Goal: Task Accomplishment & Management: Complete application form

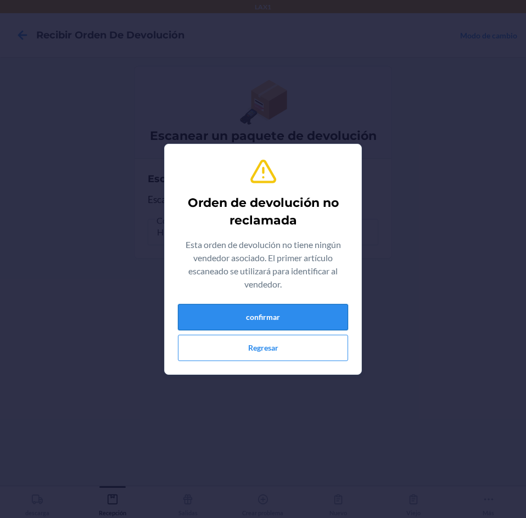
click at [264, 318] on button "confirmar" at bounding box center [263, 317] width 170 height 26
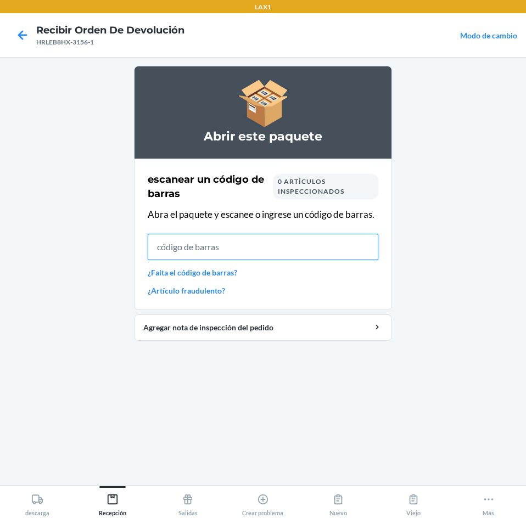
click at [213, 249] on input "text" at bounding box center [263, 247] width 230 height 26
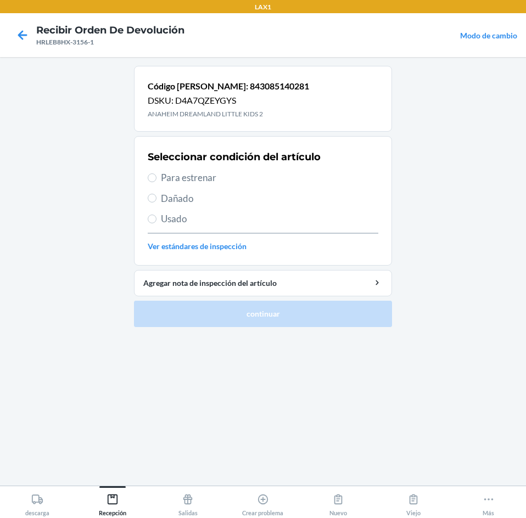
click at [161, 176] on span "Para estrenar" at bounding box center [269, 178] width 217 height 14
click at [156, 176] on input "Para estrenar" at bounding box center [152, 177] width 9 height 9
radio input "true"
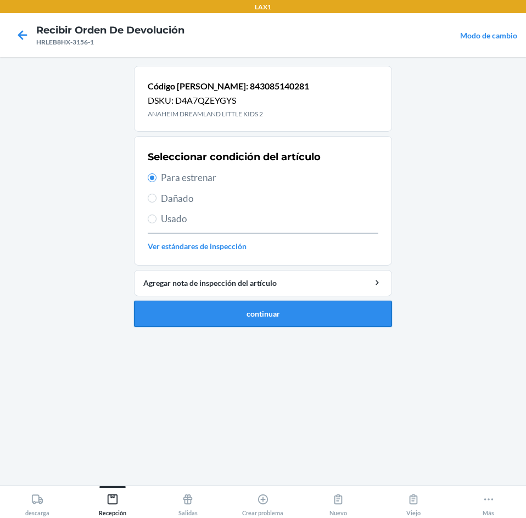
click at [205, 305] on button "continuar" at bounding box center [263, 314] width 258 height 26
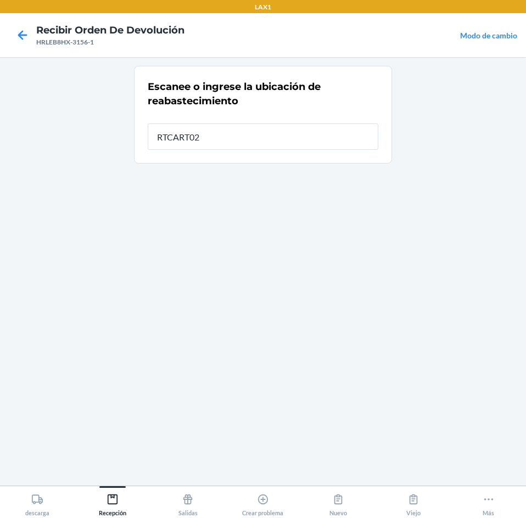
type input "RTCART025"
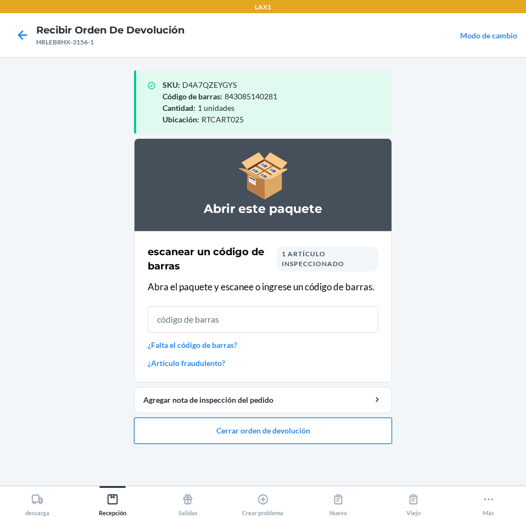
click at [239, 430] on button "Cerrar orden de devolución" at bounding box center [263, 431] width 258 height 26
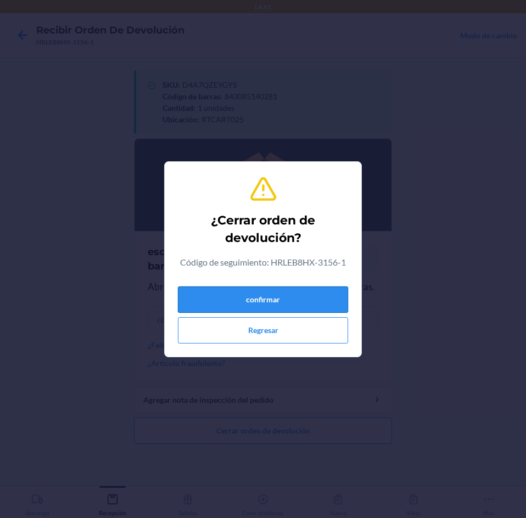
click at [274, 299] on button "confirmar" at bounding box center [263, 299] width 170 height 26
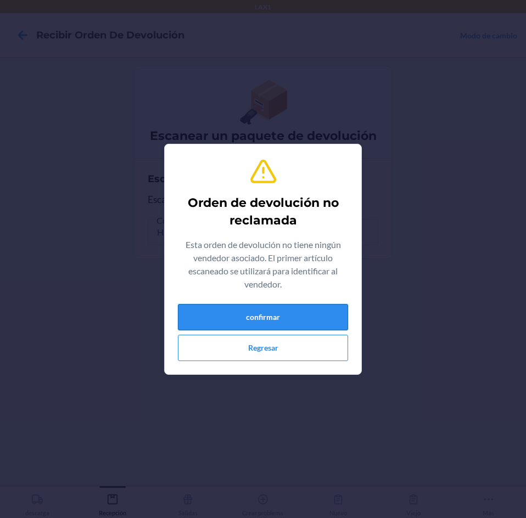
click at [284, 306] on button "confirmar" at bounding box center [263, 317] width 170 height 26
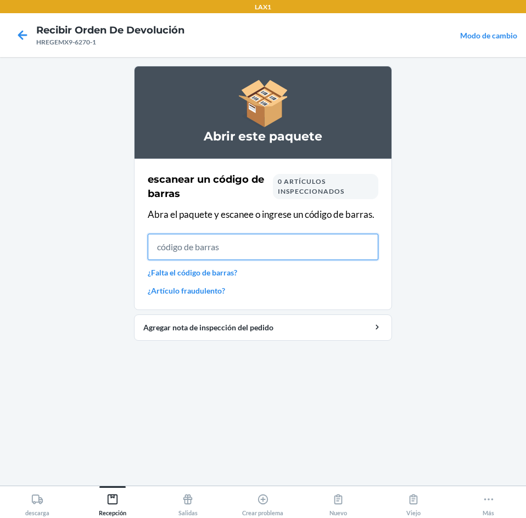
click at [221, 244] on input "text" at bounding box center [263, 247] width 230 height 26
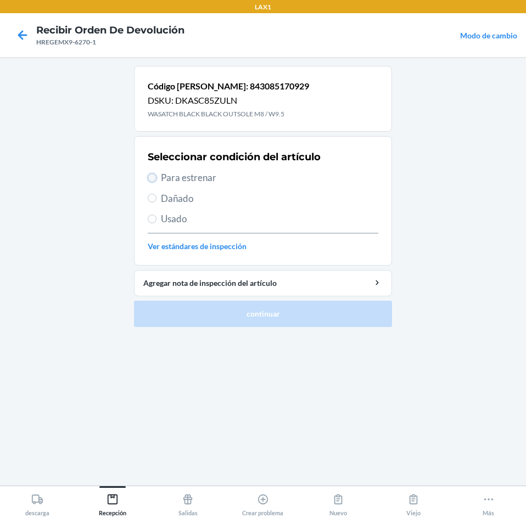
click at [153, 181] on input "Para estrenar" at bounding box center [152, 177] width 9 height 9
radio input "true"
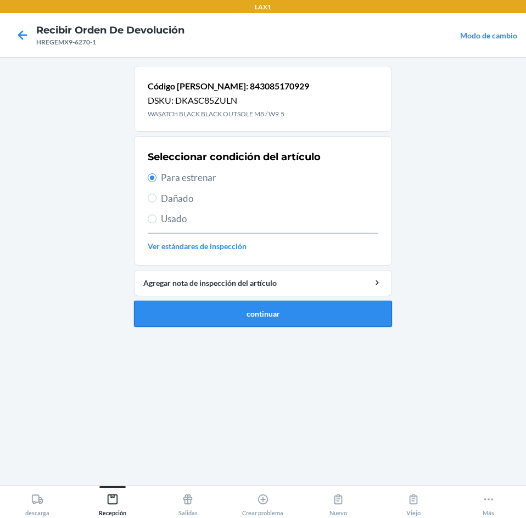
click at [202, 305] on button "continuar" at bounding box center [263, 314] width 258 height 26
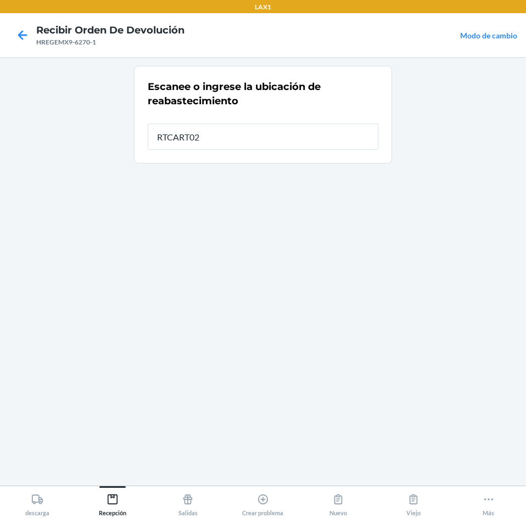
type input "RTCART025"
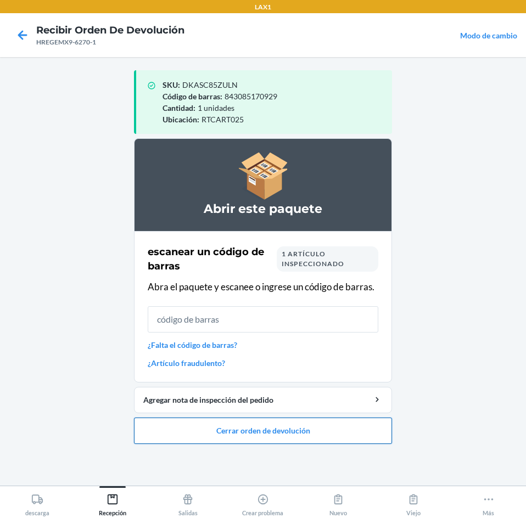
click at [274, 430] on button "Cerrar orden de devolución" at bounding box center [263, 431] width 258 height 26
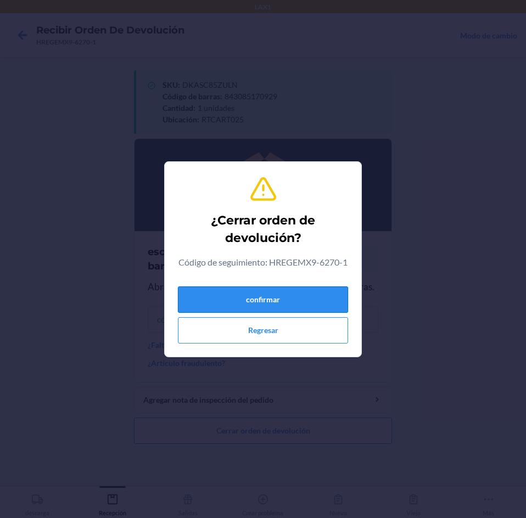
click at [281, 307] on button "confirmar" at bounding box center [263, 299] width 170 height 26
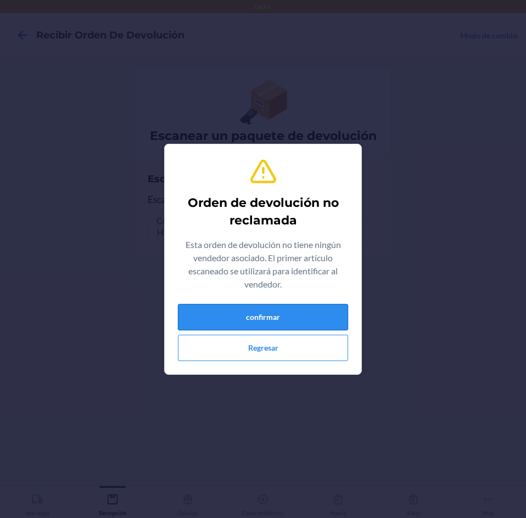
click at [300, 310] on button "confirmar" at bounding box center [263, 317] width 170 height 26
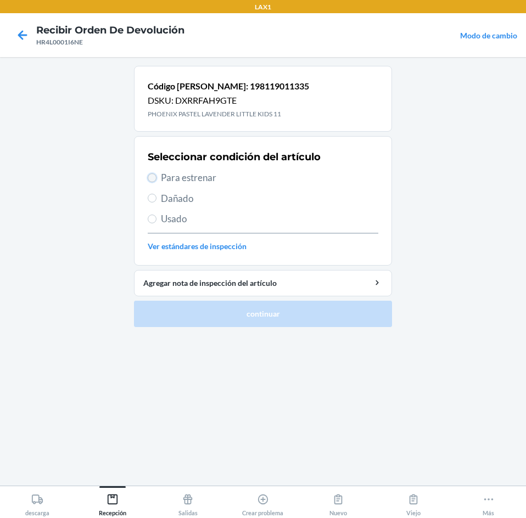
click at [153, 178] on input "Para estrenar" at bounding box center [152, 177] width 9 height 9
radio input "true"
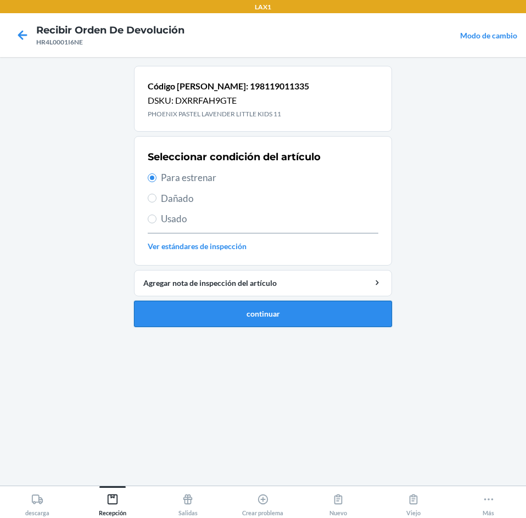
click at [220, 311] on button "continuar" at bounding box center [263, 314] width 258 height 26
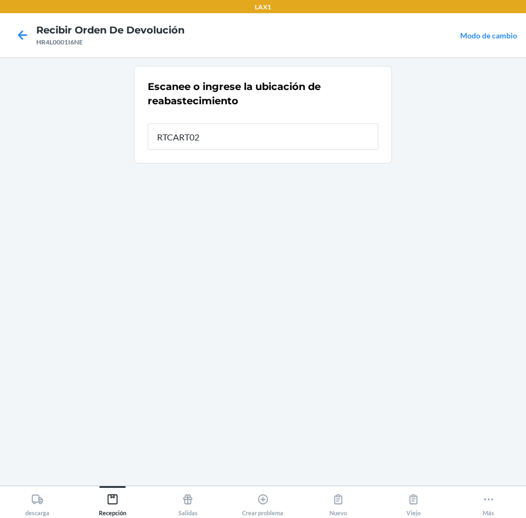
type input "RTCART025"
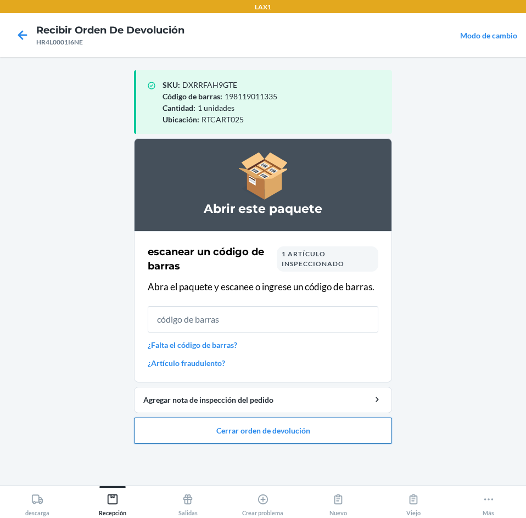
click at [254, 423] on button "Cerrar orden de devolución" at bounding box center [263, 431] width 258 height 26
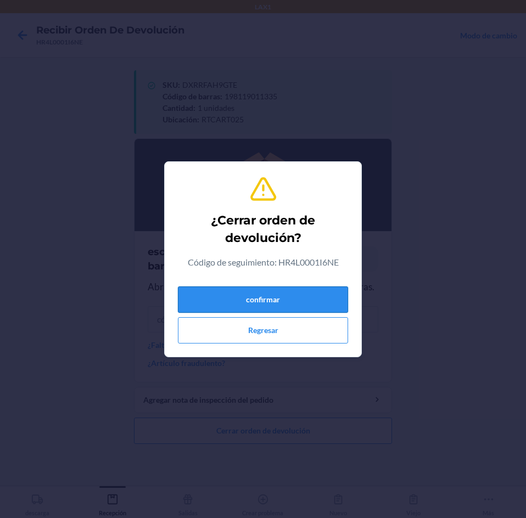
click at [280, 296] on button "confirmar" at bounding box center [263, 299] width 170 height 26
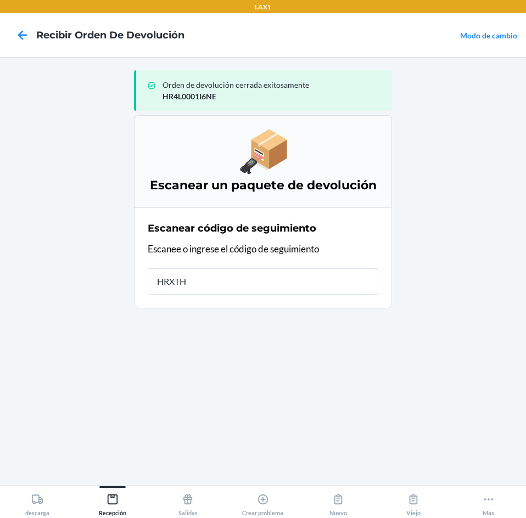
type input "HRXTHB"
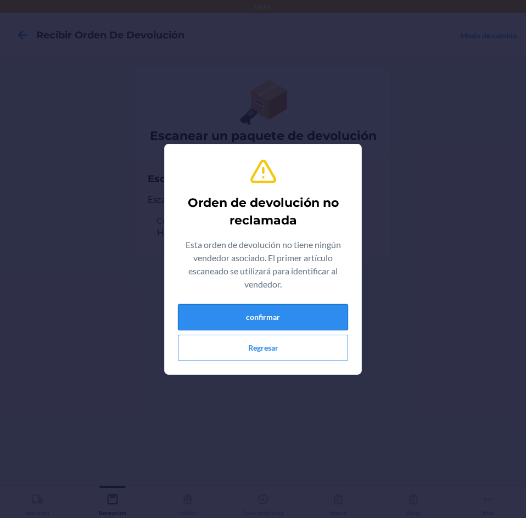
click at [296, 316] on button "confirmar" at bounding box center [263, 317] width 170 height 26
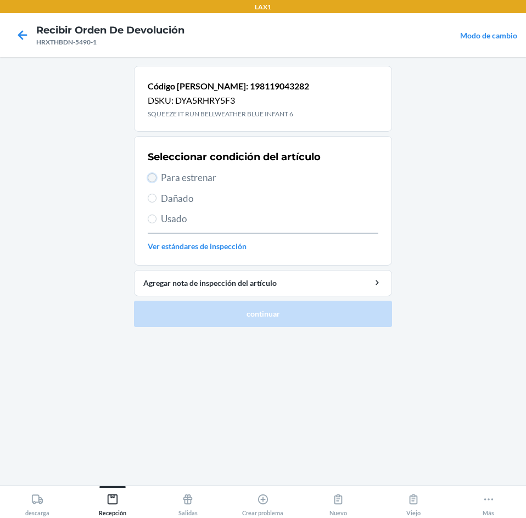
click at [155, 177] on input "Para estrenar" at bounding box center [152, 177] width 9 height 9
radio input "true"
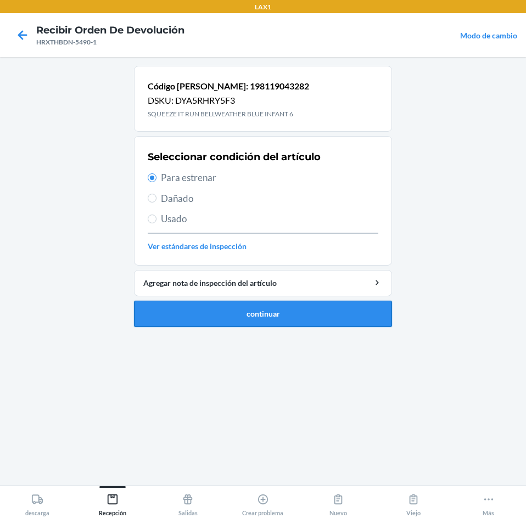
click at [227, 314] on button "continuar" at bounding box center [263, 314] width 258 height 26
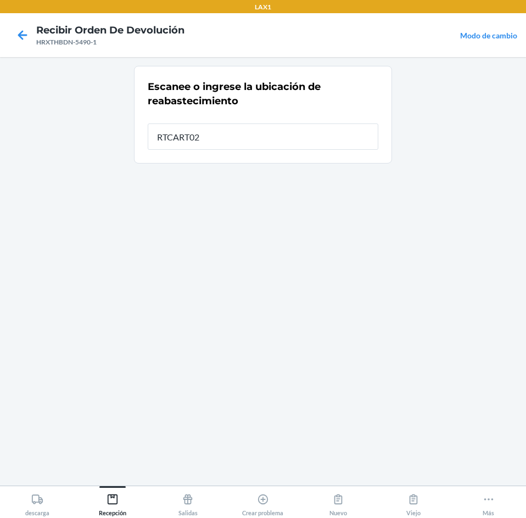
type input "RTCART025"
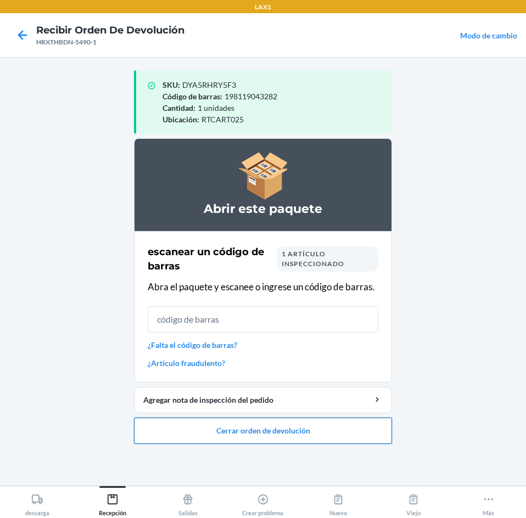
click at [254, 432] on button "Cerrar orden de devolución" at bounding box center [263, 431] width 258 height 26
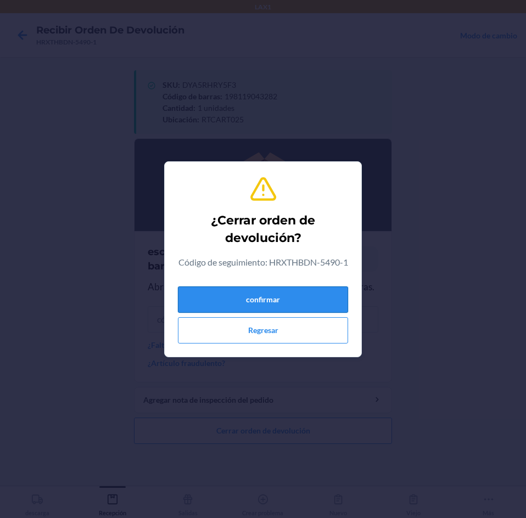
click at [272, 307] on button "confirmar" at bounding box center [263, 299] width 170 height 26
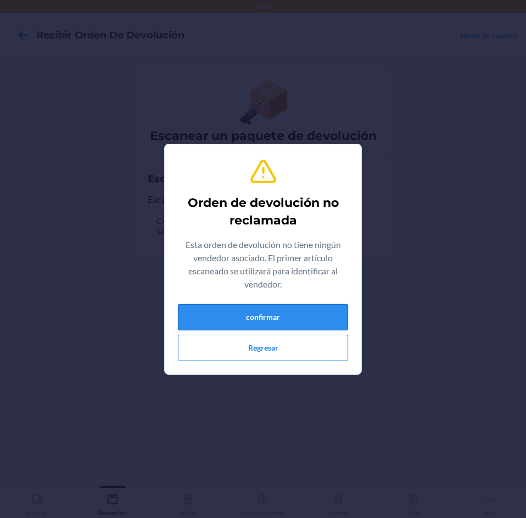
click at [275, 323] on button "confirmar" at bounding box center [263, 317] width 170 height 26
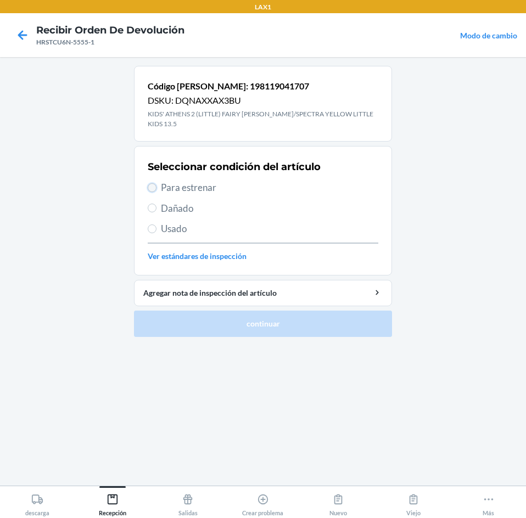
click at [149, 183] on input "Para estrenar" at bounding box center [152, 187] width 9 height 9
radio input "true"
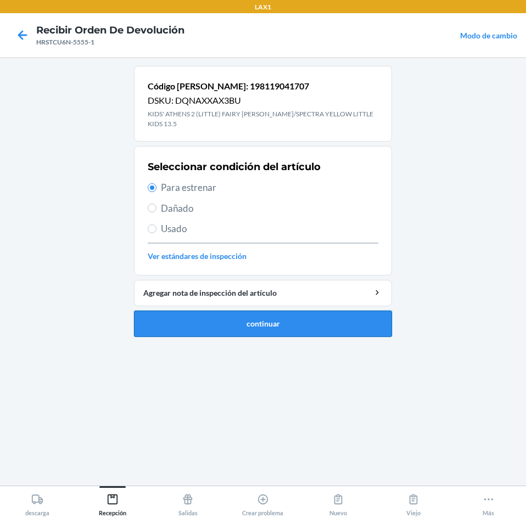
click at [214, 319] on button "continuar" at bounding box center [263, 324] width 258 height 26
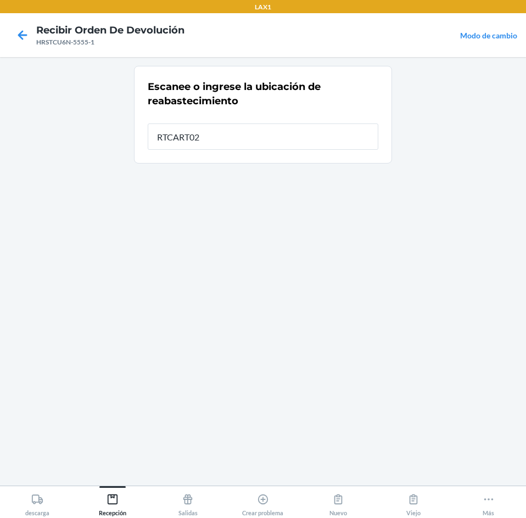
type input "RTCART025"
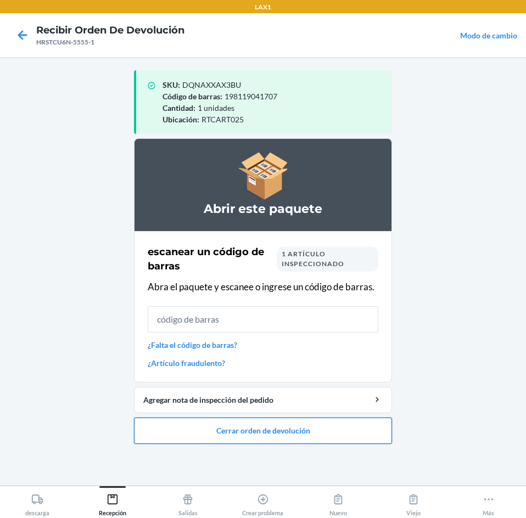
click at [264, 431] on button "Cerrar orden de devolución" at bounding box center [263, 431] width 258 height 26
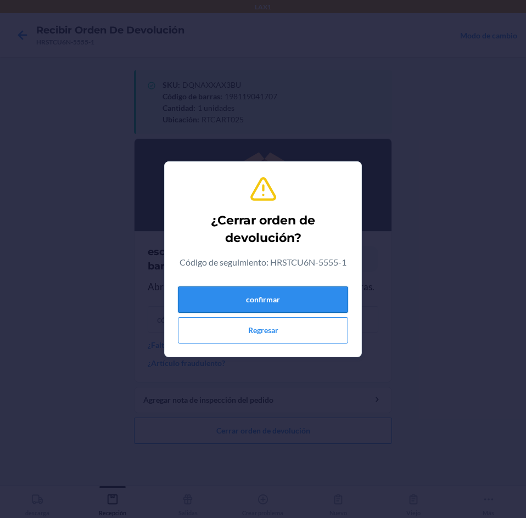
click at [299, 303] on button "confirmar" at bounding box center [263, 299] width 170 height 26
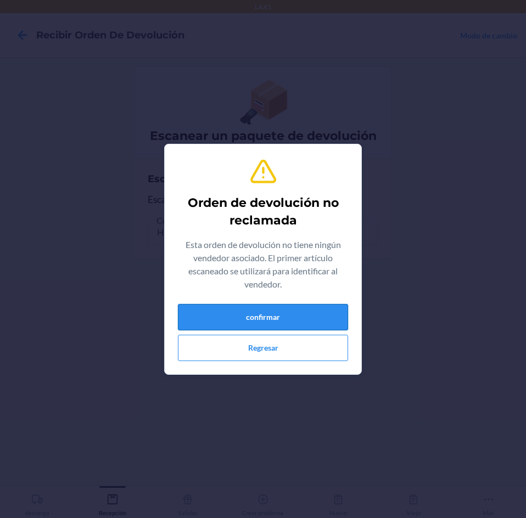
click at [274, 318] on button "confirmar" at bounding box center [263, 317] width 170 height 26
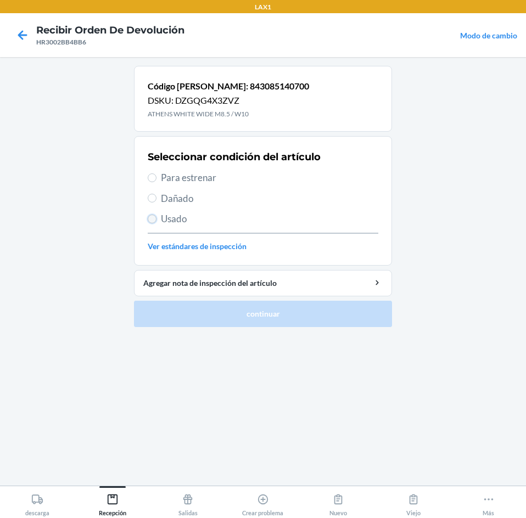
click at [151, 220] on input "Usado" at bounding box center [152, 219] width 9 height 9
radio input "true"
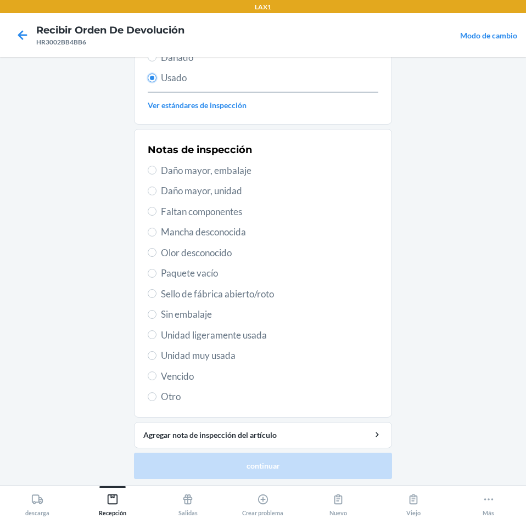
scroll to position [143, 0]
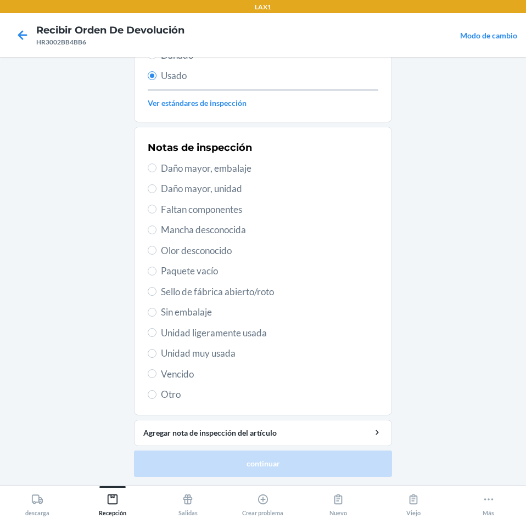
click at [213, 354] on span "Unidad muy usada" at bounding box center [269, 353] width 217 height 14
click at [156, 354] on input "Unidad muy usada" at bounding box center [152, 353] width 9 height 9
radio input "true"
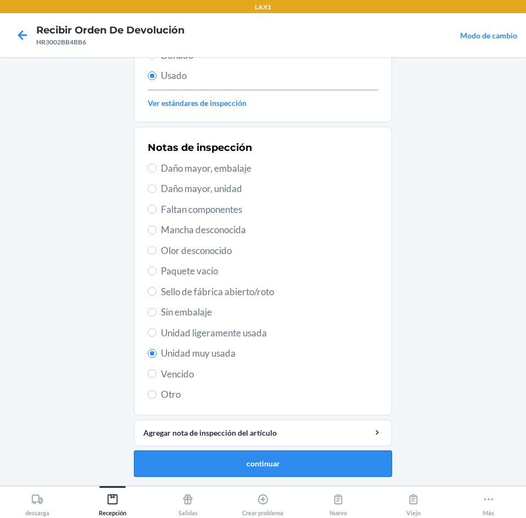
click at [219, 455] on button "continuar" at bounding box center [263, 464] width 258 height 26
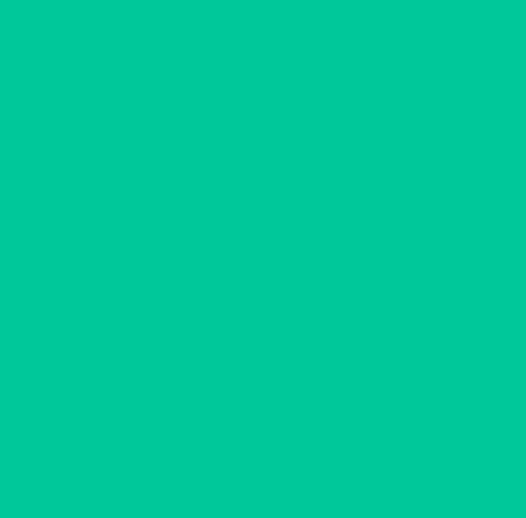
scroll to position [0, 0]
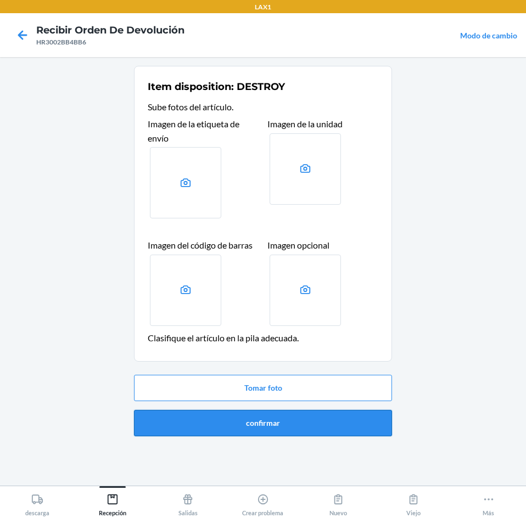
click at [238, 427] on button "confirmar" at bounding box center [263, 423] width 258 height 26
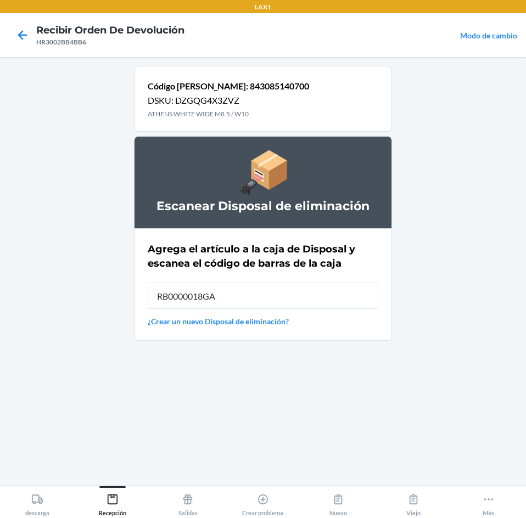
type input "RB0000018GA"
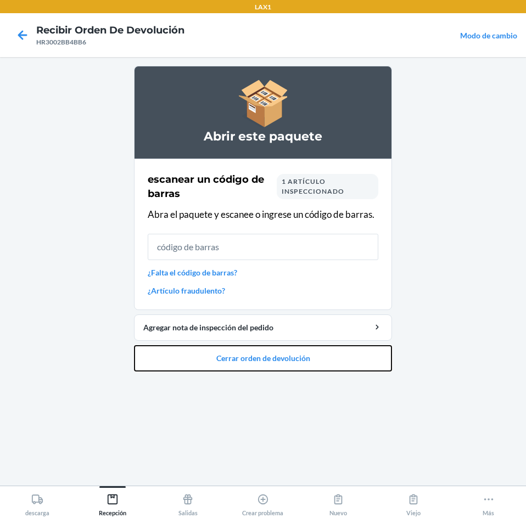
click at [262, 357] on button "Cerrar orden de devolución" at bounding box center [263, 358] width 258 height 26
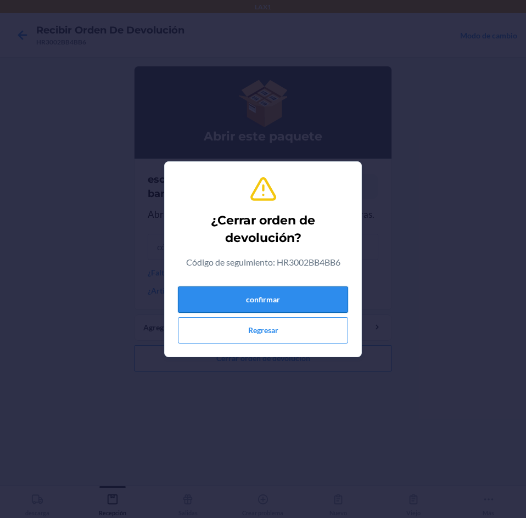
click at [269, 289] on button "confirmar" at bounding box center [263, 299] width 170 height 26
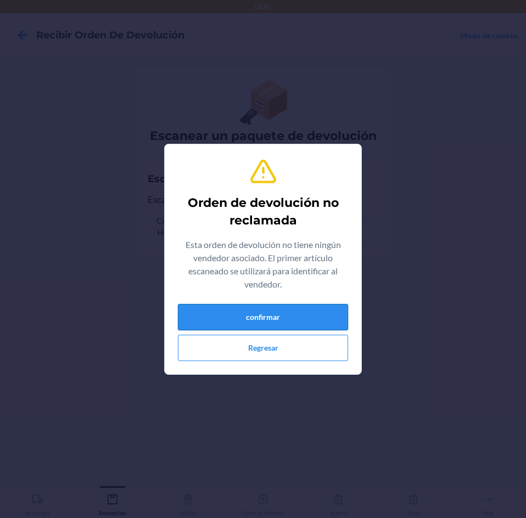
click at [252, 316] on button "confirmar" at bounding box center [263, 317] width 170 height 26
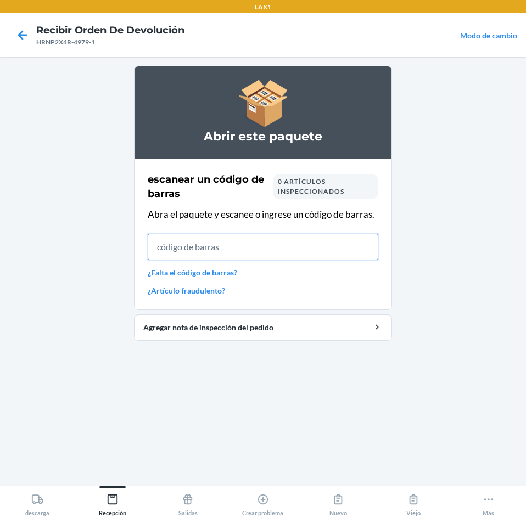
click at [202, 250] on input "text" at bounding box center [263, 247] width 230 height 26
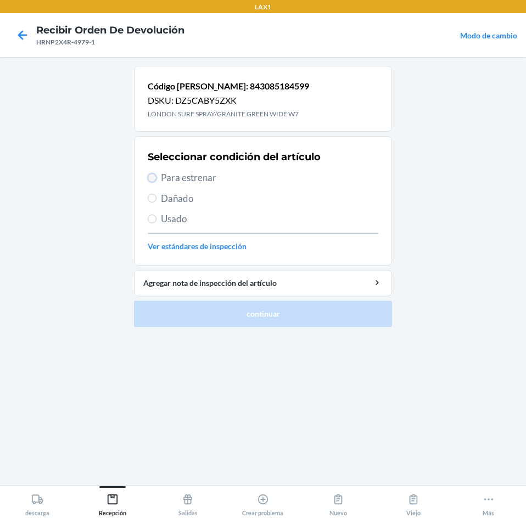
click at [155, 175] on input "Para estrenar" at bounding box center [152, 177] width 9 height 9
radio input "true"
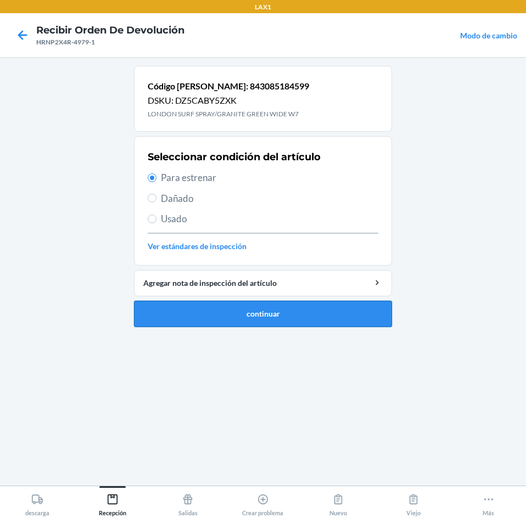
click at [182, 306] on button "continuar" at bounding box center [263, 314] width 258 height 26
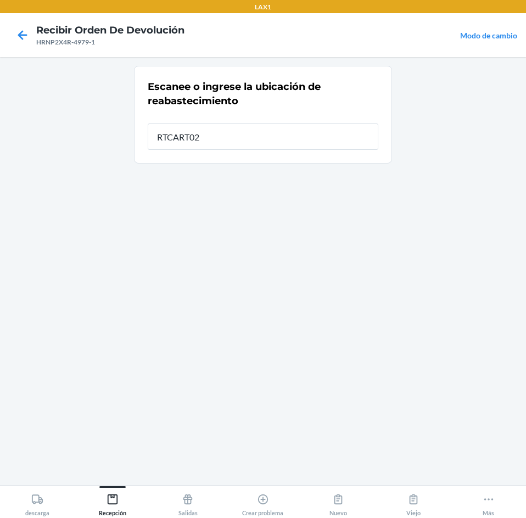
type input "RTCART025"
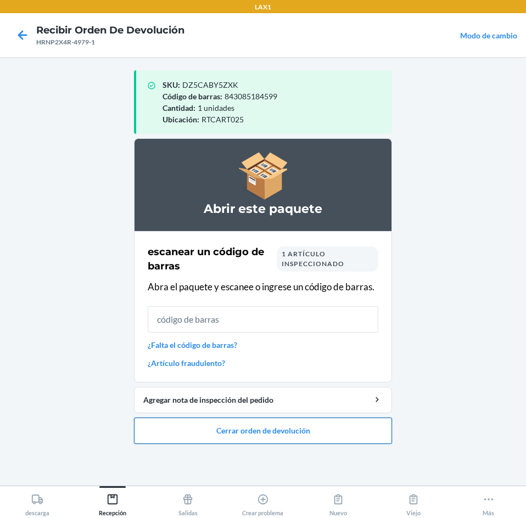
click at [218, 429] on button "Cerrar orden de devolución" at bounding box center [263, 431] width 258 height 26
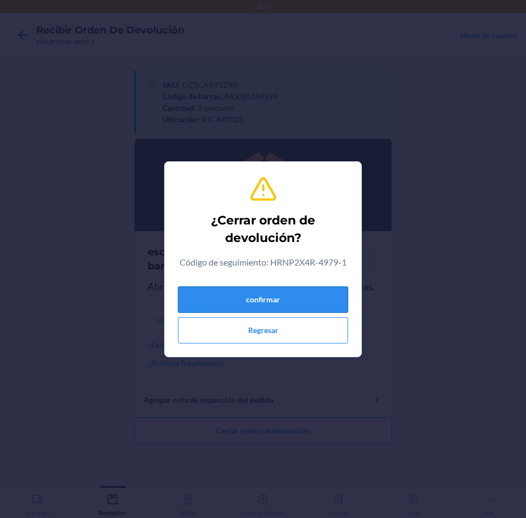
click at [245, 294] on button "confirmar" at bounding box center [263, 299] width 170 height 26
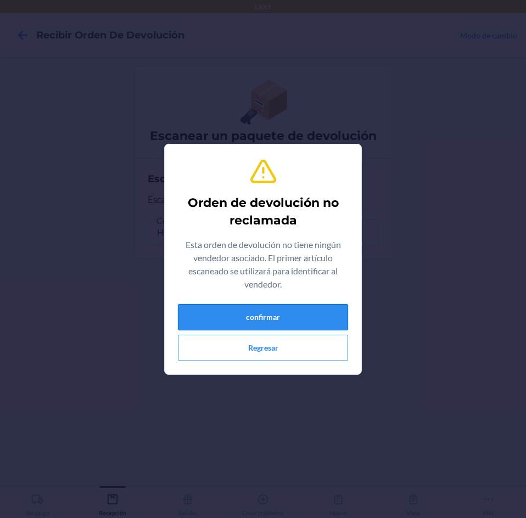
click at [255, 323] on button "confirmar" at bounding box center [263, 317] width 170 height 26
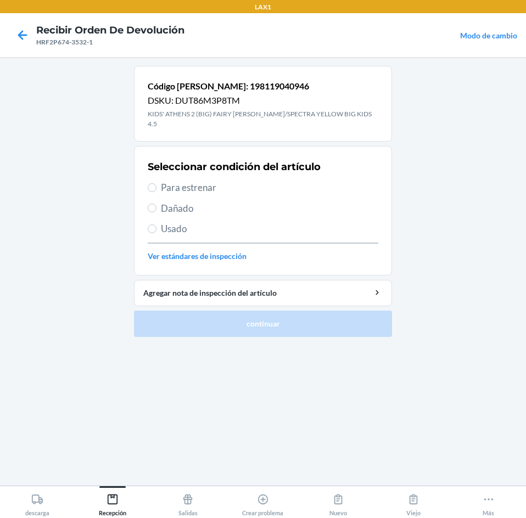
click at [157, 181] on label "Para estrenar" at bounding box center [263, 188] width 230 height 14
click at [156, 183] on input "Para estrenar" at bounding box center [152, 187] width 9 height 9
radio input "true"
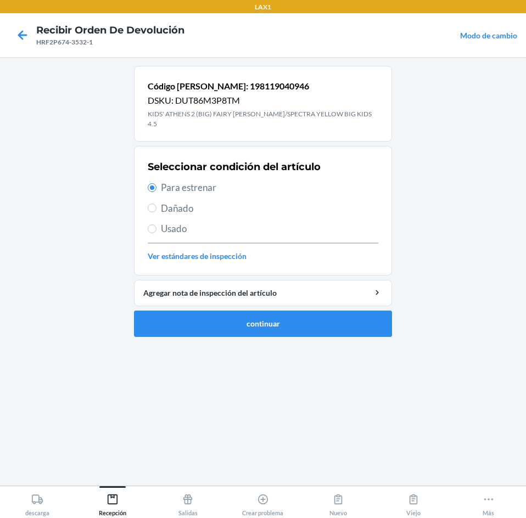
click at [194, 298] on li "Código [PERSON_NAME]: 198119040946 DSKU: DUT86M3P8TM KIDS' ATHENS 2 (BIG) FAIRY…" at bounding box center [263, 201] width 258 height 271
click at [188, 312] on button "continuar" at bounding box center [263, 324] width 258 height 26
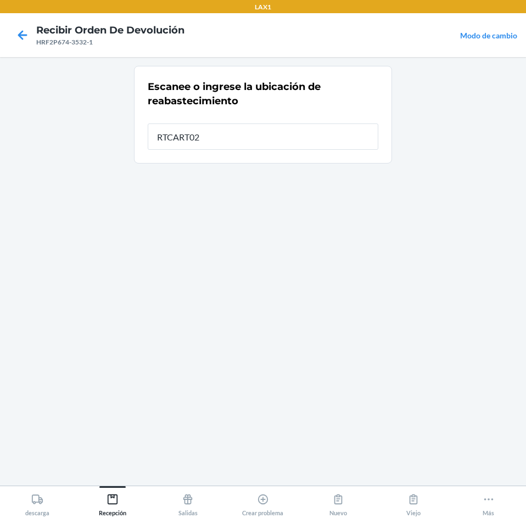
type input "RTCART025"
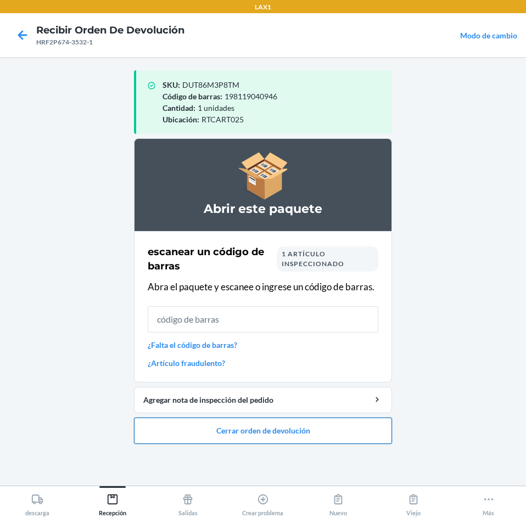
click at [254, 431] on button "Cerrar orden de devolución" at bounding box center [263, 431] width 258 height 26
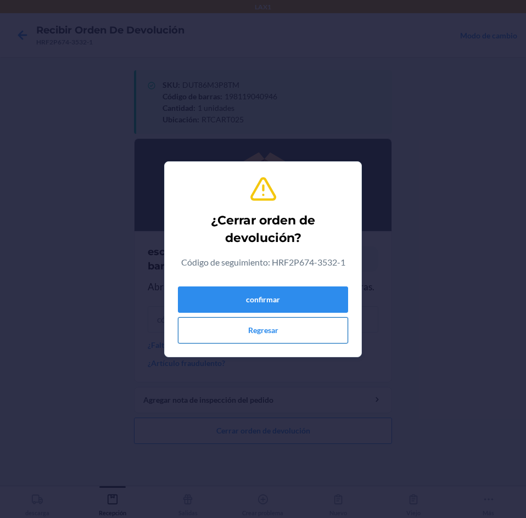
click at [267, 335] on button "Regresar" at bounding box center [263, 330] width 170 height 26
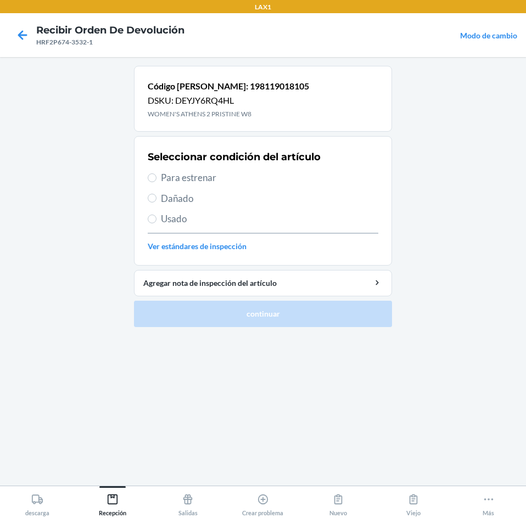
click at [159, 178] on label "Para estrenar" at bounding box center [263, 178] width 230 height 14
click at [156, 178] on input "Para estrenar" at bounding box center [152, 177] width 9 height 9
radio input "true"
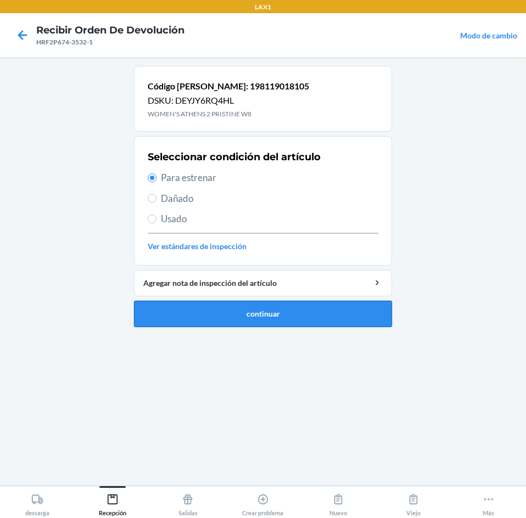
click at [195, 308] on button "continuar" at bounding box center [263, 314] width 258 height 26
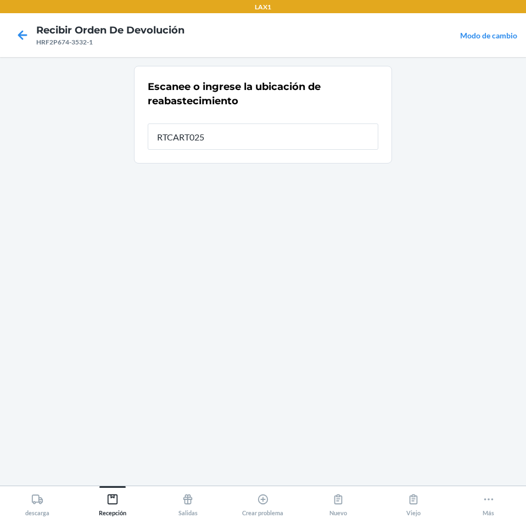
type input "RTCART025"
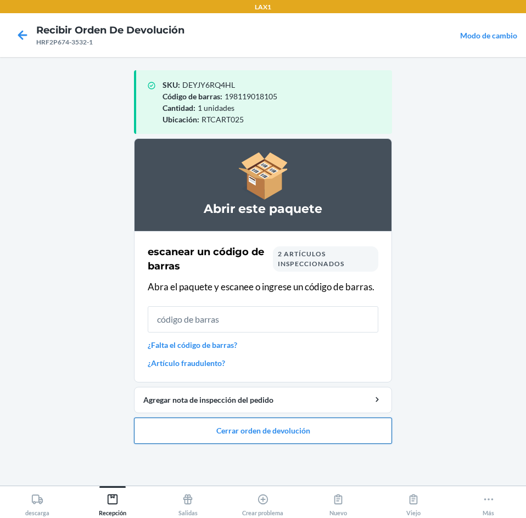
click at [251, 430] on button "Cerrar orden de devolución" at bounding box center [263, 431] width 258 height 26
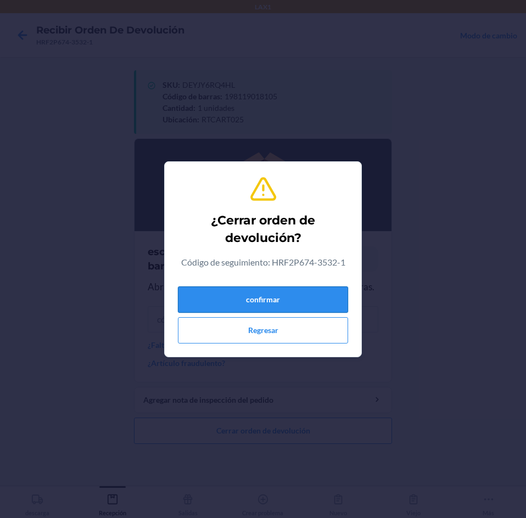
click at [298, 297] on button "confirmar" at bounding box center [263, 299] width 170 height 26
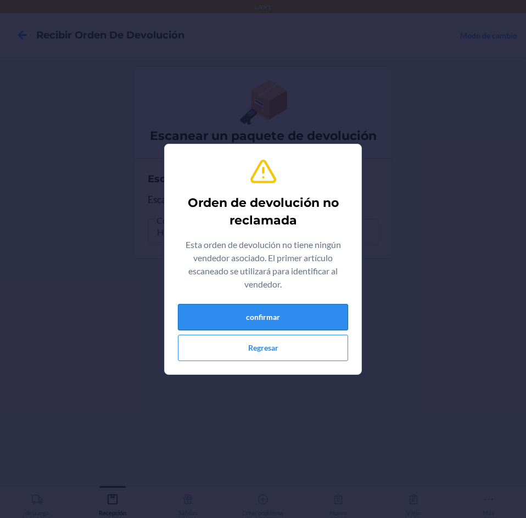
click at [282, 317] on button "confirmar" at bounding box center [263, 317] width 170 height 26
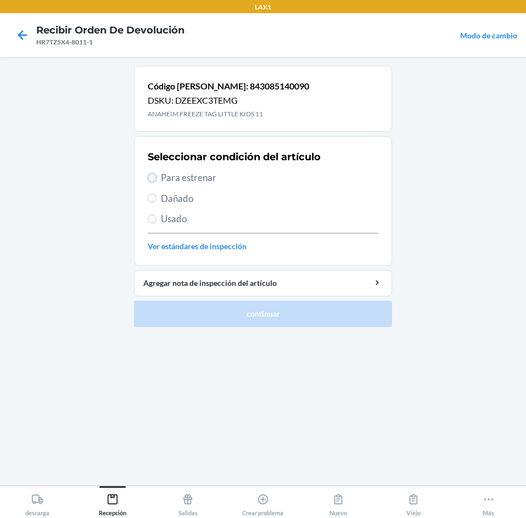
click at [149, 177] on input "Para estrenar" at bounding box center [152, 177] width 9 height 9
radio input "true"
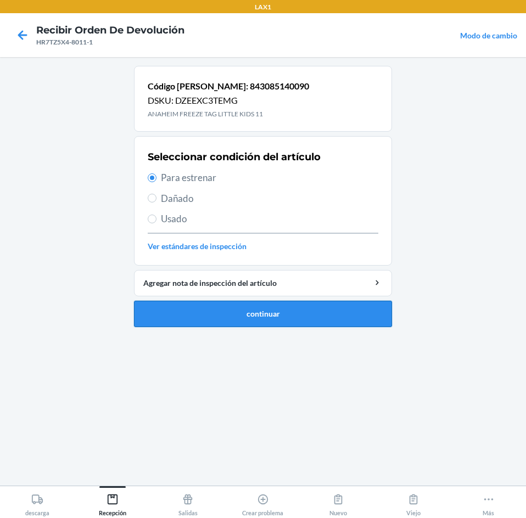
click at [221, 316] on button "continuar" at bounding box center [263, 314] width 258 height 26
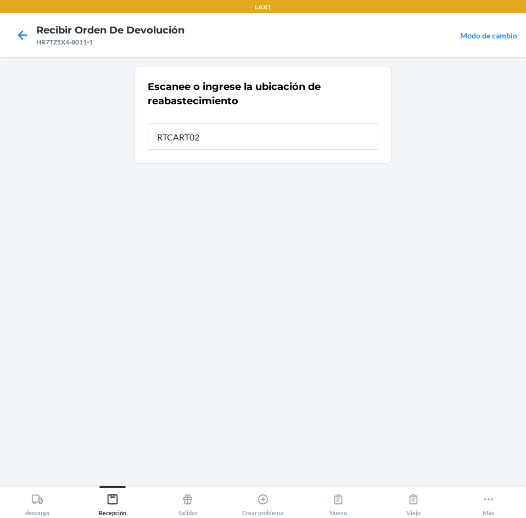
type input "RTCART025"
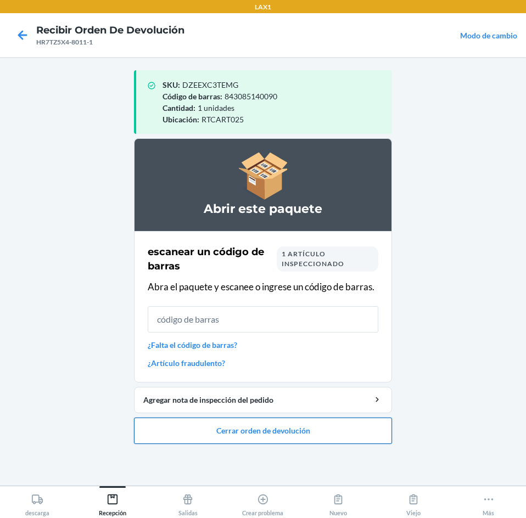
click at [248, 426] on button "Cerrar orden de devolución" at bounding box center [263, 431] width 258 height 26
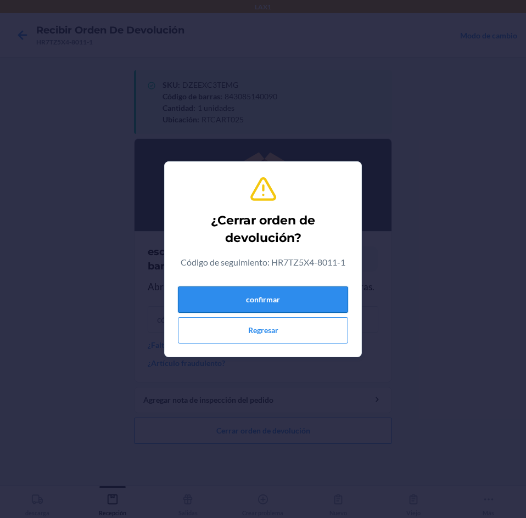
click at [263, 298] on button "confirmar" at bounding box center [263, 299] width 170 height 26
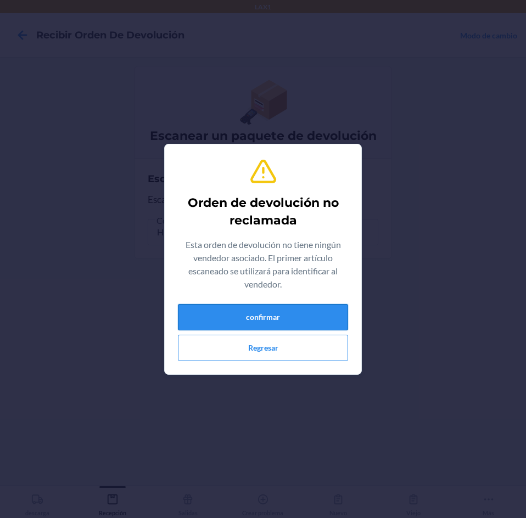
click at [265, 311] on button "confirmar" at bounding box center [263, 317] width 170 height 26
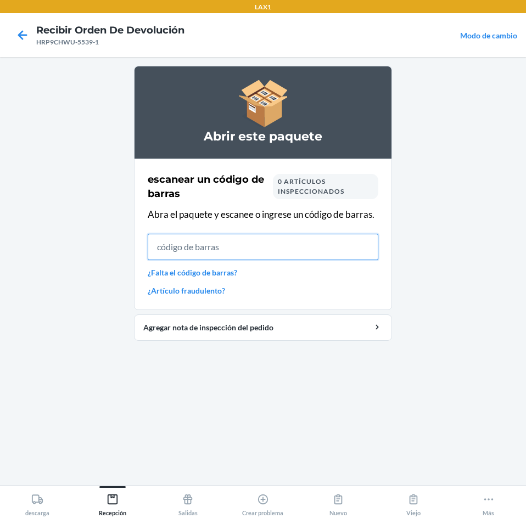
click at [242, 256] on input "text" at bounding box center [263, 247] width 230 height 26
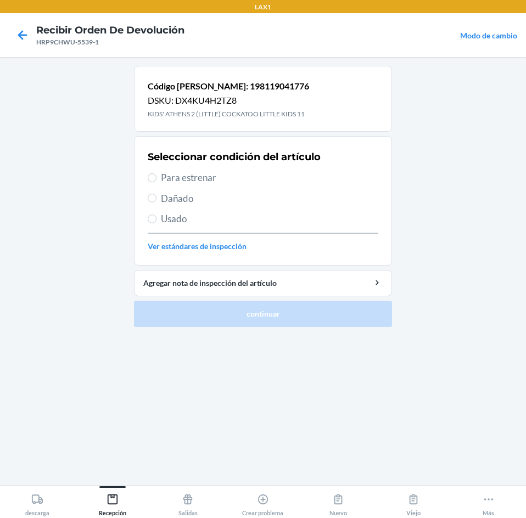
click at [177, 176] on span "Para estrenar" at bounding box center [269, 178] width 217 height 14
click at [156, 176] on input "Para estrenar" at bounding box center [152, 177] width 9 height 9
radio input "true"
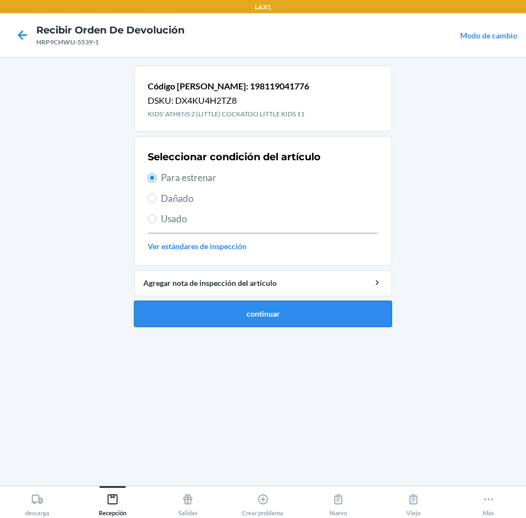
click at [220, 315] on button "continuar" at bounding box center [263, 314] width 258 height 26
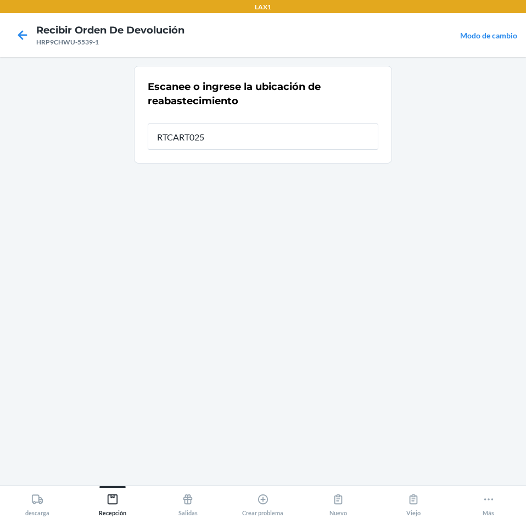
type input "RTCART025"
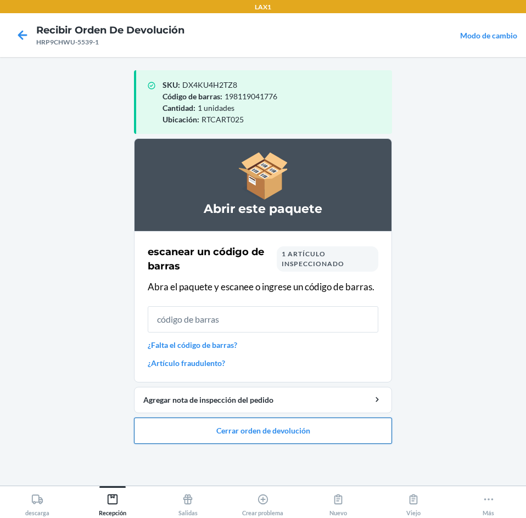
click at [220, 427] on button "Cerrar orden de devolución" at bounding box center [263, 431] width 258 height 26
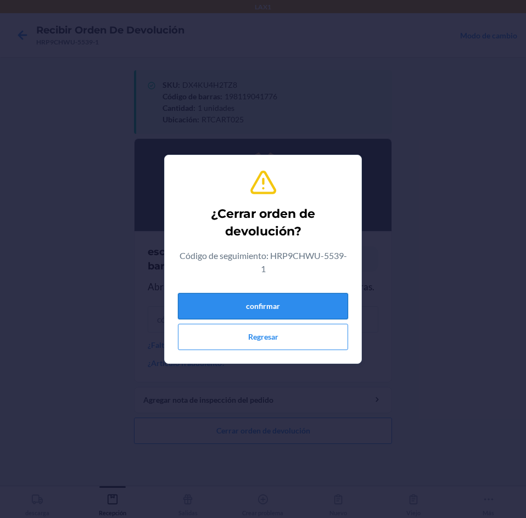
click at [250, 313] on button "confirmar" at bounding box center [263, 306] width 170 height 26
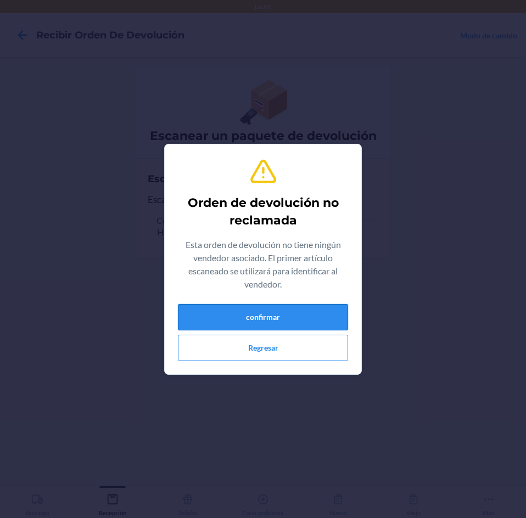
click at [311, 311] on button "confirmar" at bounding box center [263, 317] width 170 height 26
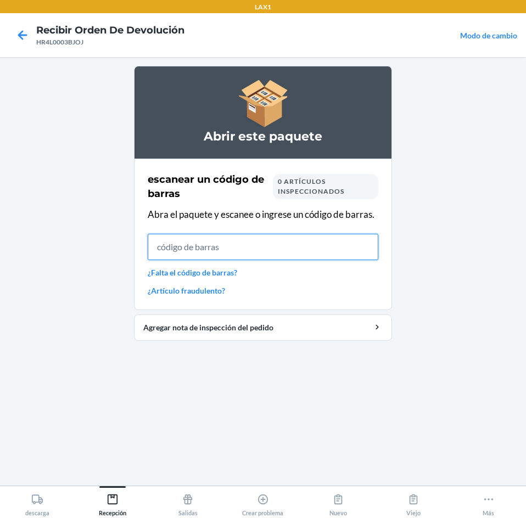
click at [250, 249] on input "text" at bounding box center [263, 247] width 230 height 26
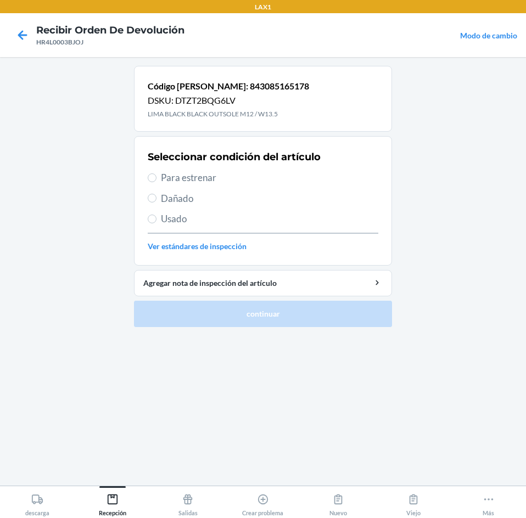
click at [156, 181] on label "Para estrenar" at bounding box center [263, 178] width 230 height 14
click at [156, 181] on input "Para estrenar" at bounding box center [152, 177] width 9 height 9
radio input "true"
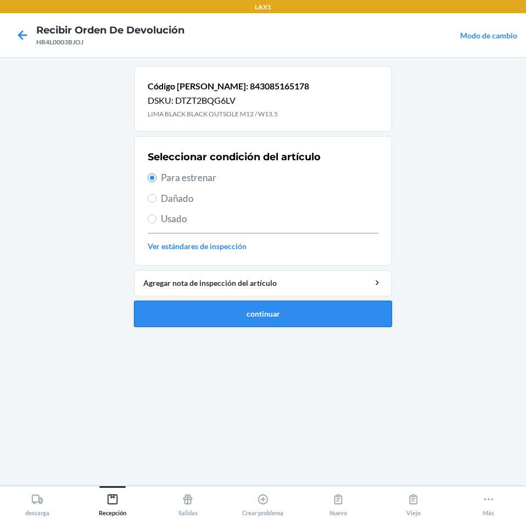
click at [227, 317] on button "continuar" at bounding box center [263, 314] width 258 height 26
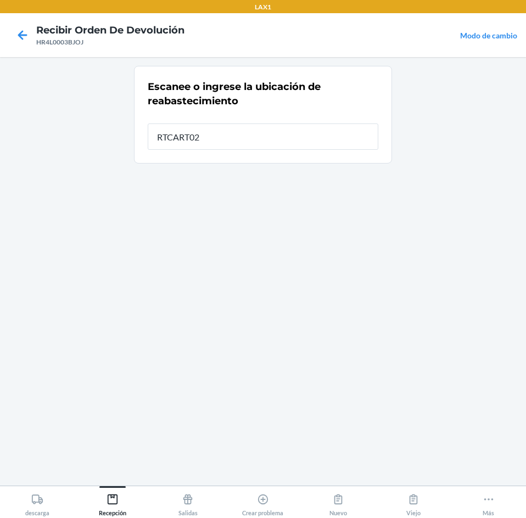
type input "RTCART025"
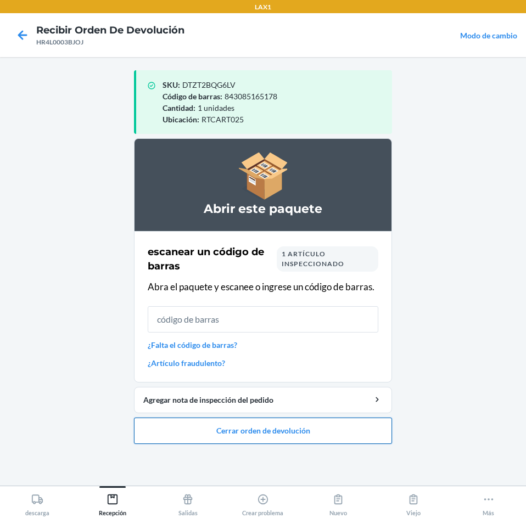
click at [252, 427] on button "Cerrar orden de devolución" at bounding box center [263, 431] width 258 height 26
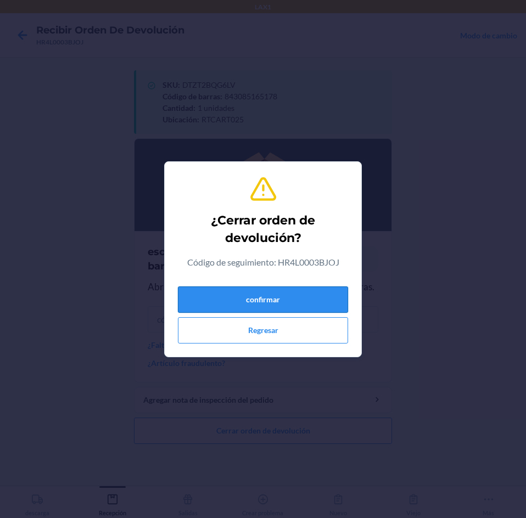
click at [275, 299] on button "confirmar" at bounding box center [263, 299] width 170 height 26
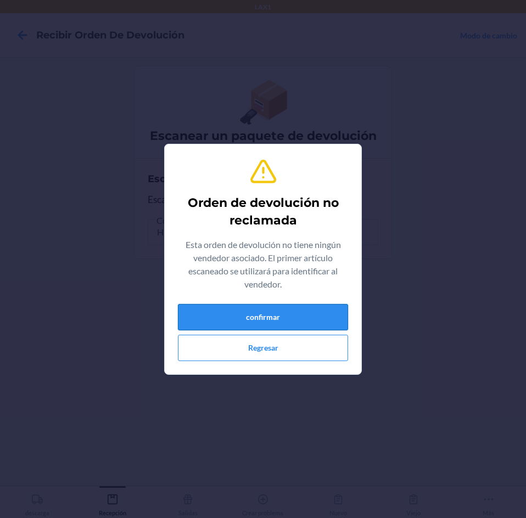
click at [275, 320] on button "confirmar" at bounding box center [263, 317] width 170 height 26
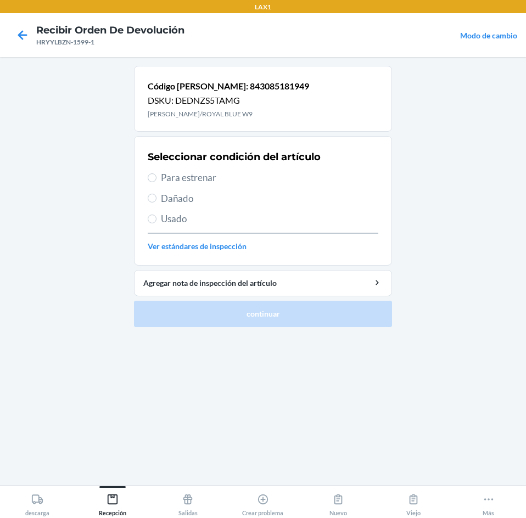
click at [170, 183] on span "Para estrenar" at bounding box center [269, 178] width 217 height 14
click at [156, 182] on input "Para estrenar" at bounding box center [152, 177] width 9 height 9
radio input "true"
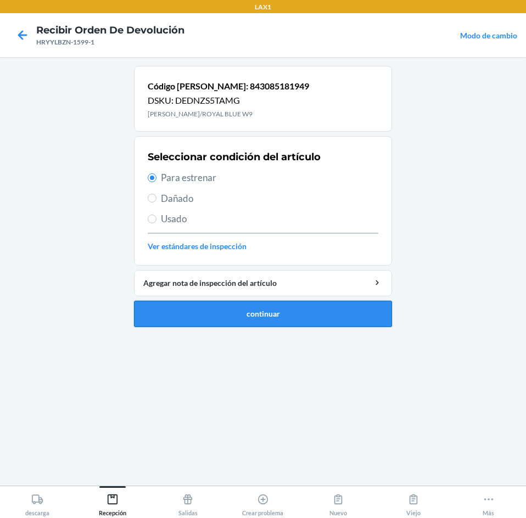
click at [256, 316] on button "continuar" at bounding box center [263, 314] width 258 height 26
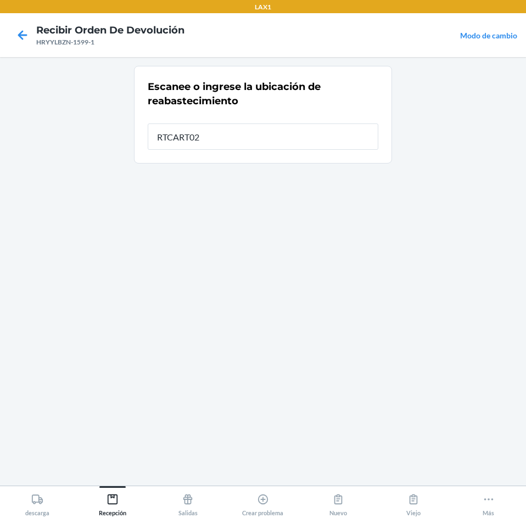
type input "RTCART025"
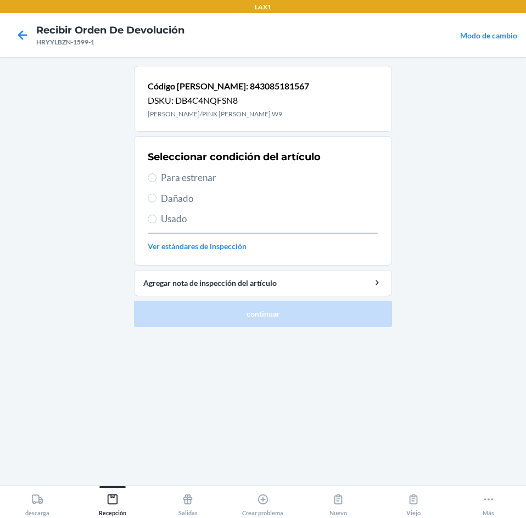
click at [162, 179] on span "Para estrenar" at bounding box center [269, 178] width 217 height 14
click at [156, 179] on input "Para estrenar" at bounding box center [152, 177] width 9 height 9
radio input "true"
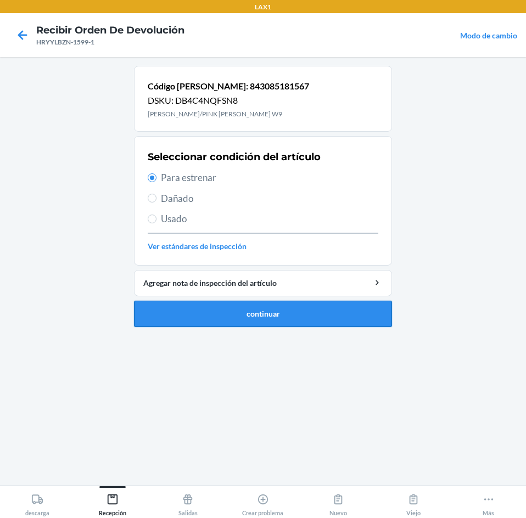
click at [263, 307] on button "continuar" at bounding box center [263, 314] width 258 height 26
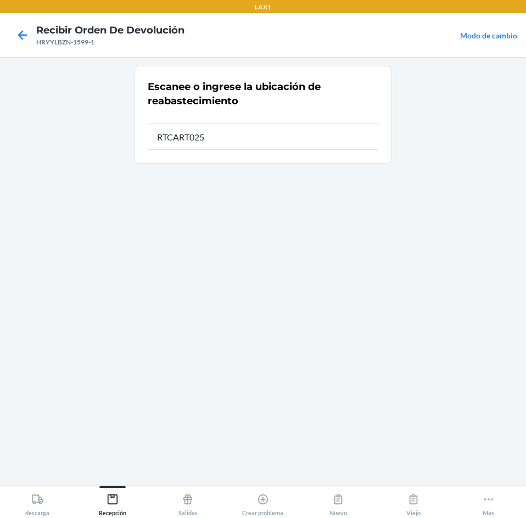
type input "RTCART025"
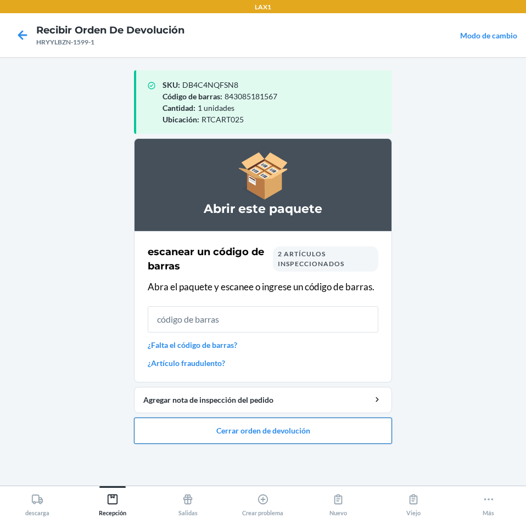
click at [247, 424] on button "Cerrar orden de devolución" at bounding box center [263, 431] width 258 height 26
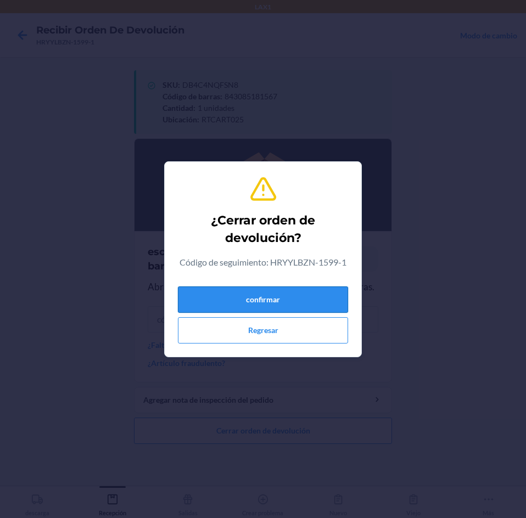
click at [297, 298] on button "confirmar" at bounding box center [263, 299] width 170 height 26
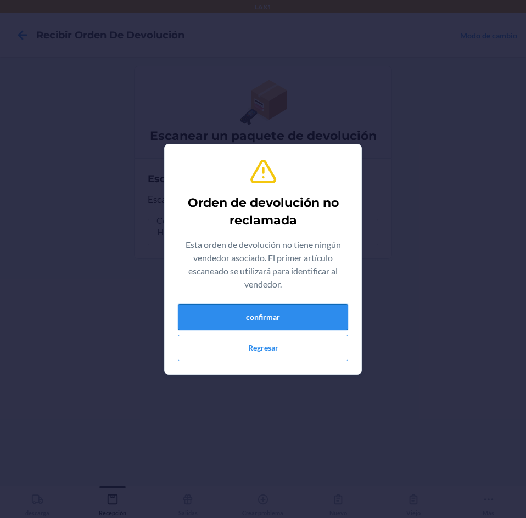
click at [303, 314] on button "confirmar" at bounding box center [263, 317] width 170 height 26
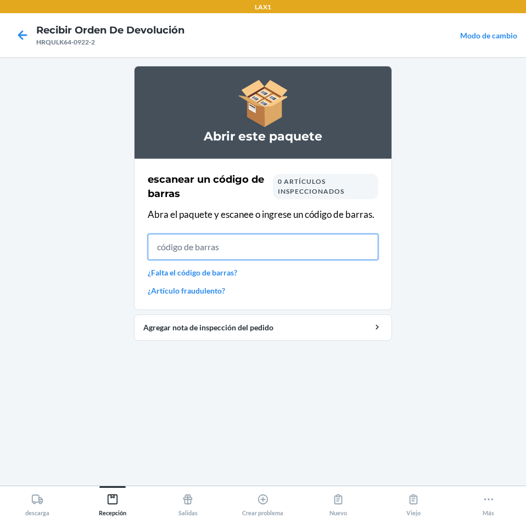
click at [242, 246] on input "text" at bounding box center [263, 247] width 230 height 26
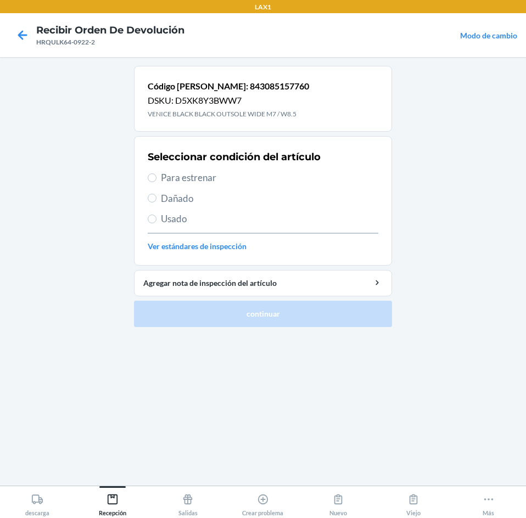
click at [157, 177] on label "Para estrenar" at bounding box center [263, 178] width 230 height 14
click at [156, 177] on input "Para estrenar" at bounding box center [152, 177] width 9 height 9
radio input "true"
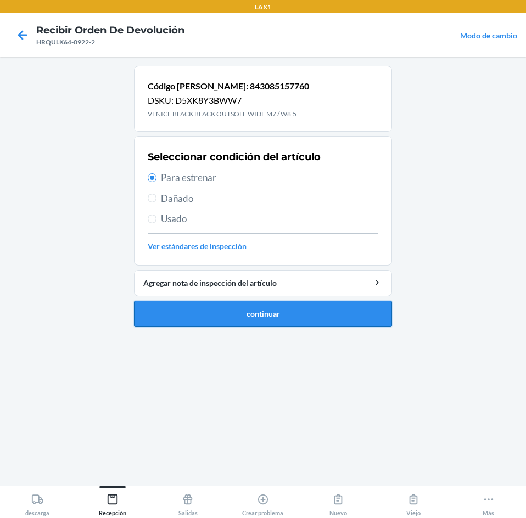
click at [219, 306] on button "continuar" at bounding box center [263, 314] width 258 height 26
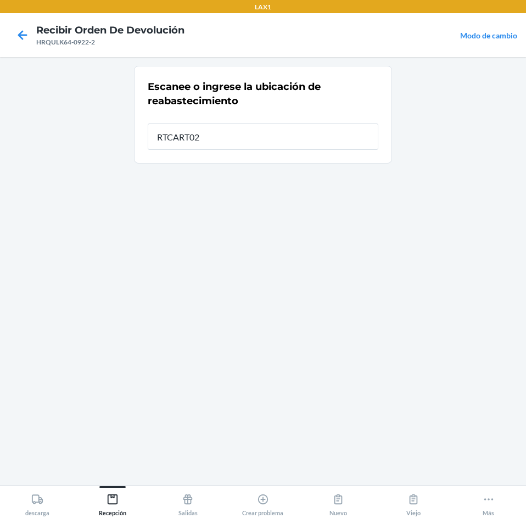
type input "RTCART025"
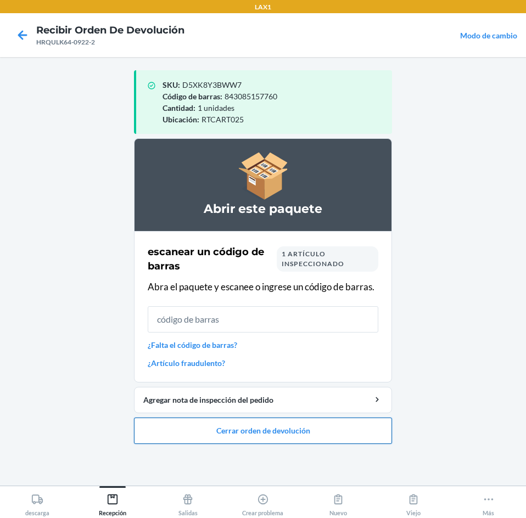
click at [251, 430] on button "Cerrar orden de devolución" at bounding box center [263, 431] width 258 height 26
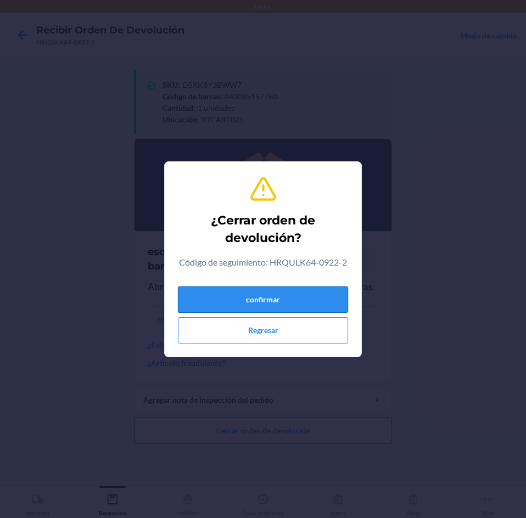
click at [276, 294] on button "confirmar" at bounding box center [263, 299] width 170 height 26
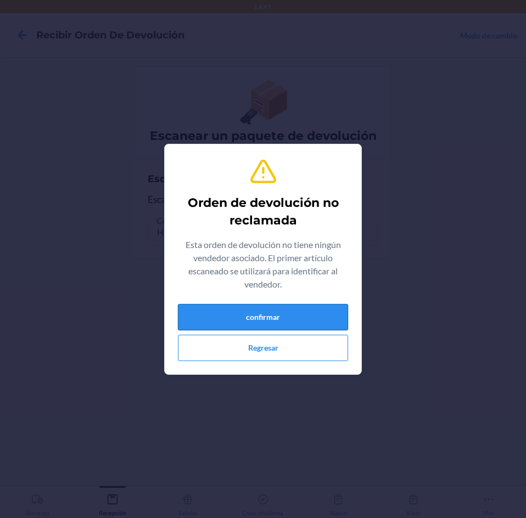
click at [274, 317] on button "confirmar" at bounding box center [263, 317] width 170 height 26
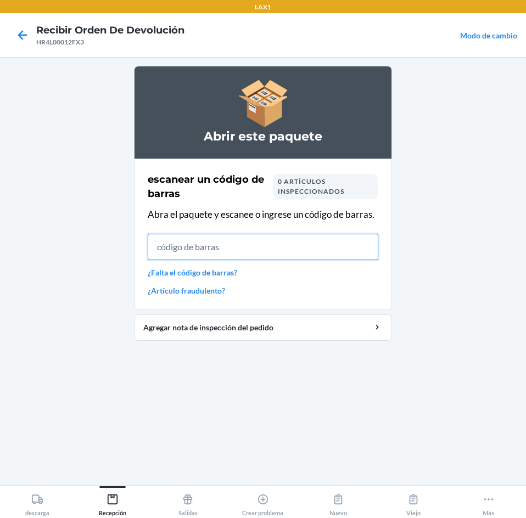
click at [256, 253] on input "text" at bounding box center [263, 247] width 230 height 26
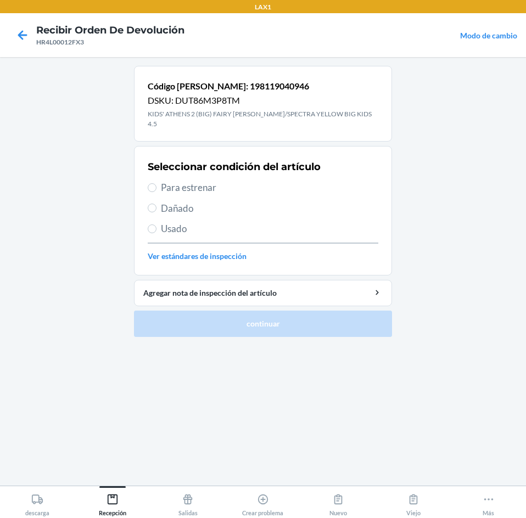
click at [176, 181] on span "Para estrenar" at bounding box center [269, 188] width 217 height 14
click at [156, 183] on input "Para estrenar" at bounding box center [152, 187] width 9 height 9
radio input "true"
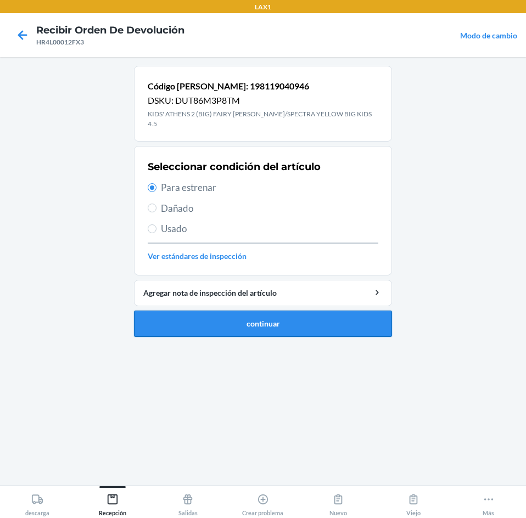
click at [256, 312] on button "continuar" at bounding box center [263, 324] width 258 height 26
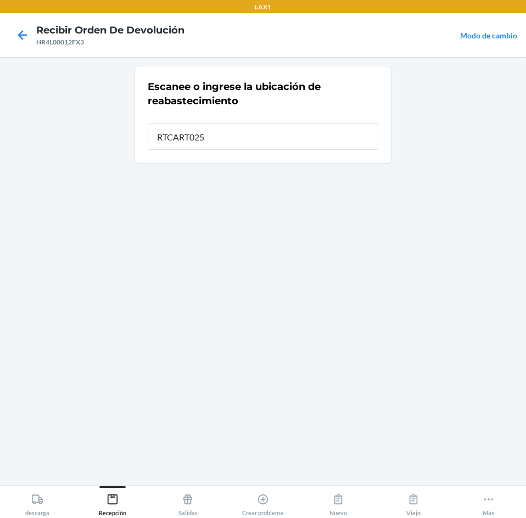
type input "RTCART025"
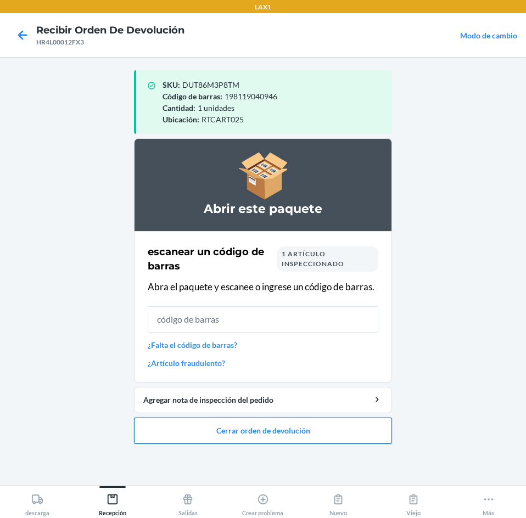
click at [294, 432] on button "Cerrar orden de devolución" at bounding box center [263, 431] width 258 height 26
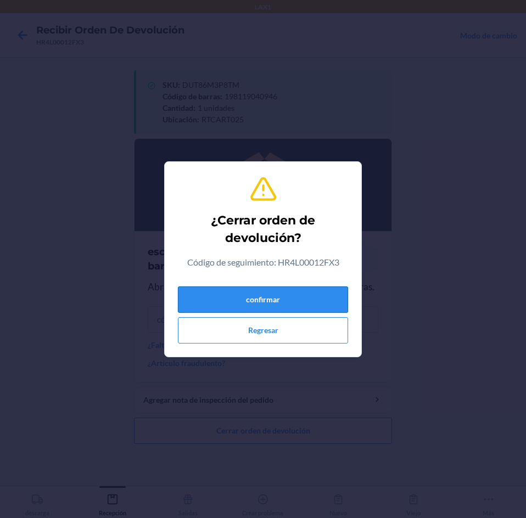
click at [305, 302] on button "confirmar" at bounding box center [263, 299] width 170 height 26
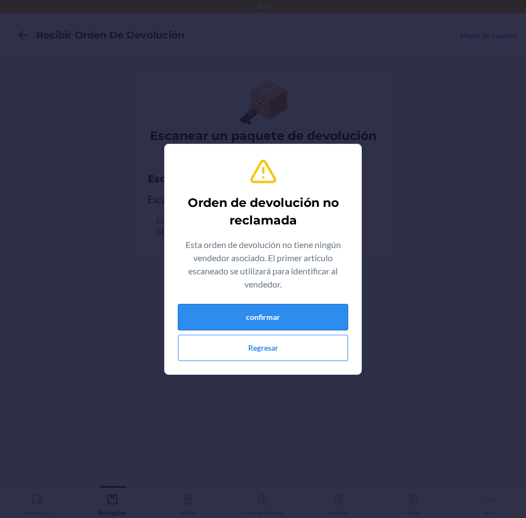
click at [322, 311] on button "confirmar" at bounding box center [263, 317] width 170 height 26
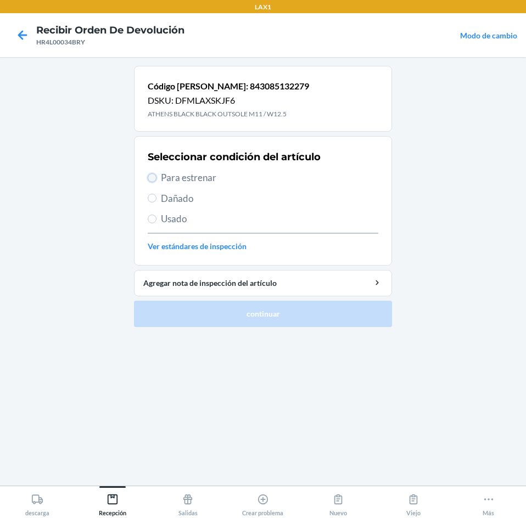
click at [153, 178] on input "Para estrenar" at bounding box center [152, 177] width 9 height 9
radio input "true"
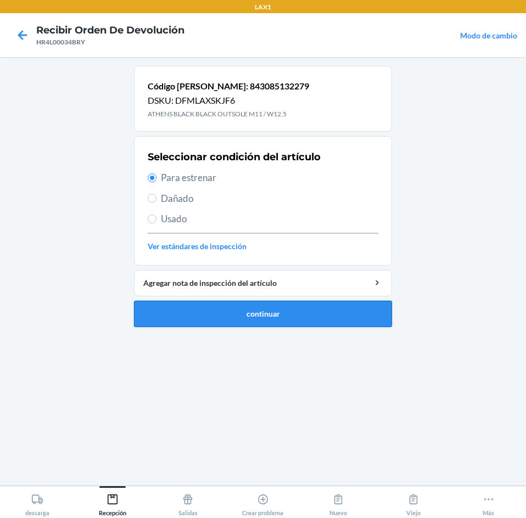
click at [268, 316] on button "continuar" at bounding box center [263, 314] width 258 height 26
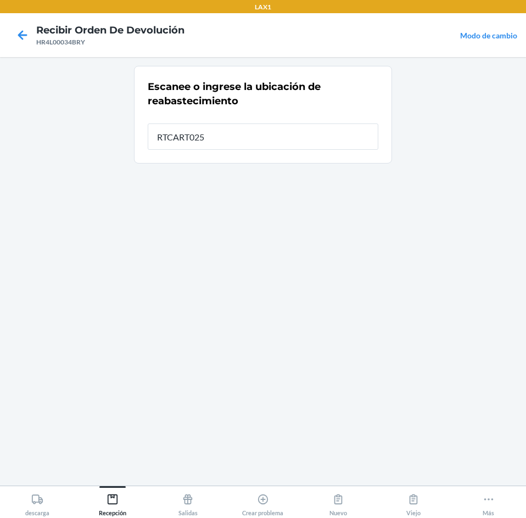
type input "RTCART025"
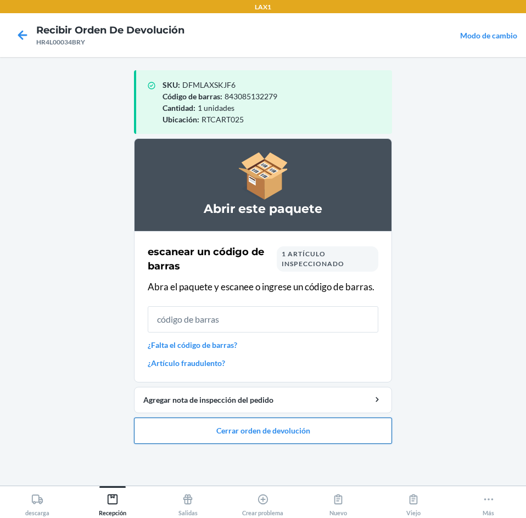
click at [273, 427] on button "Cerrar orden de devolución" at bounding box center [263, 431] width 258 height 26
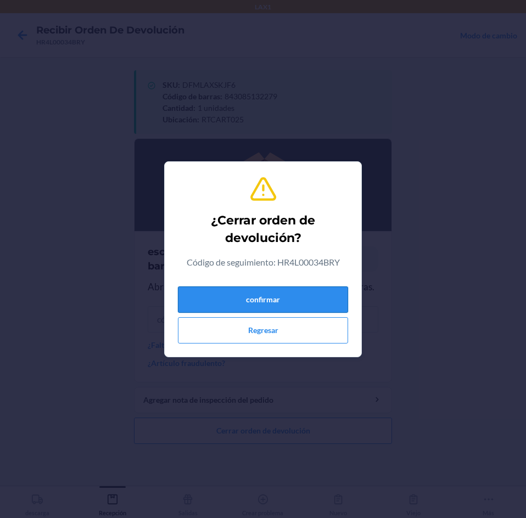
click at [318, 297] on button "confirmar" at bounding box center [263, 299] width 170 height 26
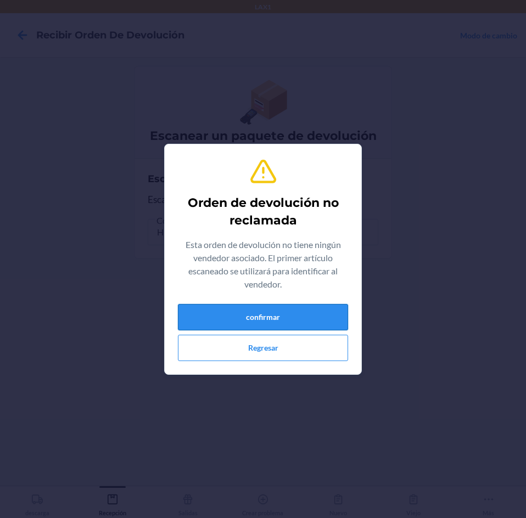
click at [289, 317] on button "confirmar" at bounding box center [263, 317] width 170 height 26
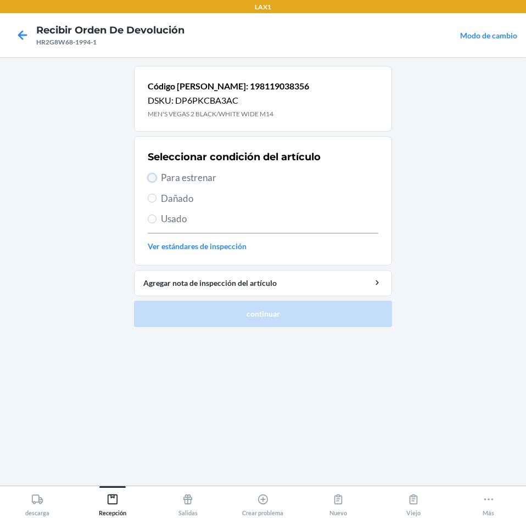
click at [156, 177] on input "Para estrenar" at bounding box center [152, 177] width 9 height 9
radio input "true"
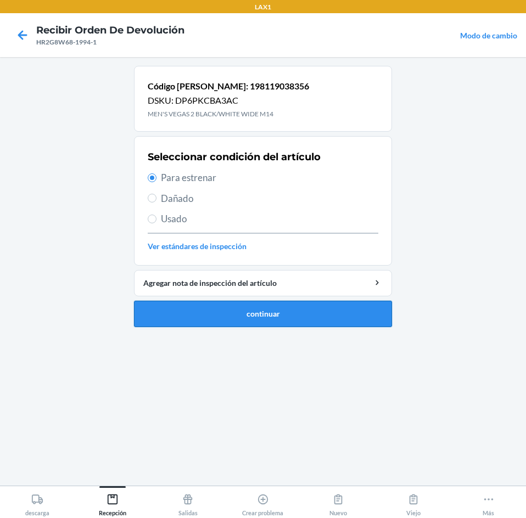
click at [229, 311] on button "continuar" at bounding box center [263, 314] width 258 height 26
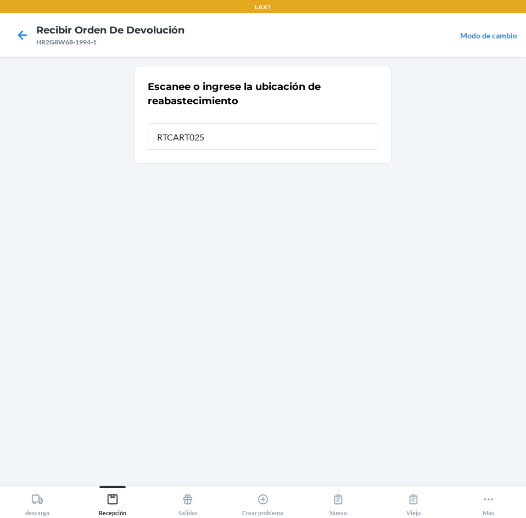
type input "RTCART025"
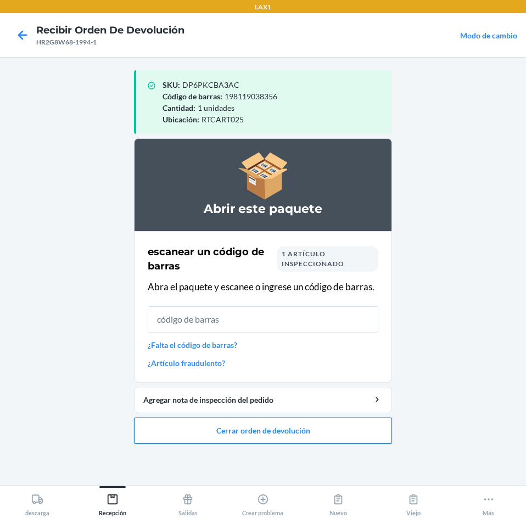
click at [259, 434] on button "Cerrar orden de devolución" at bounding box center [263, 431] width 258 height 26
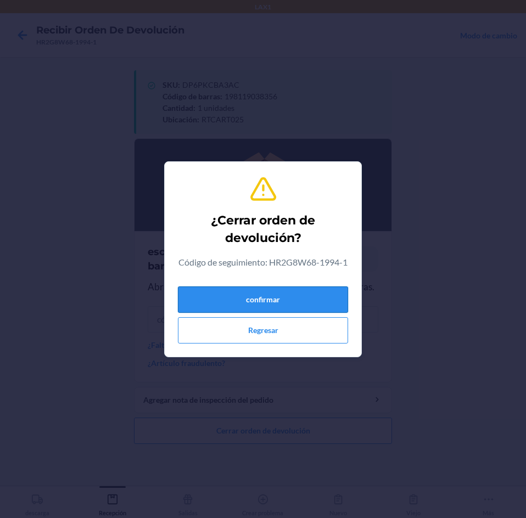
click at [292, 304] on button "confirmar" at bounding box center [263, 299] width 170 height 26
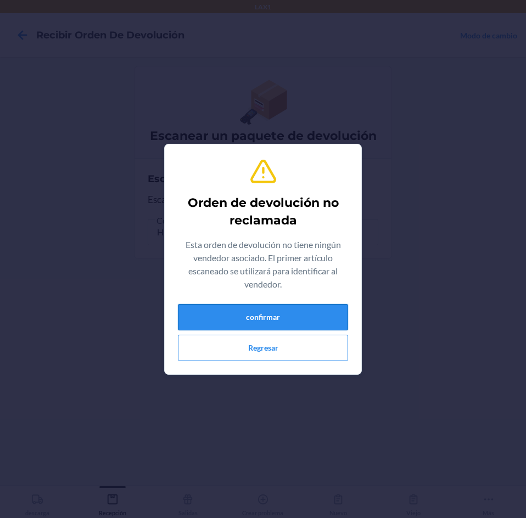
click at [285, 310] on button "confirmar" at bounding box center [263, 317] width 170 height 26
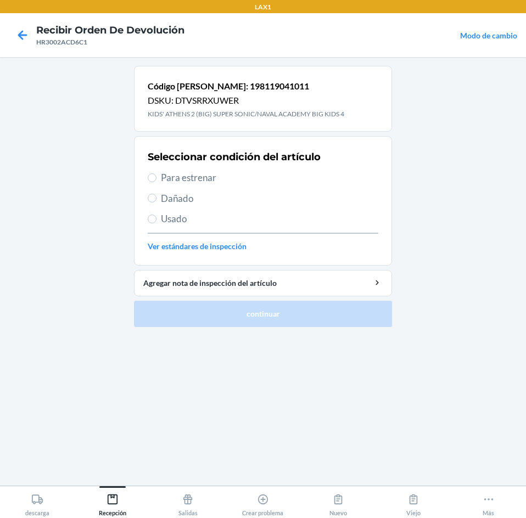
click at [157, 183] on label "Para estrenar" at bounding box center [263, 178] width 230 height 14
click at [156, 182] on input "Para estrenar" at bounding box center [152, 177] width 9 height 9
radio input "true"
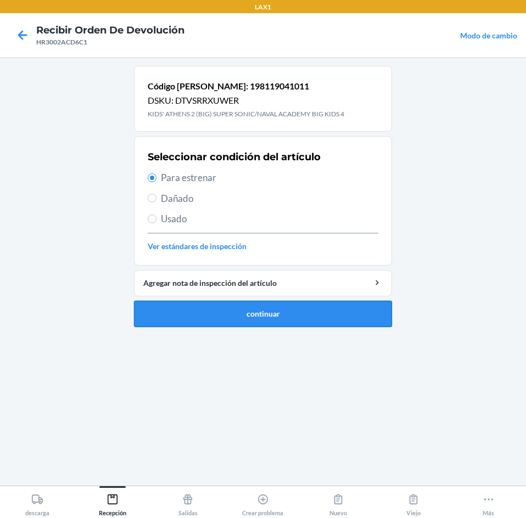
click at [233, 305] on button "continuar" at bounding box center [263, 314] width 258 height 26
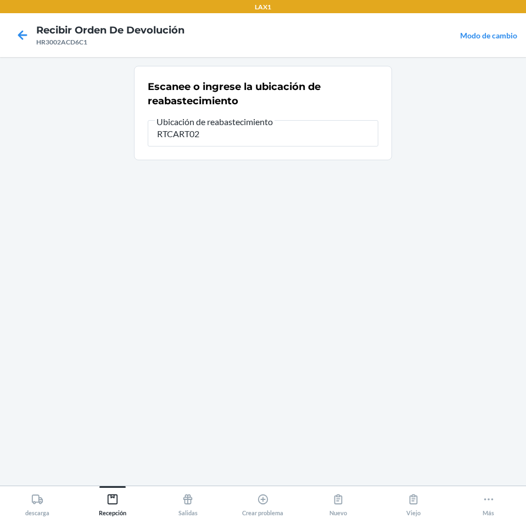
type input "RTCART025"
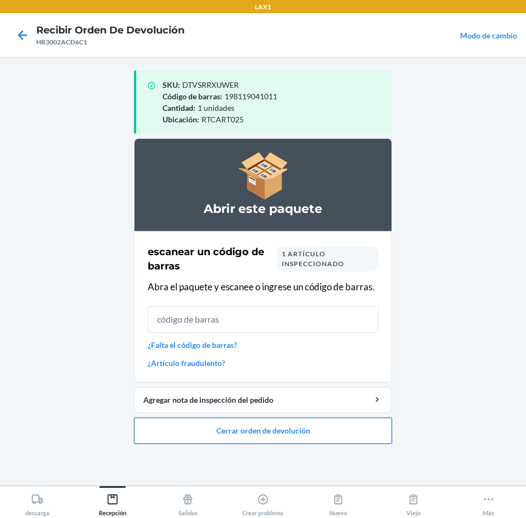
click at [278, 430] on button "Cerrar orden de devolución" at bounding box center [263, 431] width 258 height 26
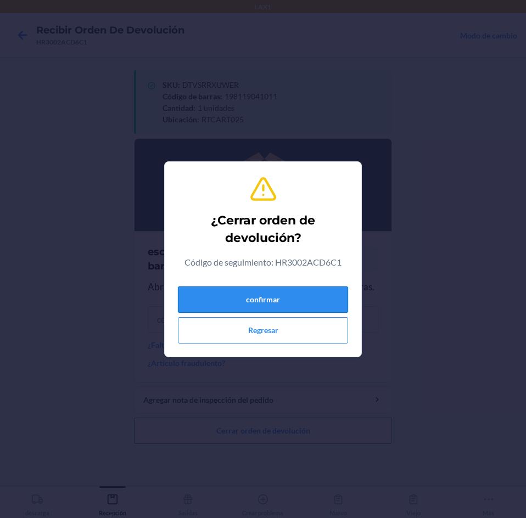
click at [300, 311] on button "confirmar" at bounding box center [263, 299] width 170 height 26
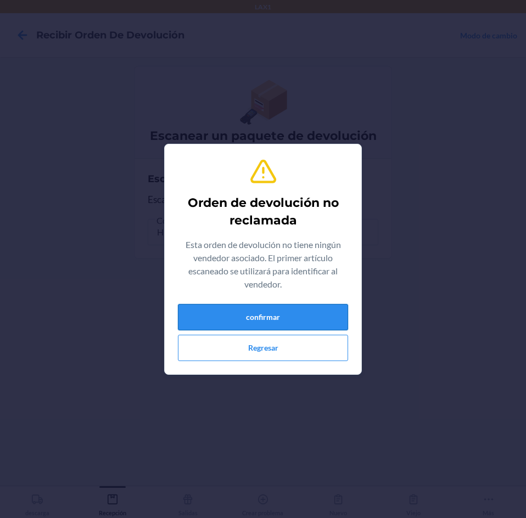
click at [302, 307] on button "confirmar" at bounding box center [263, 317] width 170 height 26
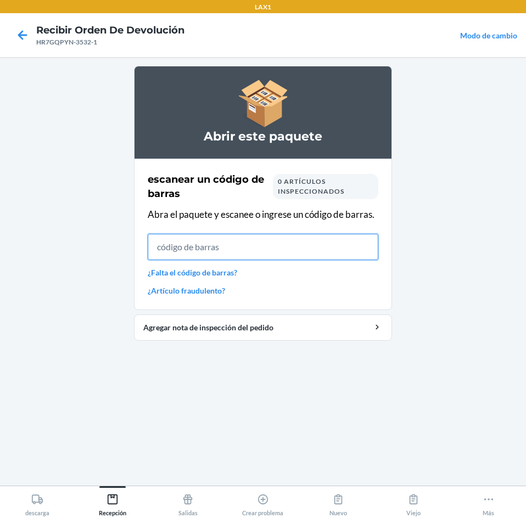
click at [249, 254] on input "text" at bounding box center [263, 247] width 230 height 26
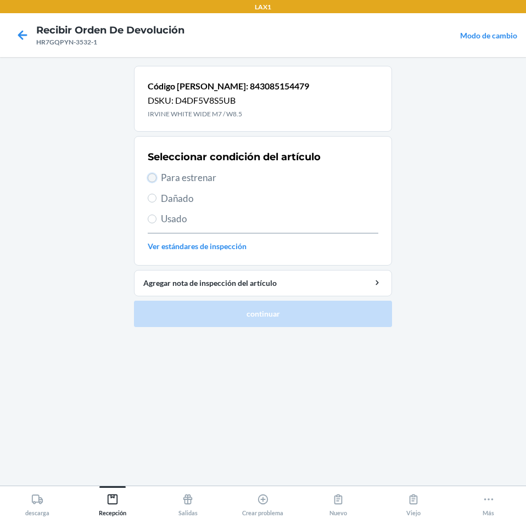
click at [155, 176] on input "Para estrenar" at bounding box center [152, 177] width 9 height 9
radio input "true"
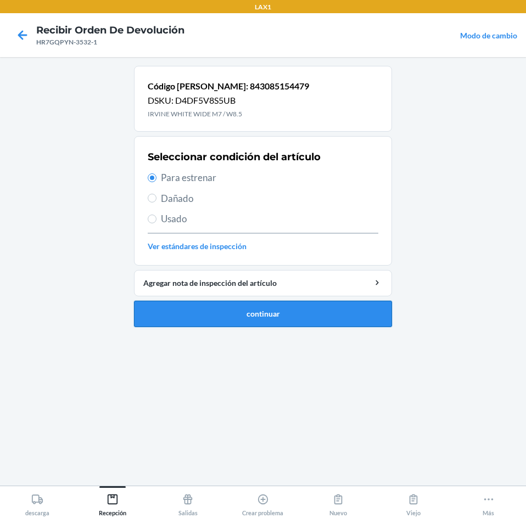
click at [218, 305] on button "continuar" at bounding box center [263, 314] width 258 height 26
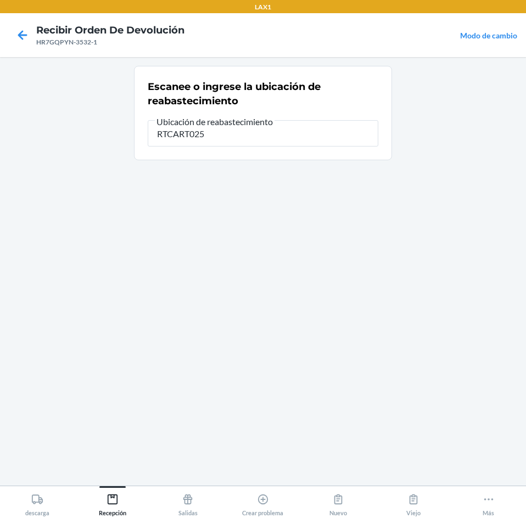
type input "RTCART025"
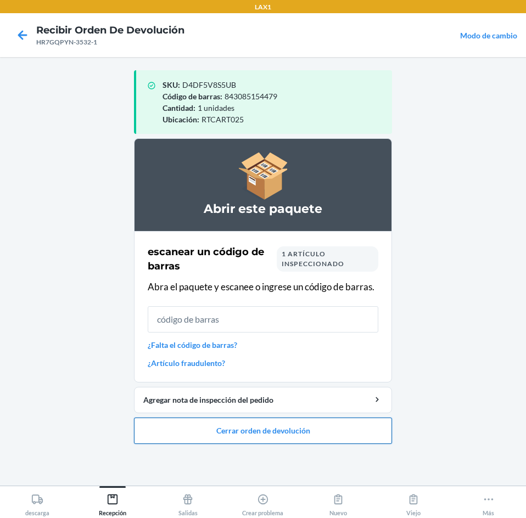
click at [218, 429] on button "Cerrar orden de devolución" at bounding box center [263, 431] width 258 height 26
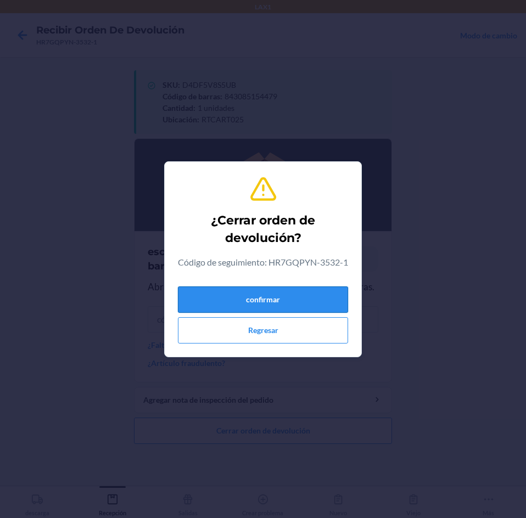
click at [257, 302] on button "confirmar" at bounding box center [263, 299] width 170 height 26
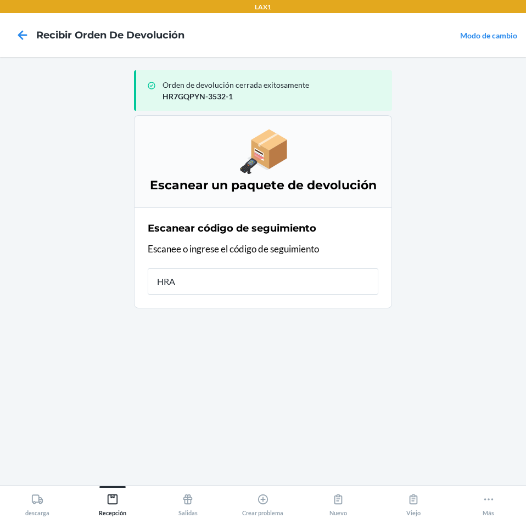
type input "HRAV"
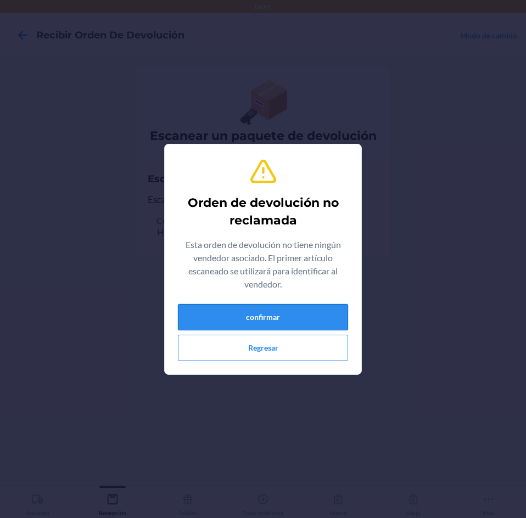
click at [268, 316] on button "confirmar" at bounding box center [263, 317] width 170 height 26
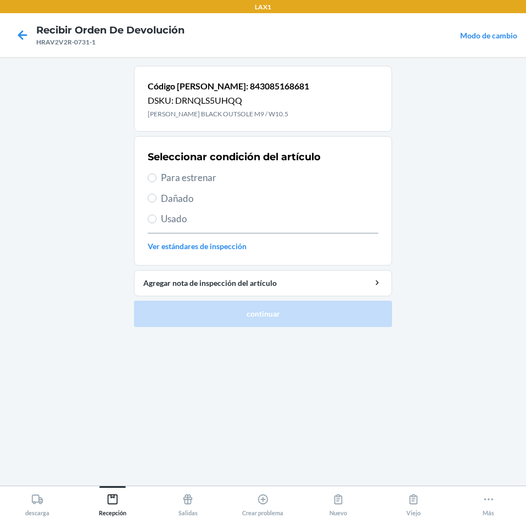
click at [160, 221] on label "Usado" at bounding box center [263, 219] width 230 height 14
click at [156, 221] on input "Usado" at bounding box center [152, 219] width 9 height 9
radio input "true"
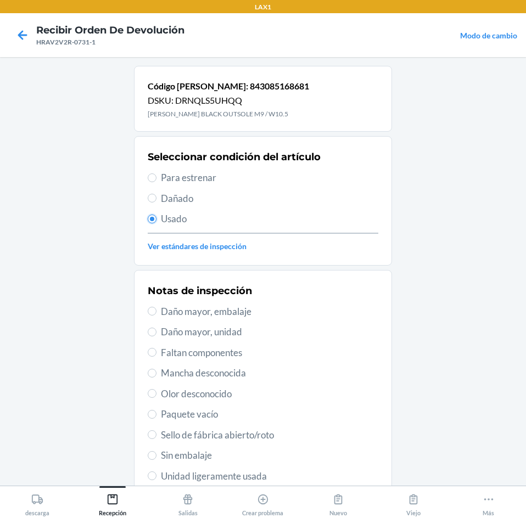
scroll to position [143, 0]
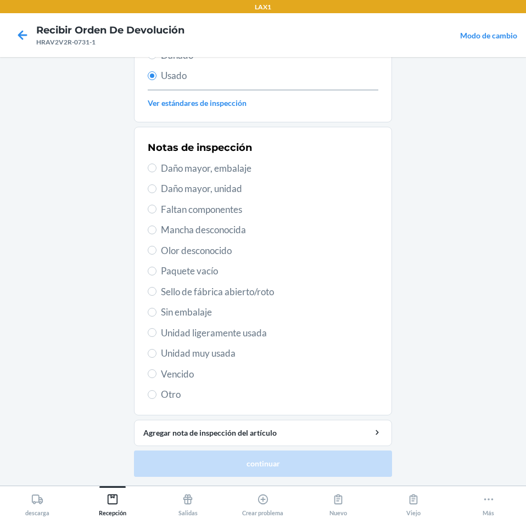
click at [207, 355] on span "Unidad muy usada" at bounding box center [269, 353] width 217 height 14
click at [156, 355] on input "Unidad muy usada" at bounding box center [152, 353] width 9 height 9
radio input "true"
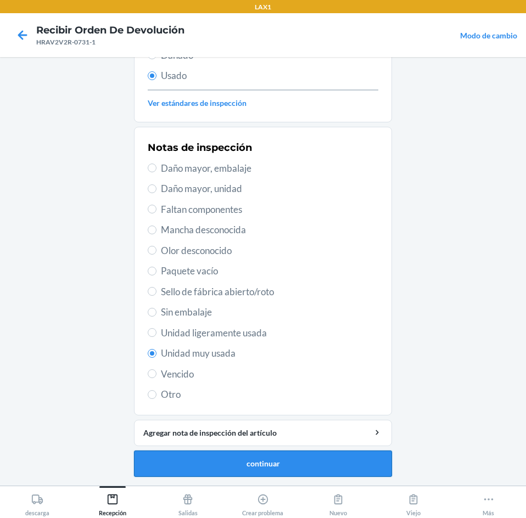
click at [222, 465] on button "continuar" at bounding box center [263, 464] width 258 height 26
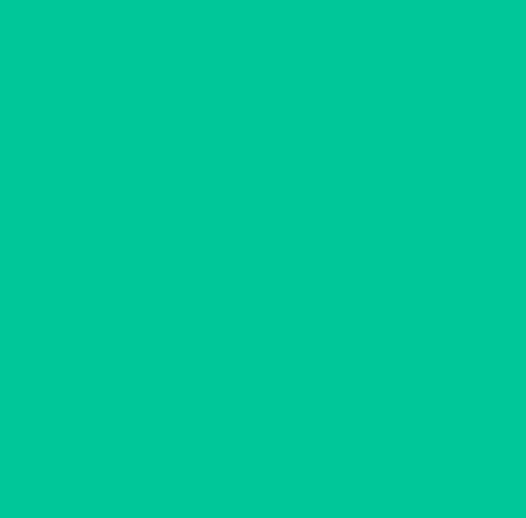
scroll to position [0, 0]
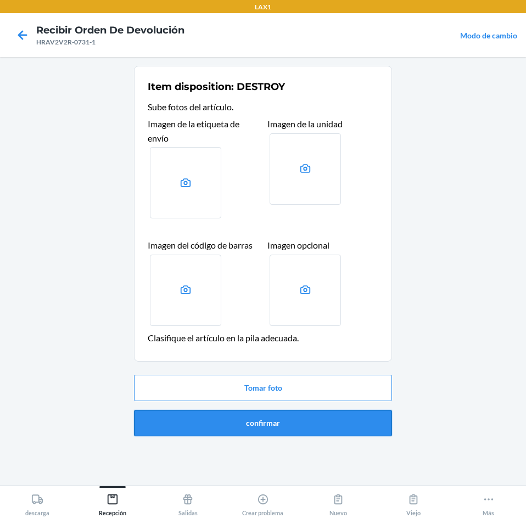
click at [269, 413] on button "confirmar" at bounding box center [263, 423] width 258 height 26
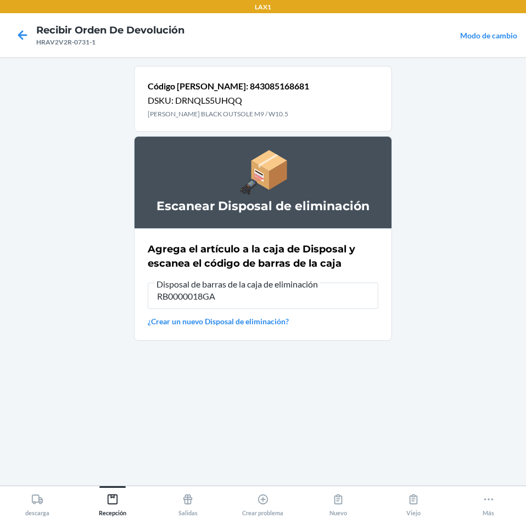
type input "RB0000018GA"
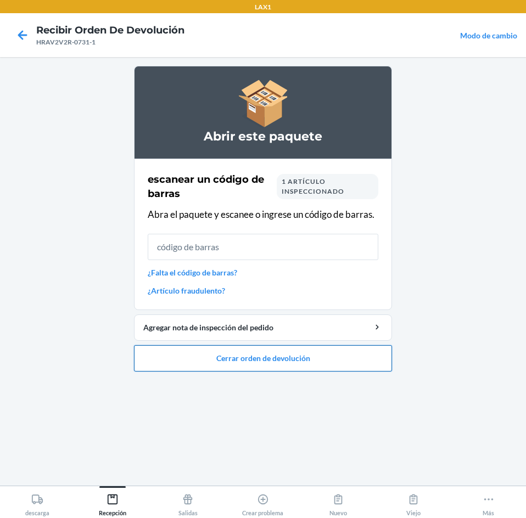
click at [271, 363] on button "Cerrar orden de devolución" at bounding box center [263, 358] width 258 height 26
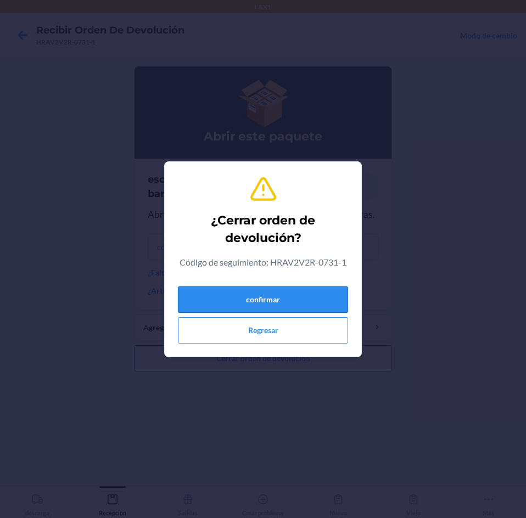
click at [290, 301] on button "confirmar" at bounding box center [263, 299] width 170 height 26
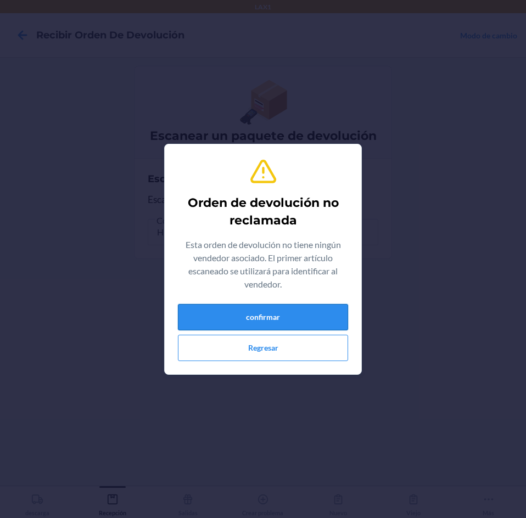
click at [237, 309] on button "confirmar" at bounding box center [263, 317] width 170 height 26
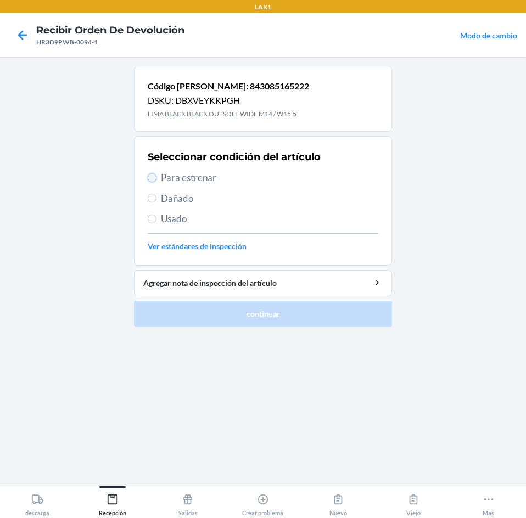
click at [155, 179] on input "Para estrenar" at bounding box center [152, 177] width 9 height 9
radio input "true"
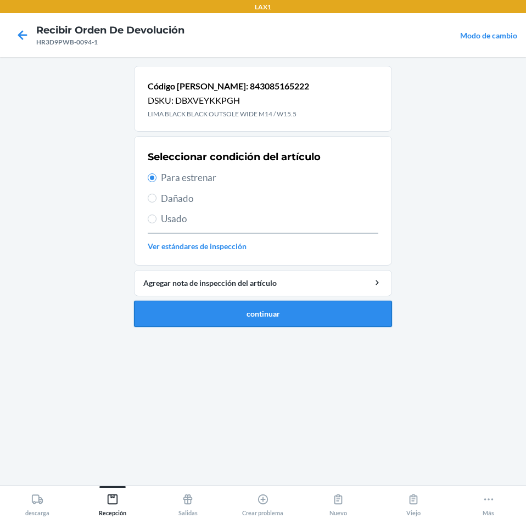
click at [231, 313] on button "continuar" at bounding box center [263, 314] width 258 height 26
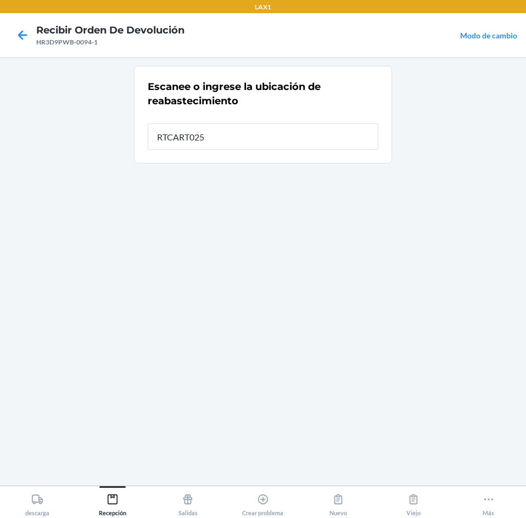
type input "RTCART025"
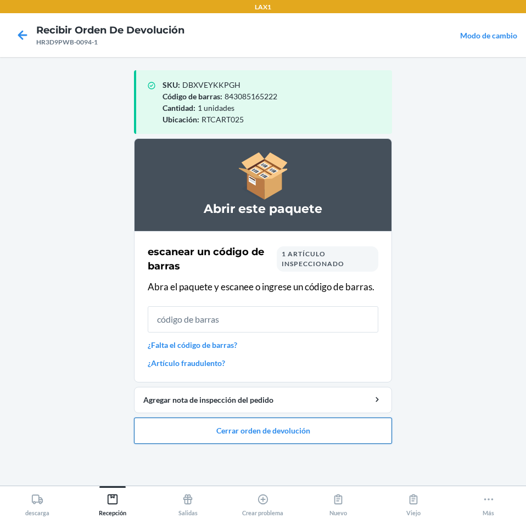
click at [254, 425] on button "Cerrar orden de devolución" at bounding box center [263, 431] width 258 height 26
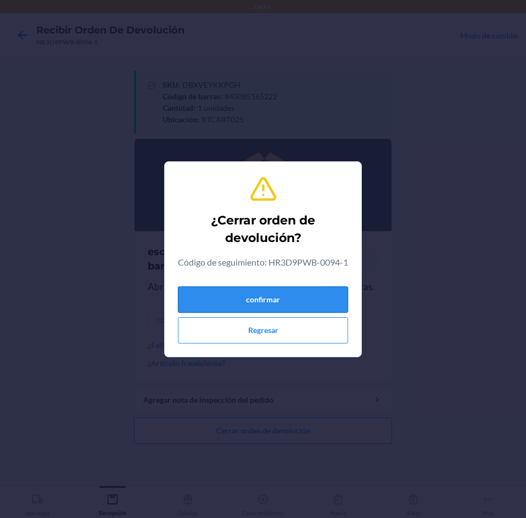
click at [241, 307] on button "confirmar" at bounding box center [263, 299] width 170 height 26
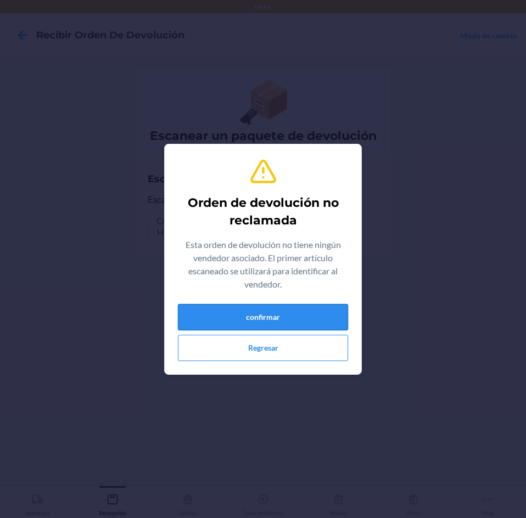
click at [245, 309] on button "confirmar" at bounding box center [263, 317] width 170 height 26
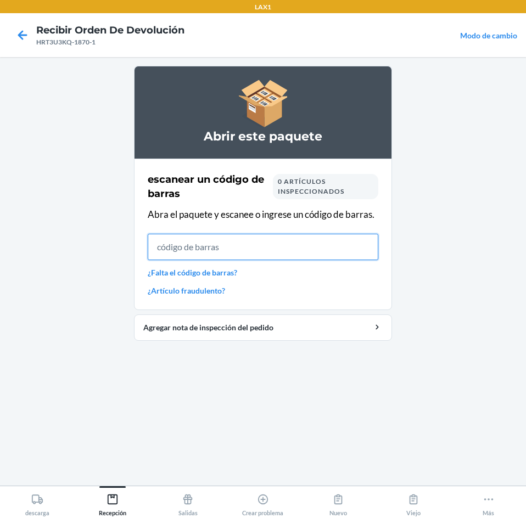
click at [206, 249] on input "text" at bounding box center [263, 247] width 230 height 26
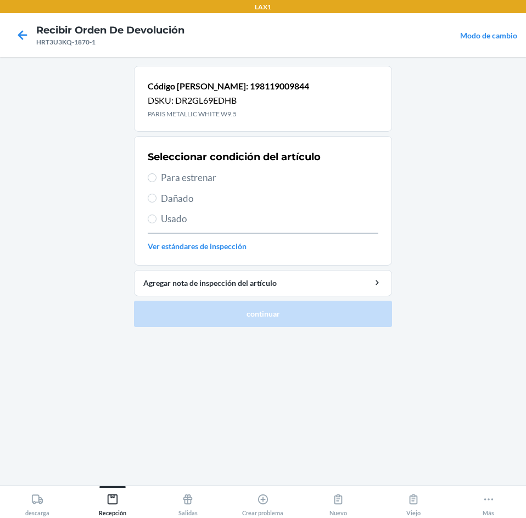
click at [157, 176] on label "Para estrenar" at bounding box center [263, 178] width 230 height 14
click at [156, 176] on input "Para estrenar" at bounding box center [152, 177] width 9 height 9
radio input "true"
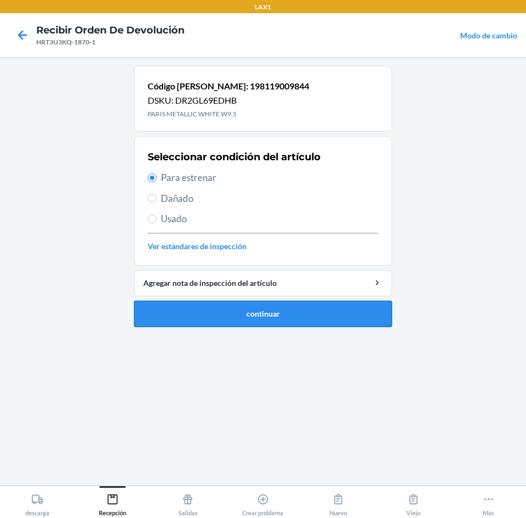
click at [308, 314] on button "continuar" at bounding box center [263, 314] width 258 height 26
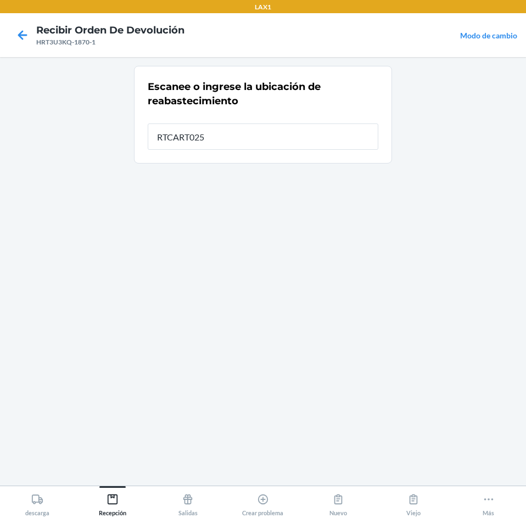
type input "RTCART025"
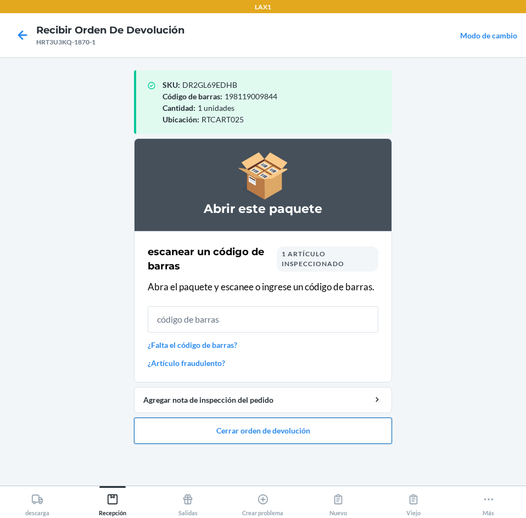
click at [288, 430] on button "Cerrar orden de devolución" at bounding box center [263, 431] width 258 height 26
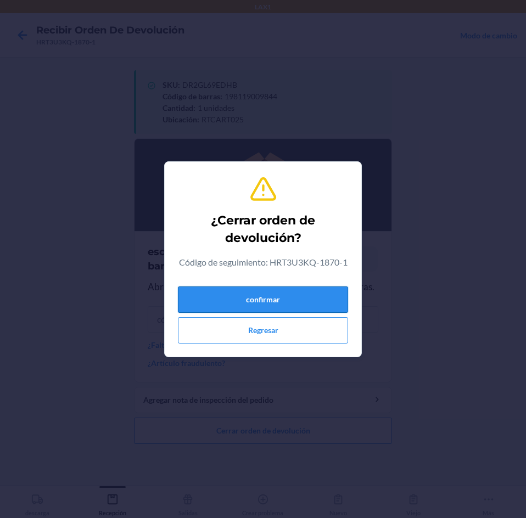
click at [305, 306] on button "confirmar" at bounding box center [263, 299] width 170 height 26
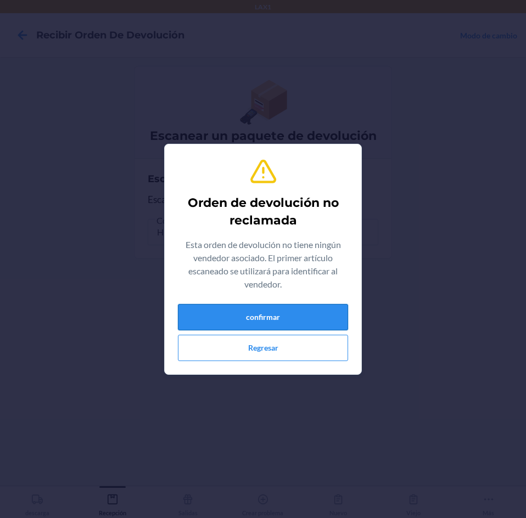
click at [309, 307] on button "confirmar" at bounding box center [263, 317] width 170 height 26
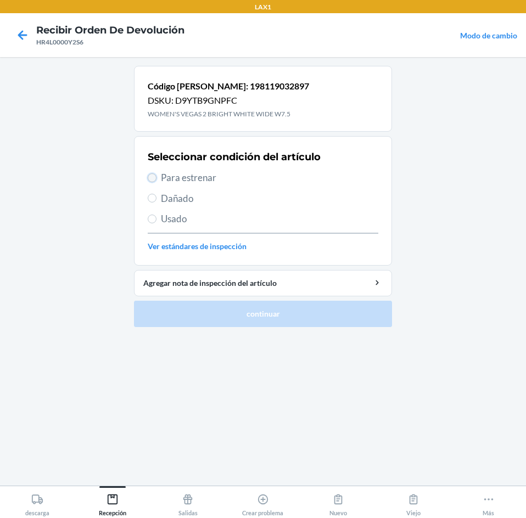
click at [154, 178] on input "Para estrenar" at bounding box center [152, 177] width 9 height 9
radio input "true"
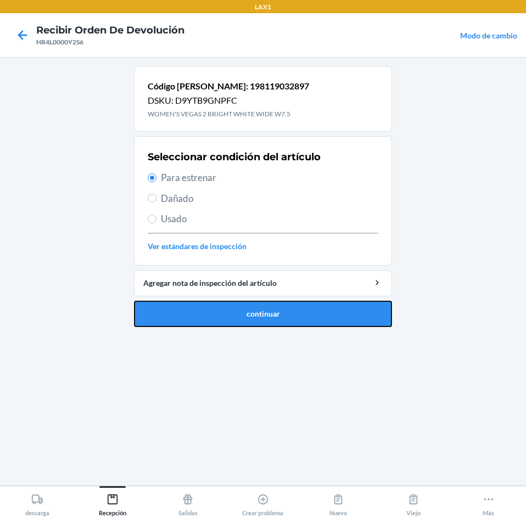
click at [239, 307] on button "continuar" at bounding box center [263, 314] width 258 height 26
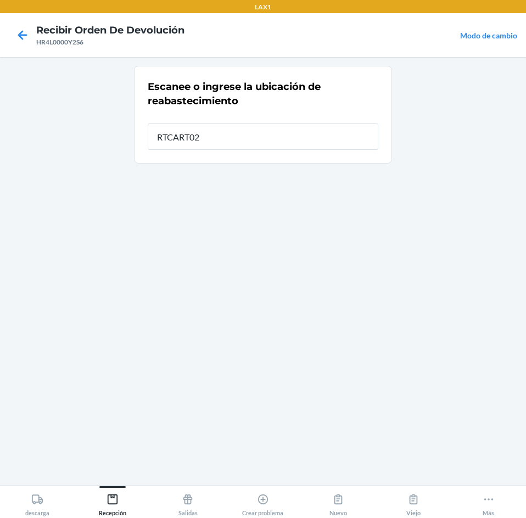
type input "RTCART025"
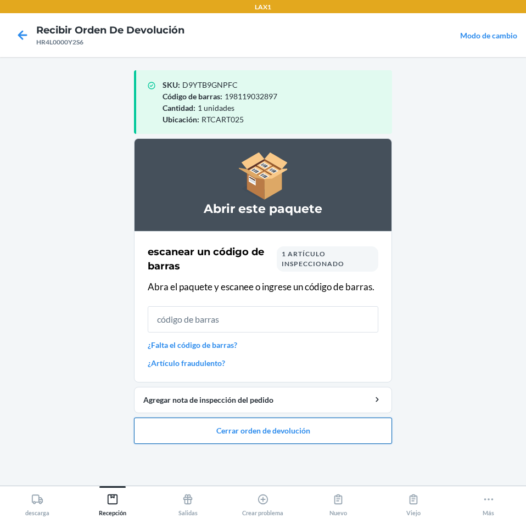
click at [248, 424] on button "Cerrar orden de devolución" at bounding box center [263, 431] width 258 height 26
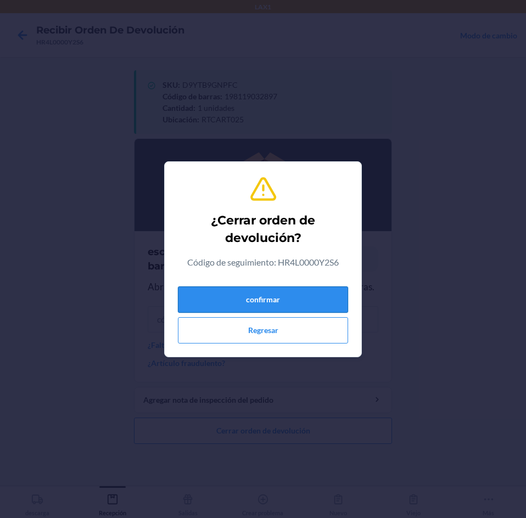
click at [284, 296] on button "confirmar" at bounding box center [263, 299] width 170 height 26
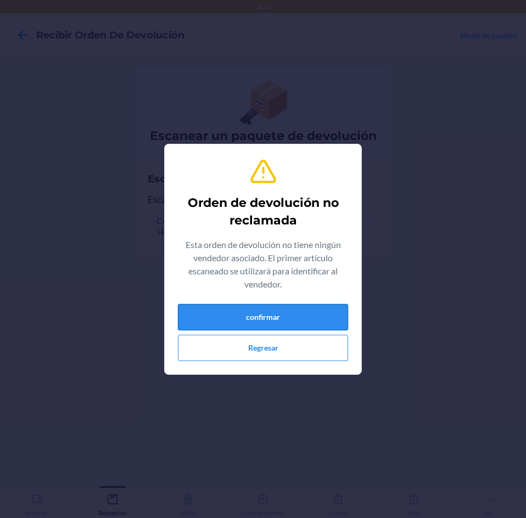
click at [268, 318] on button "confirmar" at bounding box center [263, 317] width 170 height 26
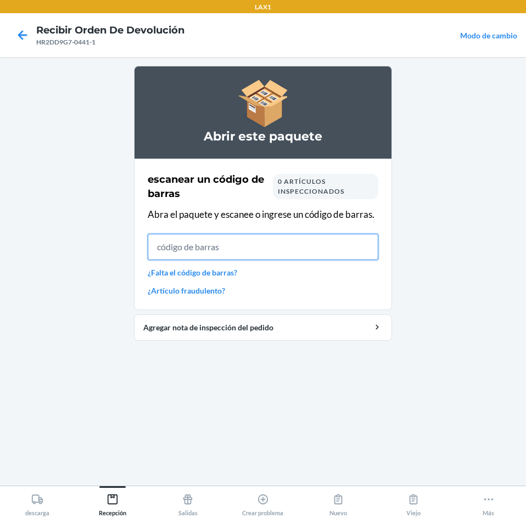
click at [303, 255] on input "text" at bounding box center [263, 247] width 230 height 26
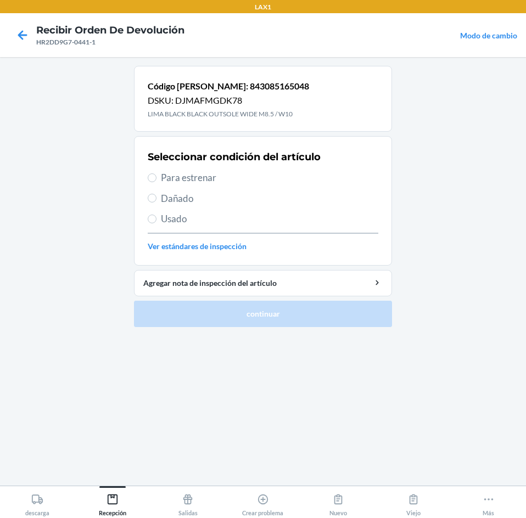
click at [147, 177] on section "Seleccionar condición del artículo Para estrenar Dañado Usado Ver estándares de…" at bounding box center [263, 201] width 258 height 130
click at [150, 174] on input "Para estrenar" at bounding box center [152, 177] width 9 height 9
radio input "true"
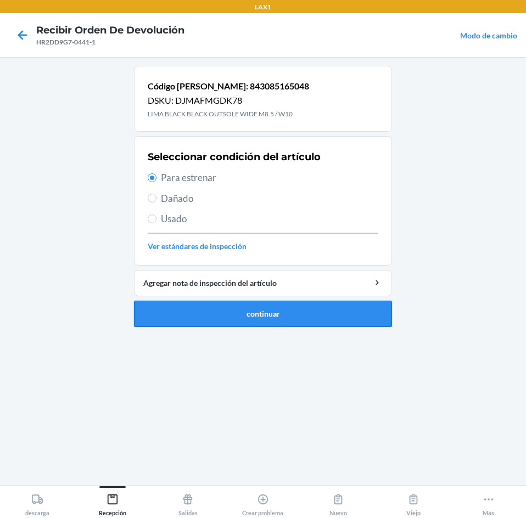
click at [262, 312] on button "continuar" at bounding box center [263, 314] width 258 height 26
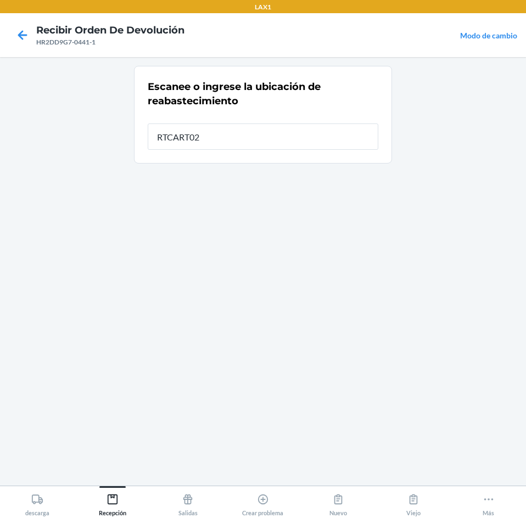
type input "RTCART025"
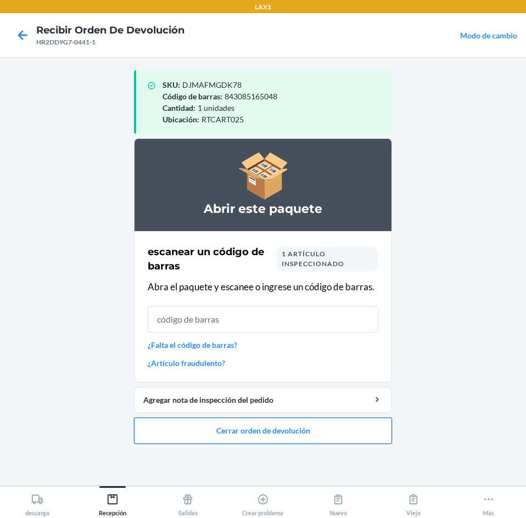
click at [266, 433] on button "Cerrar orden de devolución" at bounding box center [263, 431] width 258 height 26
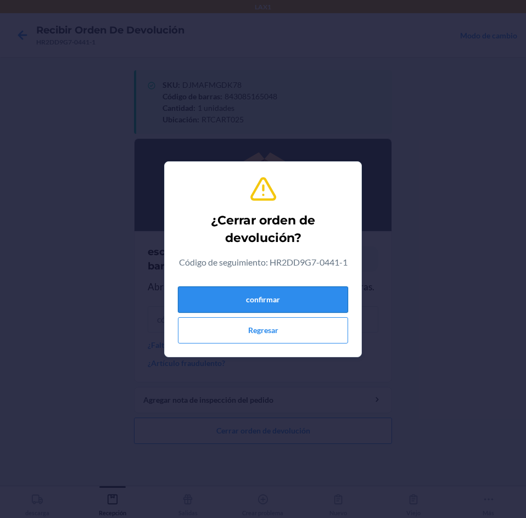
click at [272, 308] on button "confirmar" at bounding box center [263, 299] width 170 height 26
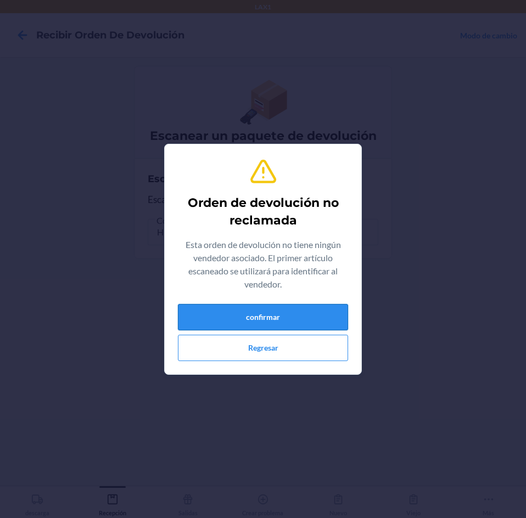
click at [267, 320] on button "confirmar" at bounding box center [263, 317] width 170 height 26
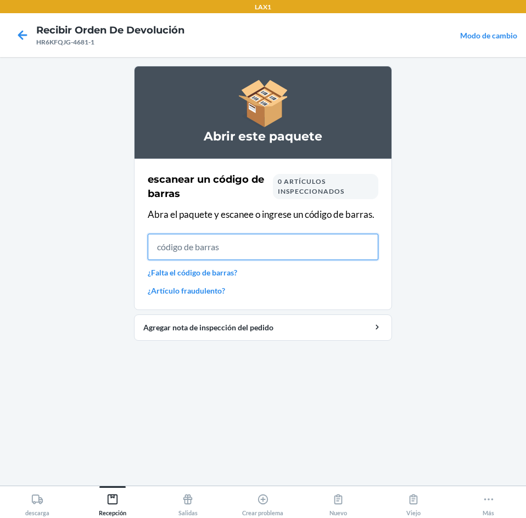
click at [217, 250] on input "text" at bounding box center [263, 247] width 230 height 26
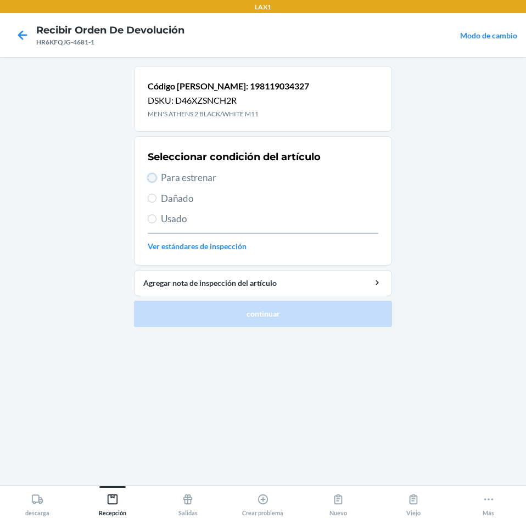
click at [150, 177] on input "Para estrenar" at bounding box center [152, 177] width 9 height 9
radio input "true"
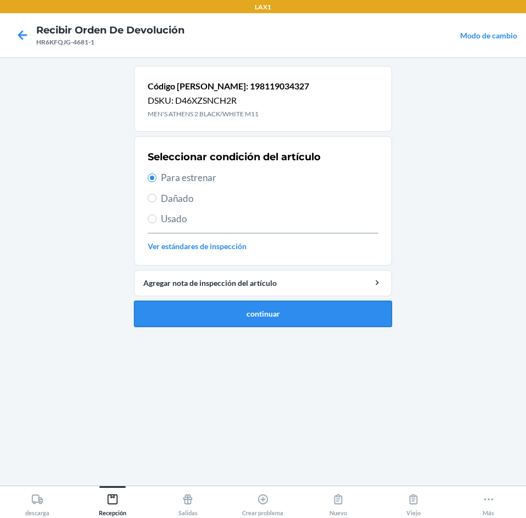
click at [278, 317] on button "continuar" at bounding box center [263, 314] width 258 height 26
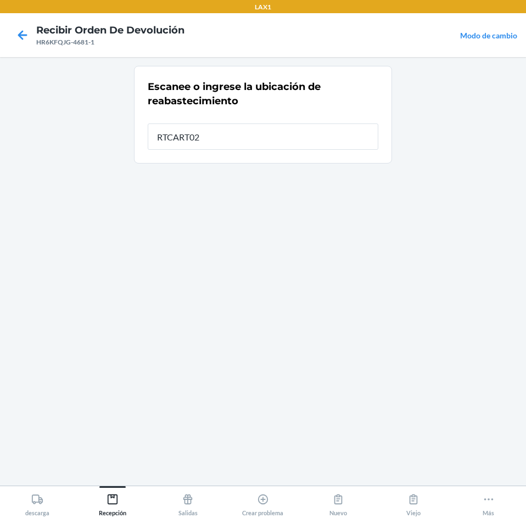
type input "RTCART025"
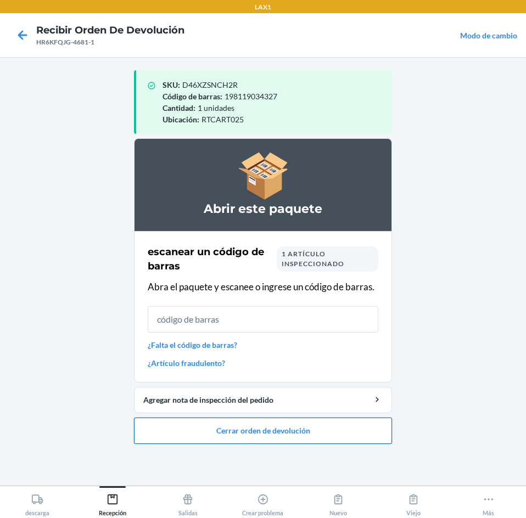
click at [255, 427] on button "Cerrar orden de devolución" at bounding box center [263, 431] width 258 height 26
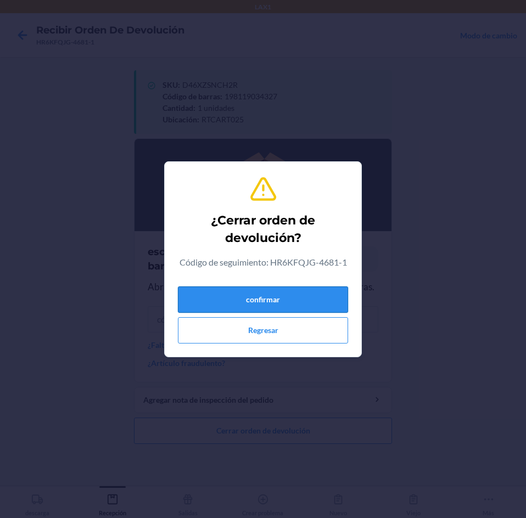
click at [276, 298] on button "confirmar" at bounding box center [263, 299] width 170 height 26
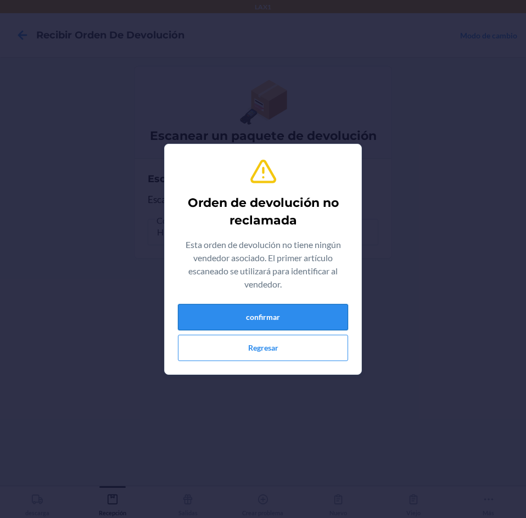
click at [337, 323] on button "confirmar" at bounding box center [263, 317] width 170 height 26
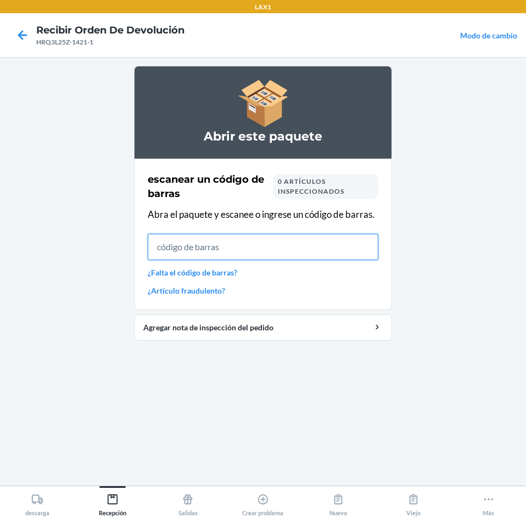
click at [272, 246] on input "text" at bounding box center [263, 247] width 230 height 26
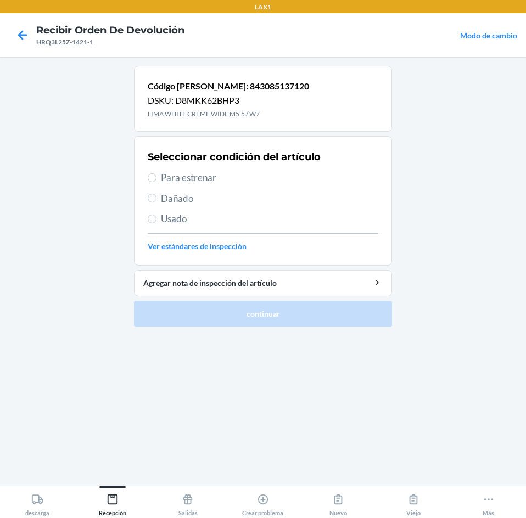
click at [176, 175] on span "Para estrenar" at bounding box center [269, 178] width 217 height 14
click at [156, 175] on input "Para estrenar" at bounding box center [152, 177] width 9 height 9
radio input "true"
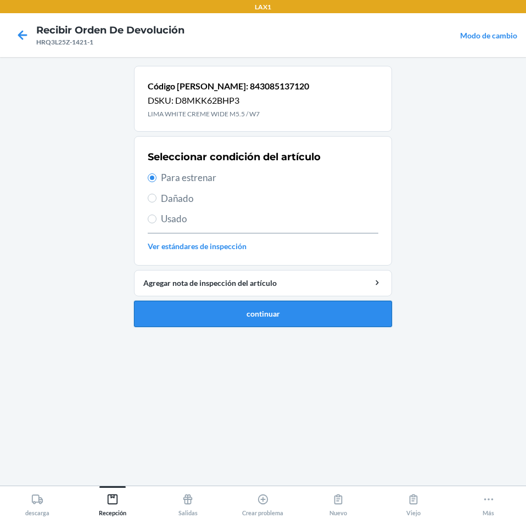
click at [209, 310] on button "continuar" at bounding box center [263, 314] width 258 height 26
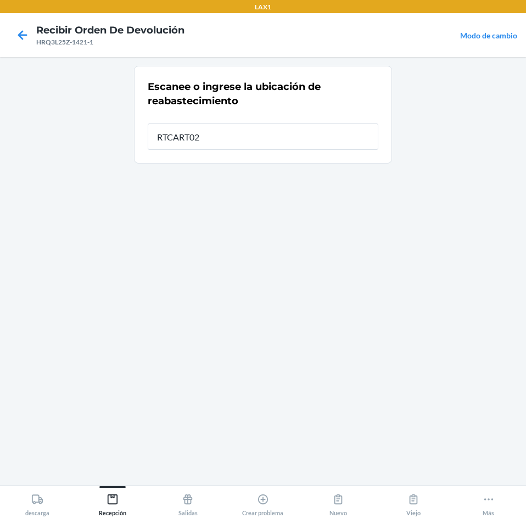
type input "RTCART025"
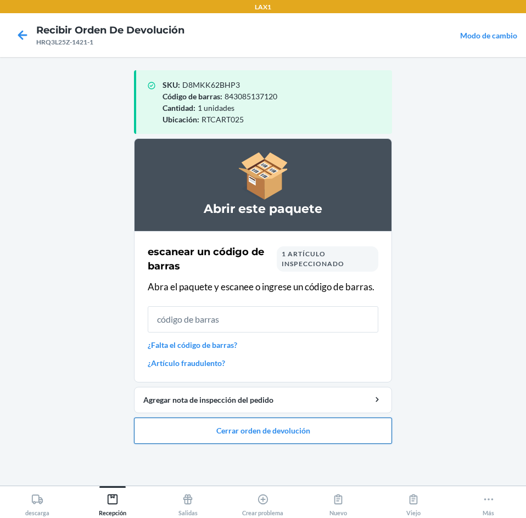
click at [245, 426] on button "Cerrar orden de devolución" at bounding box center [263, 431] width 258 height 26
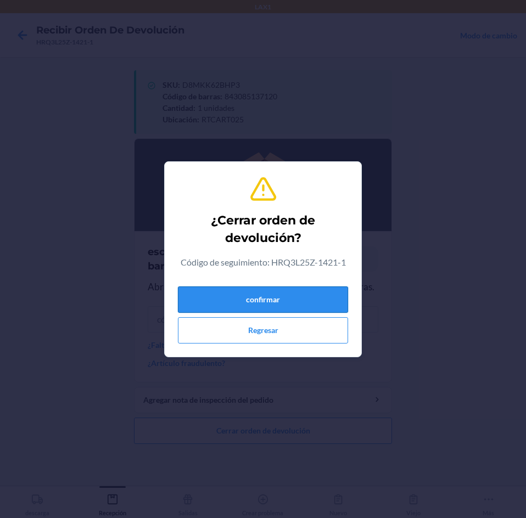
click at [296, 290] on button "confirmar" at bounding box center [263, 299] width 170 height 26
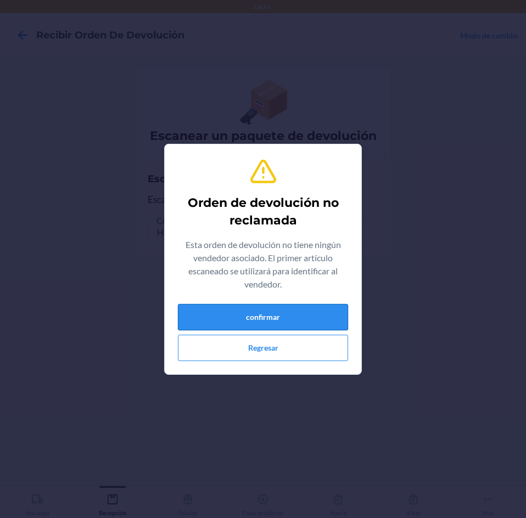
click at [278, 318] on button "confirmar" at bounding box center [263, 317] width 170 height 26
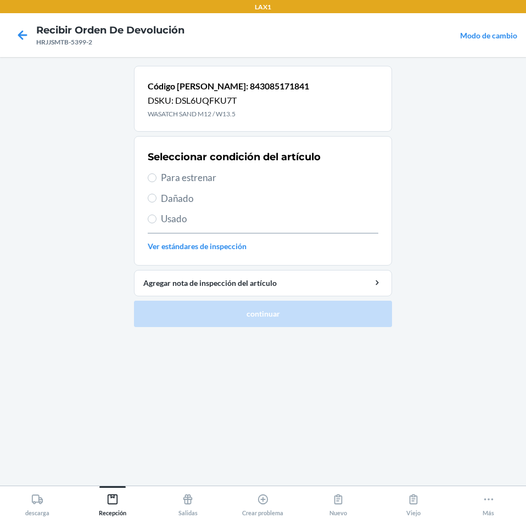
click at [159, 181] on label "Para estrenar" at bounding box center [263, 178] width 230 height 14
click at [156, 181] on input "Para estrenar" at bounding box center [152, 177] width 9 height 9
radio input "true"
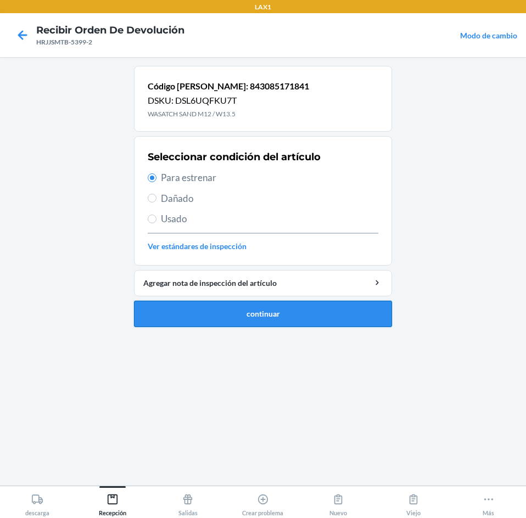
click at [207, 311] on button "continuar" at bounding box center [263, 314] width 258 height 26
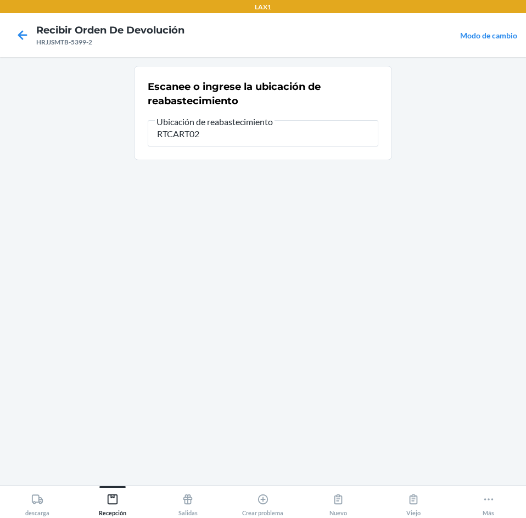
type input "RTCART025"
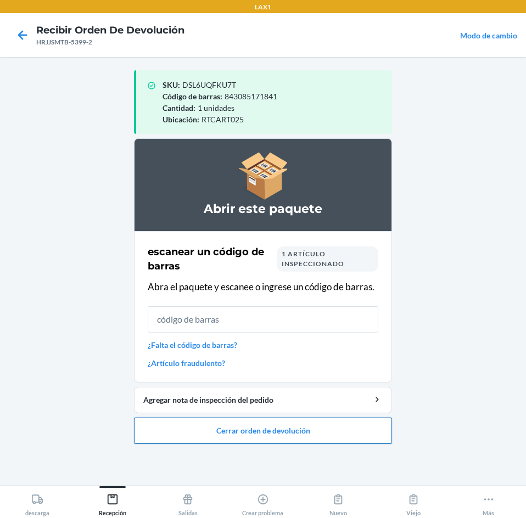
click at [239, 432] on button "Cerrar orden de devolución" at bounding box center [263, 431] width 258 height 26
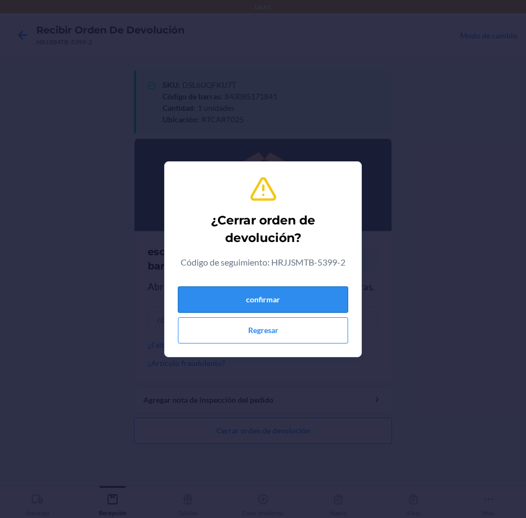
click at [296, 289] on button "confirmar" at bounding box center [263, 299] width 170 height 26
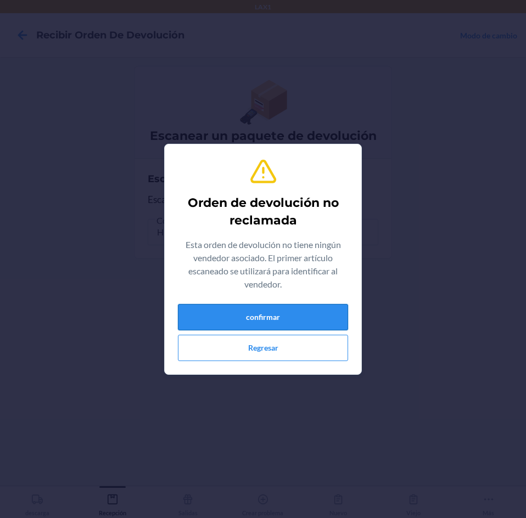
click at [284, 320] on button "confirmar" at bounding box center [263, 317] width 170 height 26
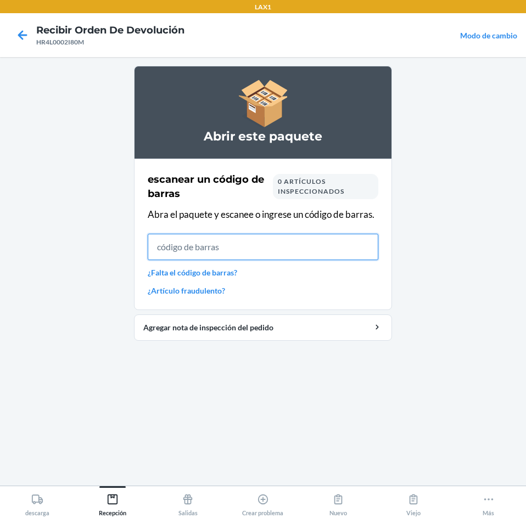
click at [212, 252] on input "text" at bounding box center [263, 247] width 230 height 26
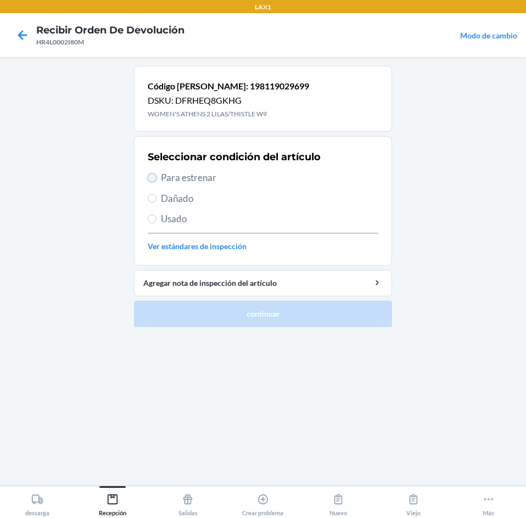
click at [151, 177] on input "Para estrenar" at bounding box center [152, 177] width 9 height 9
radio input "true"
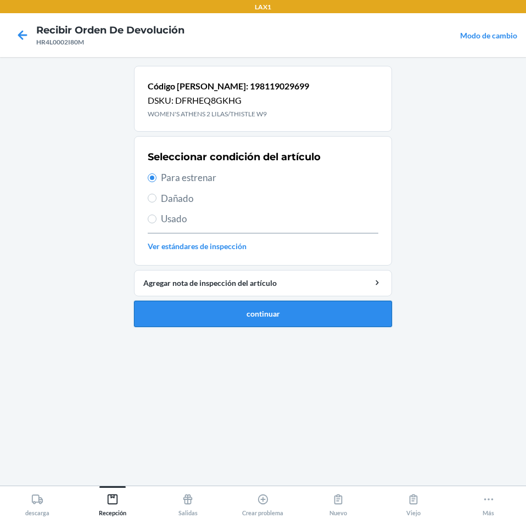
click at [274, 314] on button "continuar" at bounding box center [263, 314] width 258 height 26
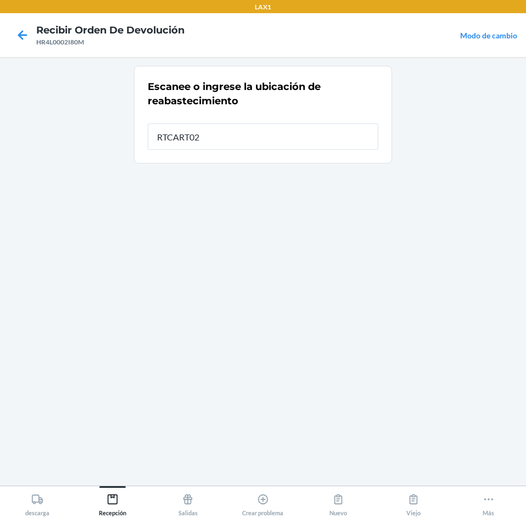
type input "RTCART025"
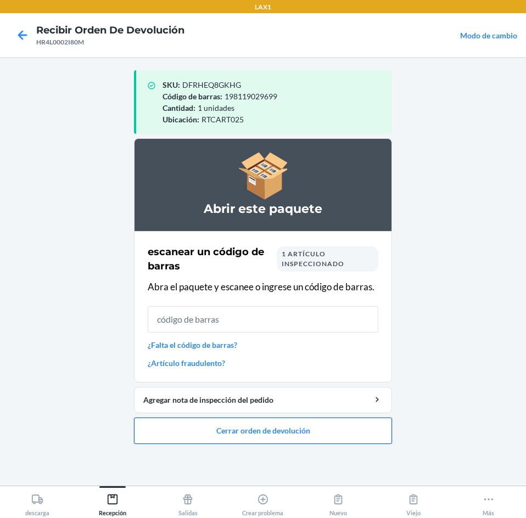
click at [280, 431] on button "Cerrar orden de devolución" at bounding box center [263, 431] width 258 height 26
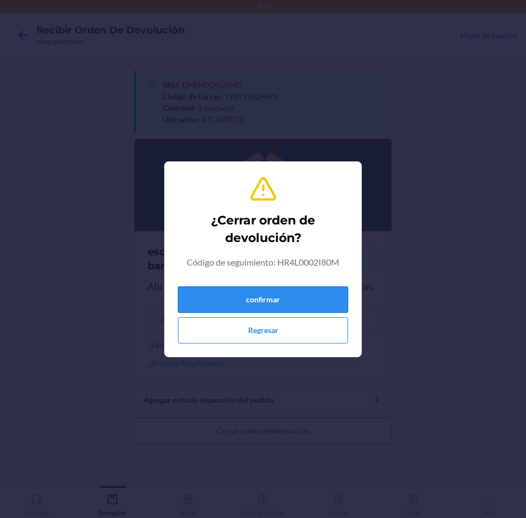
click at [287, 301] on button "confirmar" at bounding box center [263, 299] width 170 height 26
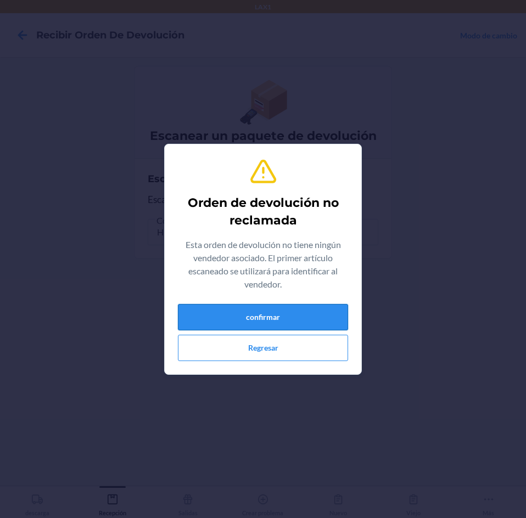
click at [271, 317] on button "confirmar" at bounding box center [263, 317] width 170 height 26
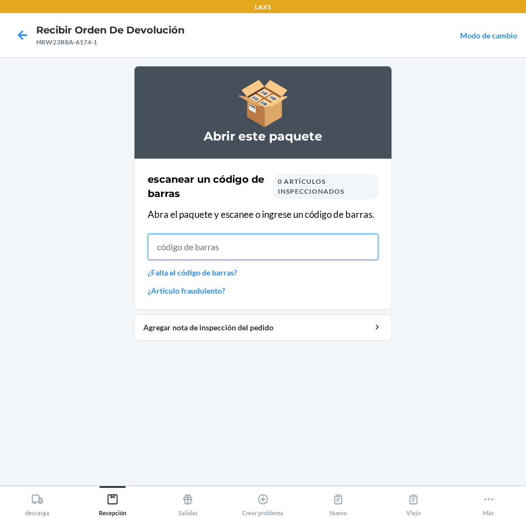
click at [185, 246] on input "text" at bounding box center [263, 247] width 230 height 26
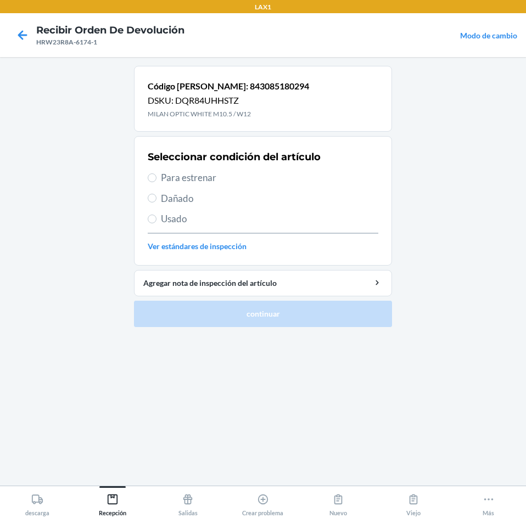
click at [159, 177] on label "Para estrenar" at bounding box center [263, 178] width 230 height 14
click at [156, 177] on input "Para estrenar" at bounding box center [152, 177] width 9 height 9
radio input "true"
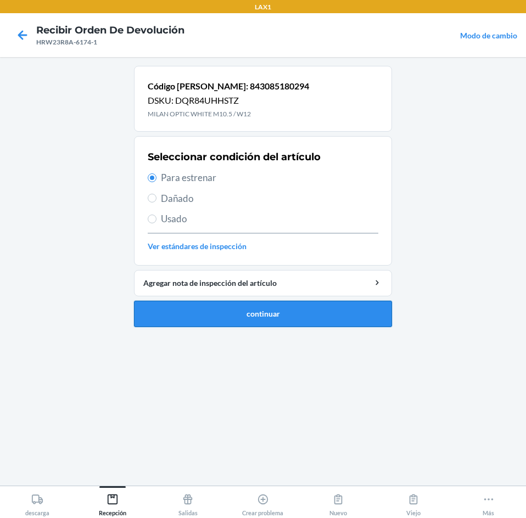
click at [217, 303] on button "continuar" at bounding box center [263, 314] width 258 height 26
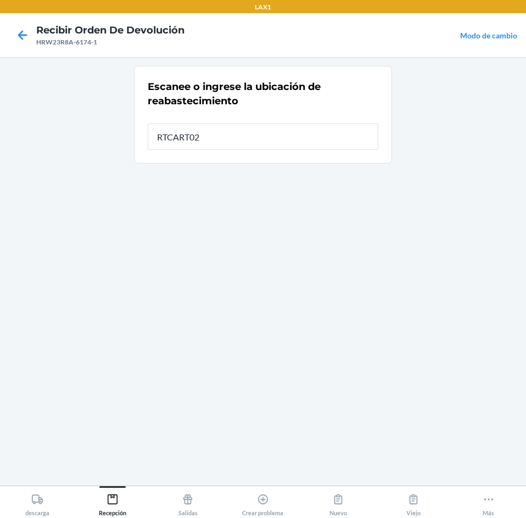
type input "RTCART025"
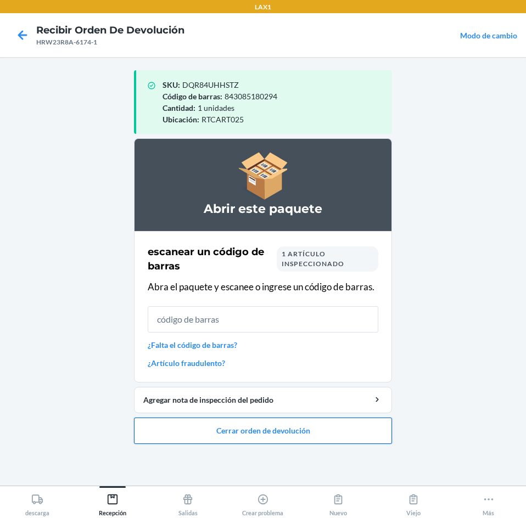
click at [255, 430] on button "Cerrar orden de devolución" at bounding box center [263, 431] width 258 height 26
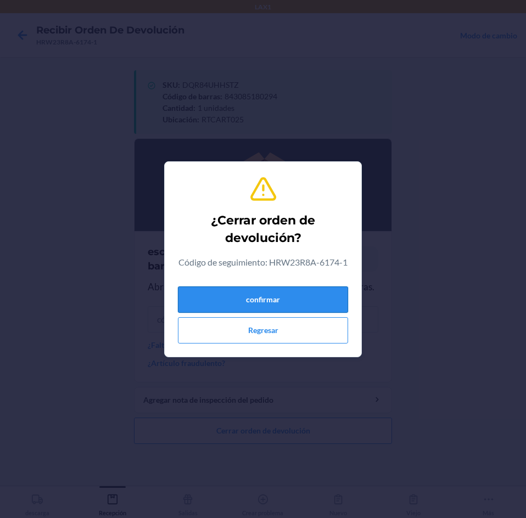
click at [255, 308] on button "confirmar" at bounding box center [263, 299] width 170 height 26
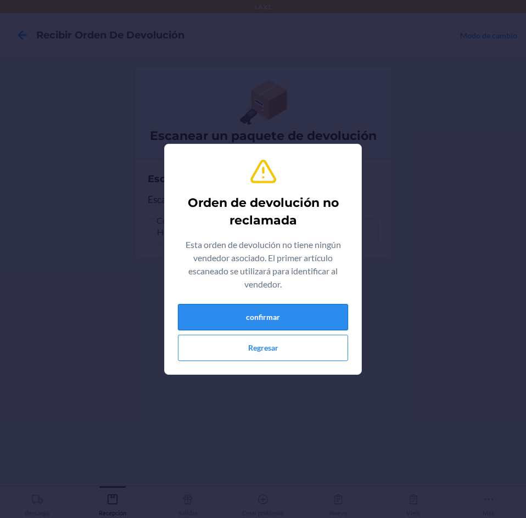
click at [262, 324] on button "confirmar" at bounding box center [263, 317] width 170 height 26
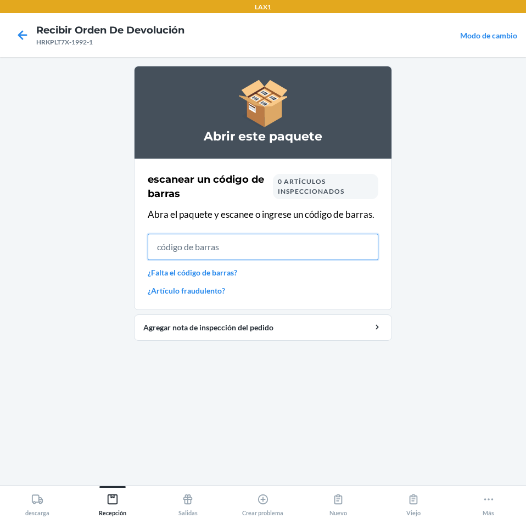
click at [223, 246] on input "text" at bounding box center [263, 247] width 230 height 26
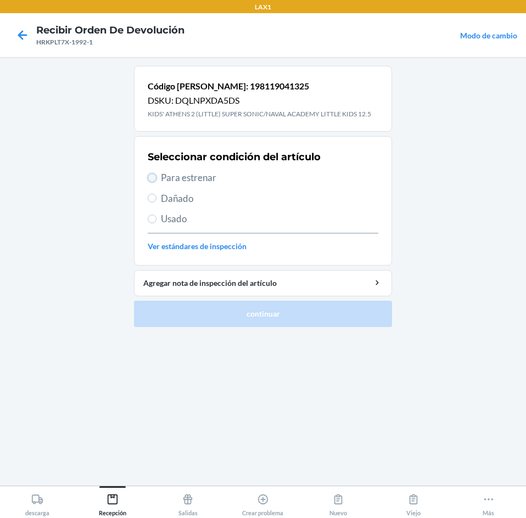
click at [153, 178] on input "Para estrenar" at bounding box center [152, 177] width 9 height 9
radio input "true"
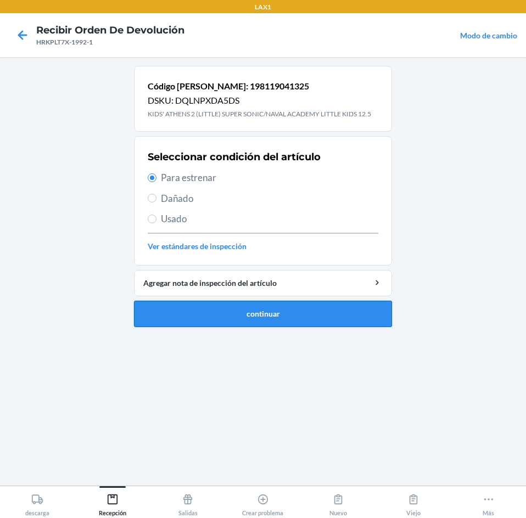
click at [224, 317] on button "continuar" at bounding box center [263, 314] width 258 height 26
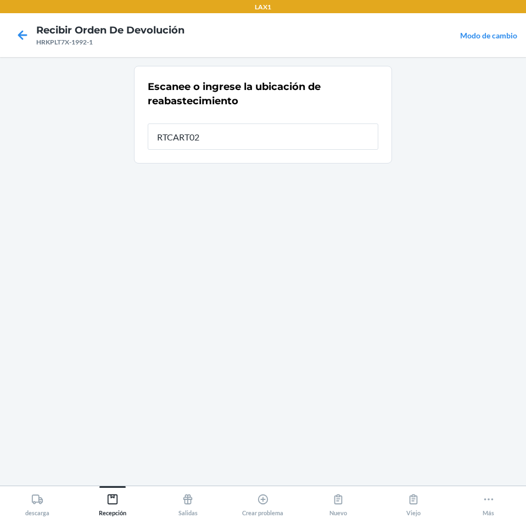
type input "RTCART025"
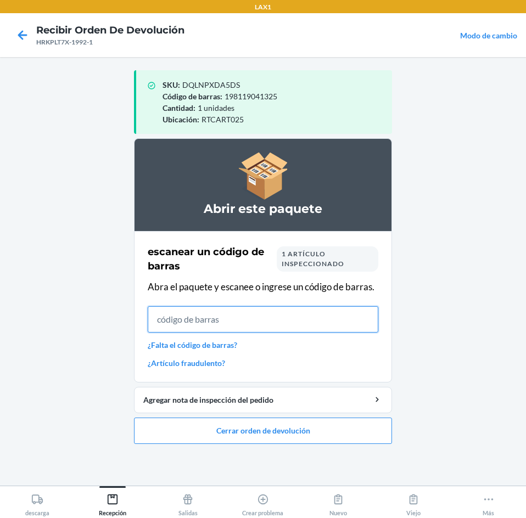
click at [190, 318] on input "text" at bounding box center [263, 319] width 230 height 26
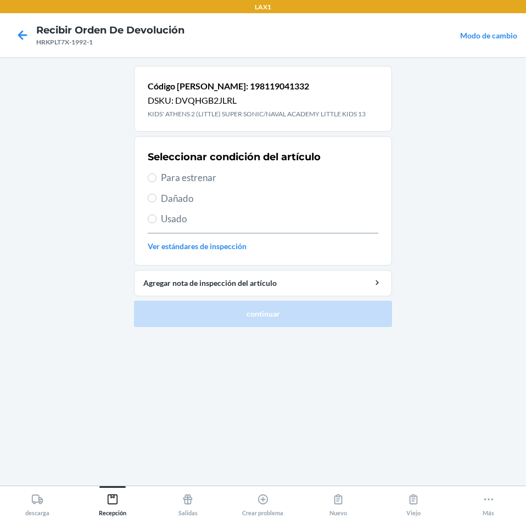
click at [170, 177] on span "Para estrenar" at bounding box center [269, 178] width 217 height 14
click at [156, 177] on input "Para estrenar" at bounding box center [152, 177] width 9 height 9
radio input "true"
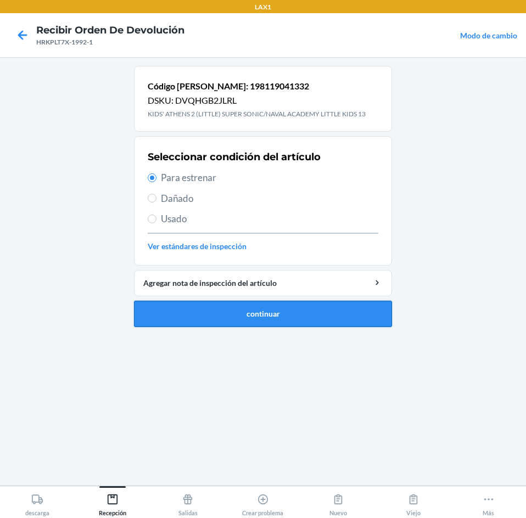
click at [178, 307] on button "continuar" at bounding box center [263, 314] width 258 height 26
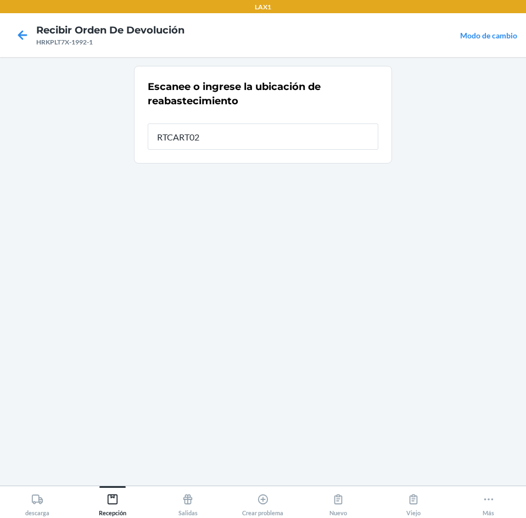
type input "RTCART025"
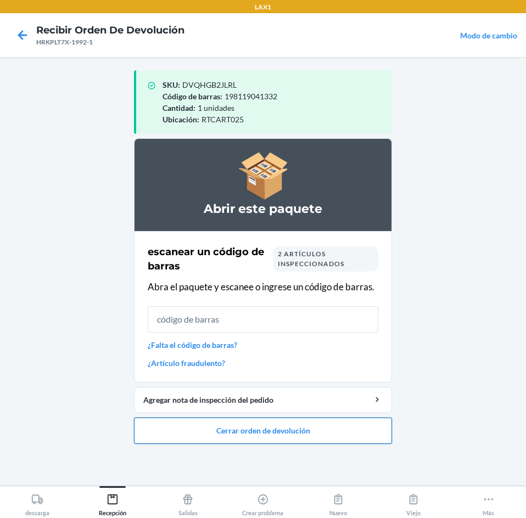
drag, startPoint x: 251, startPoint y: 420, endPoint x: 255, endPoint y: 425, distance: 6.7
click at [255, 425] on button "Cerrar orden de devolución" at bounding box center [263, 431] width 258 height 26
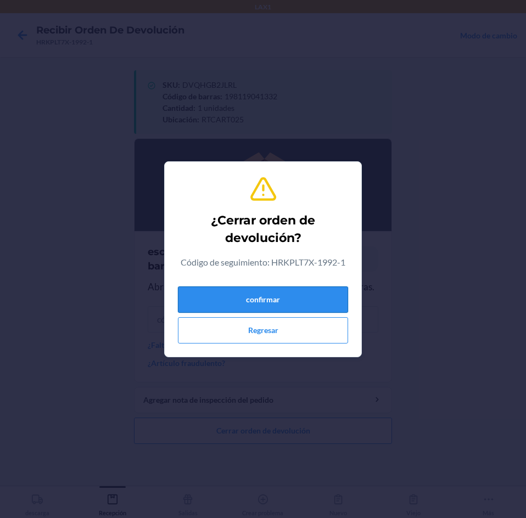
click at [297, 297] on button "confirmar" at bounding box center [263, 299] width 170 height 26
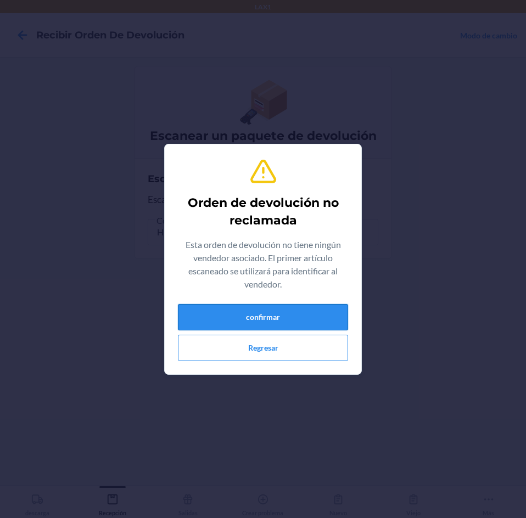
click at [260, 311] on button "confirmar" at bounding box center [263, 317] width 170 height 26
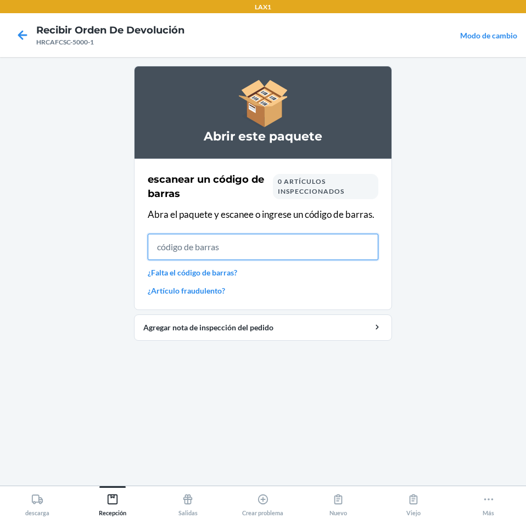
click at [230, 252] on input "text" at bounding box center [263, 247] width 230 height 26
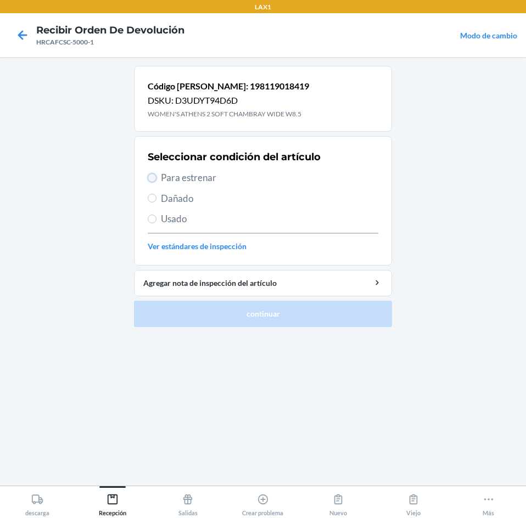
click at [149, 176] on input "Para estrenar" at bounding box center [152, 177] width 9 height 9
radio input "true"
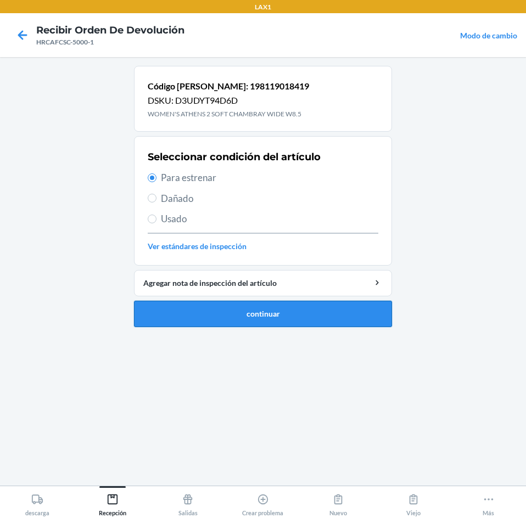
click at [266, 310] on button "continuar" at bounding box center [263, 314] width 258 height 26
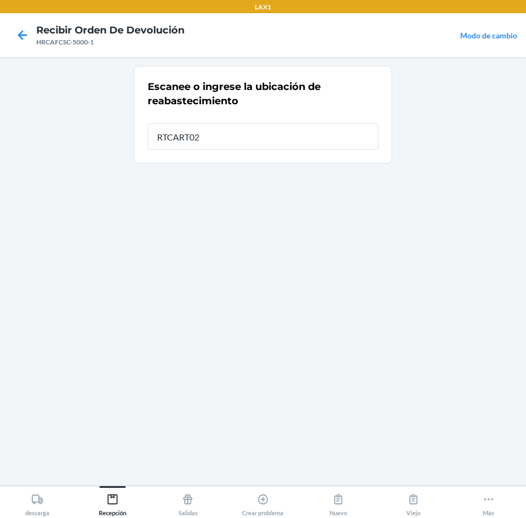
type input "RTCART025"
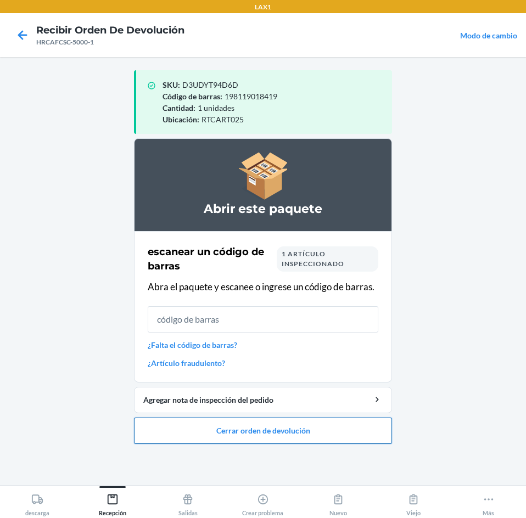
click at [305, 424] on button "Cerrar orden de devolución" at bounding box center [263, 431] width 258 height 26
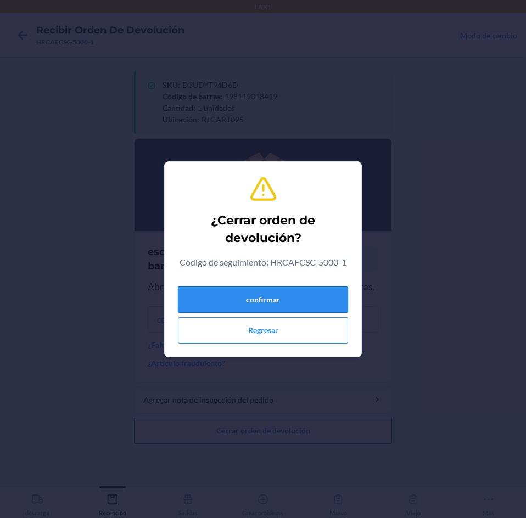
click at [297, 298] on button "confirmar" at bounding box center [263, 299] width 170 height 26
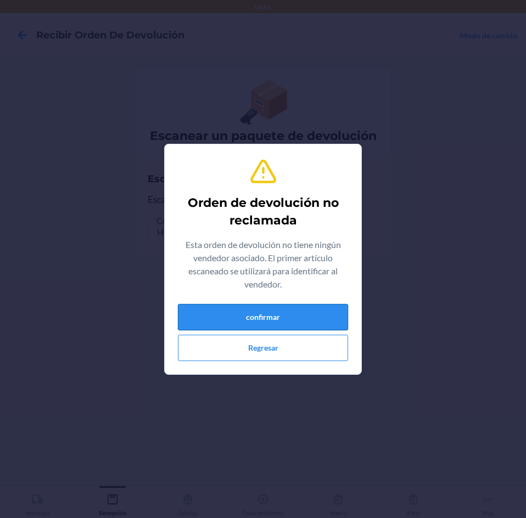
click at [272, 314] on button "confirmar" at bounding box center [263, 317] width 170 height 26
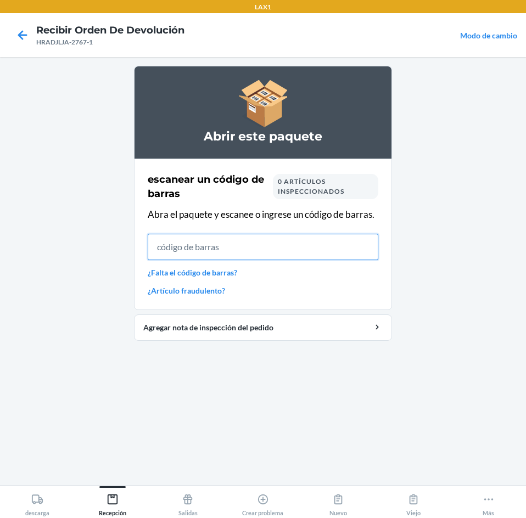
click at [264, 249] on input "text" at bounding box center [263, 247] width 230 height 26
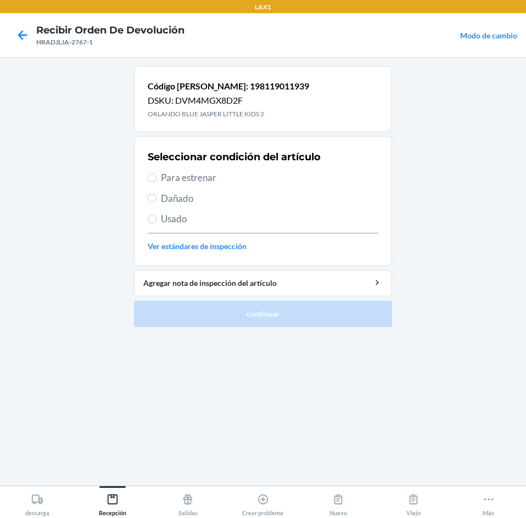
click at [172, 181] on span "Para estrenar" at bounding box center [269, 178] width 217 height 14
click at [156, 181] on input "Para estrenar" at bounding box center [152, 177] width 9 height 9
radio input "true"
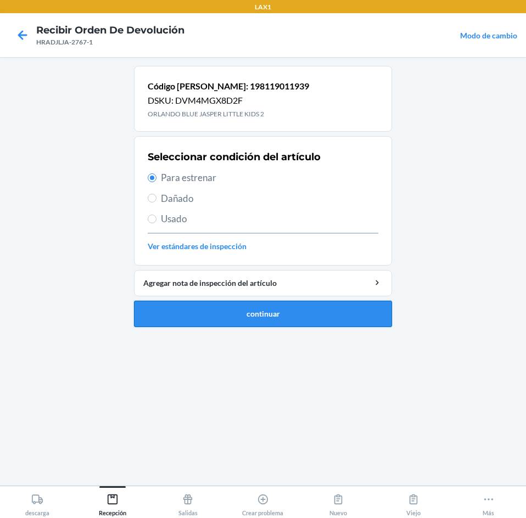
click at [252, 310] on button "continuar" at bounding box center [263, 314] width 258 height 26
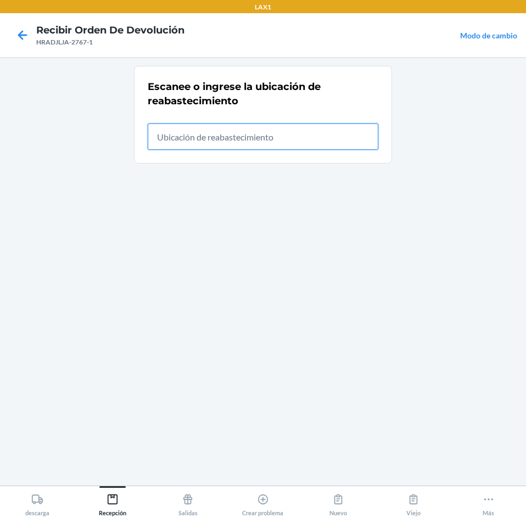
click at [221, 138] on input "text" at bounding box center [263, 136] width 230 height 26
type input "RTCART025"
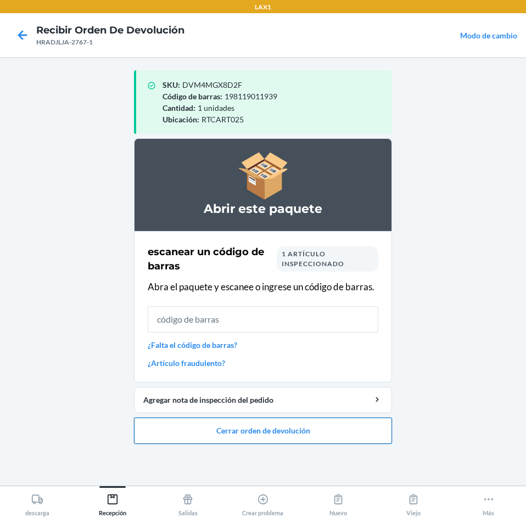
click at [261, 434] on button "Cerrar orden de devolución" at bounding box center [263, 431] width 258 height 26
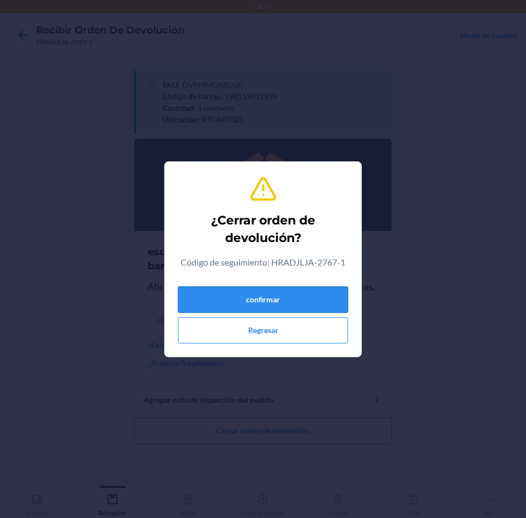
click at [280, 303] on button "confirmar" at bounding box center [263, 299] width 170 height 26
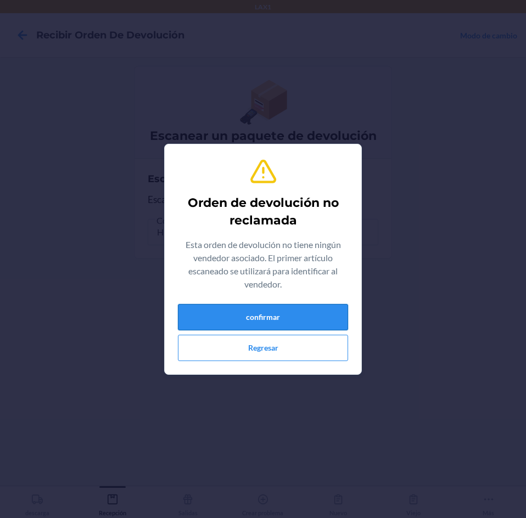
click at [296, 316] on button "confirmar" at bounding box center [263, 317] width 170 height 26
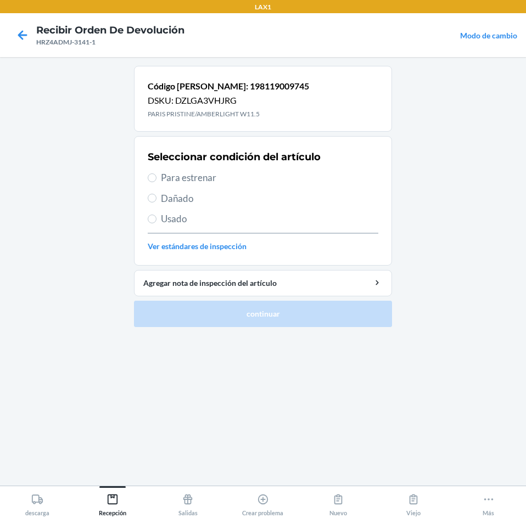
click at [181, 221] on span "Usado" at bounding box center [269, 219] width 217 height 14
click at [156, 221] on input "Usado" at bounding box center [152, 219] width 9 height 9
radio input "true"
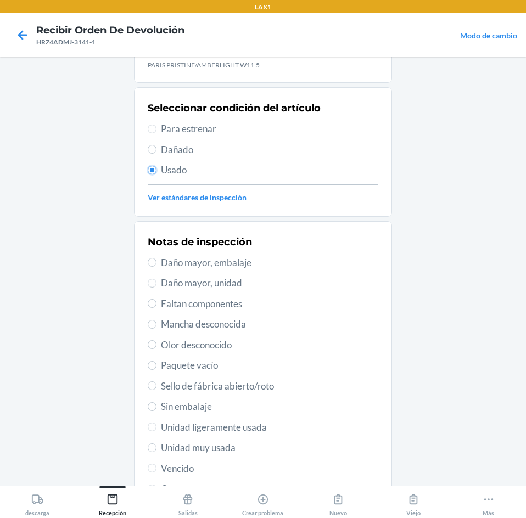
scroll to position [110, 0]
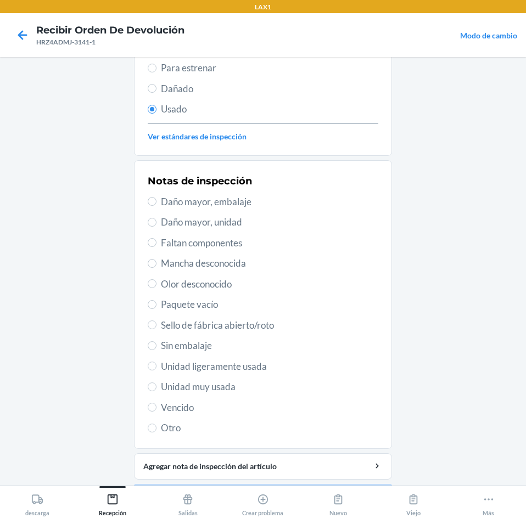
click at [214, 363] on span "Unidad ligeramente usada" at bounding box center [269, 366] width 217 height 14
click at [156, 363] on input "Unidad ligeramente usada" at bounding box center [152, 366] width 9 height 9
radio input "true"
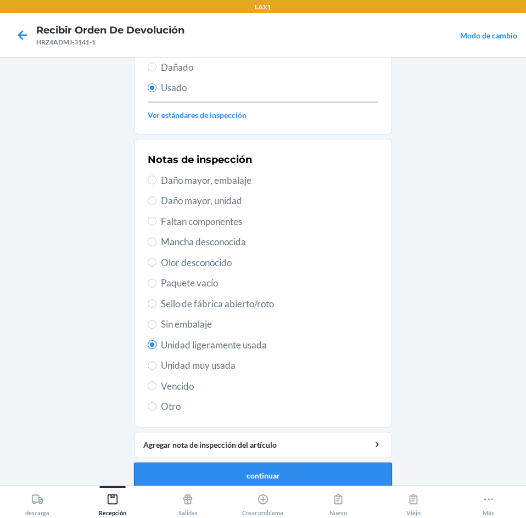
scroll to position [143, 0]
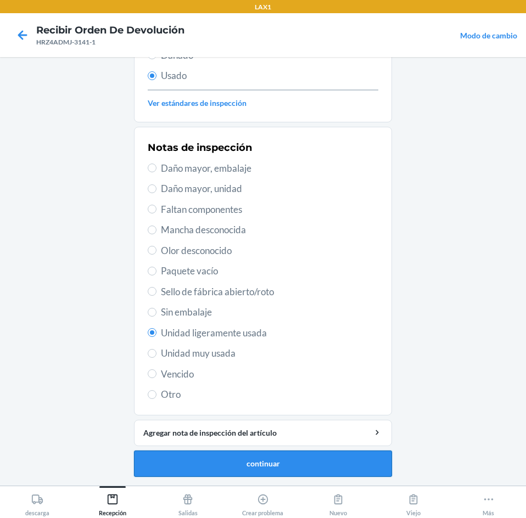
click at [275, 459] on button "continuar" at bounding box center [263, 464] width 258 height 26
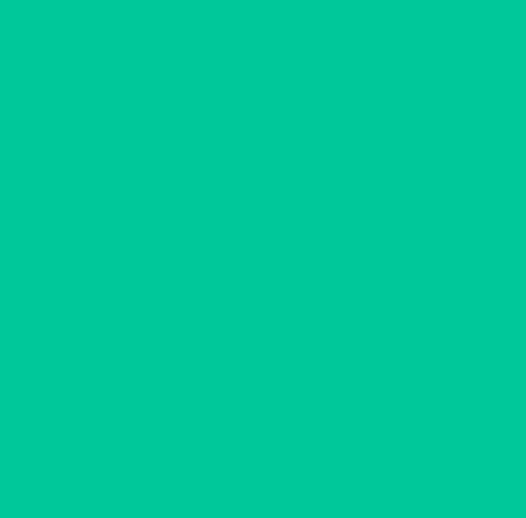
scroll to position [0, 0]
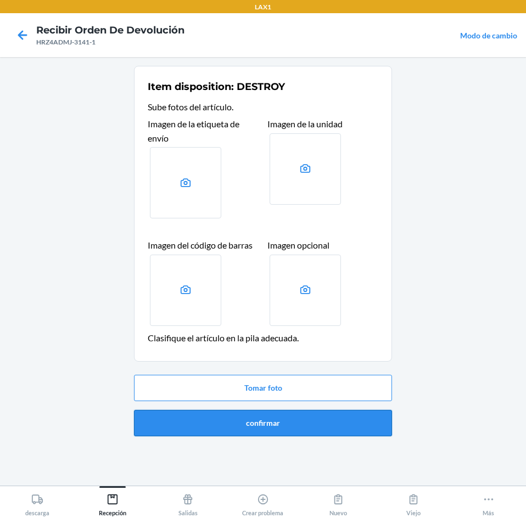
click at [314, 426] on button "confirmar" at bounding box center [263, 423] width 258 height 26
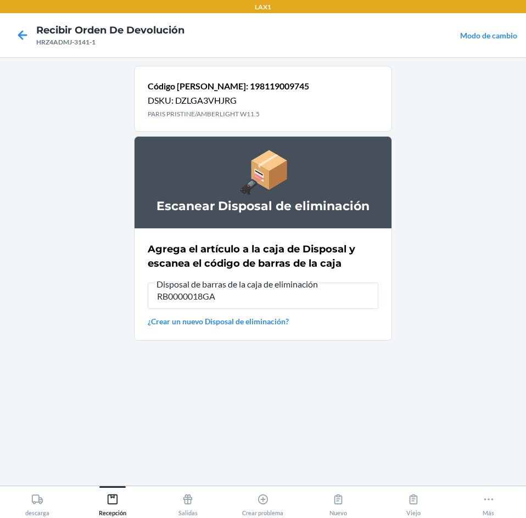
type input "RB0000018GA"
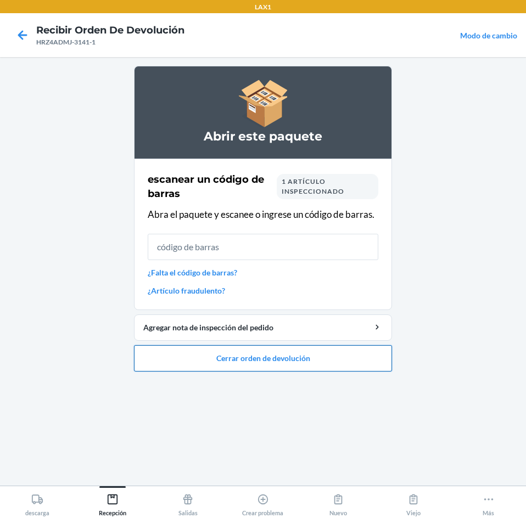
click at [290, 351] on button "Cerrar orden de devolución" at bounding box center [263, 358] width 258 height 26
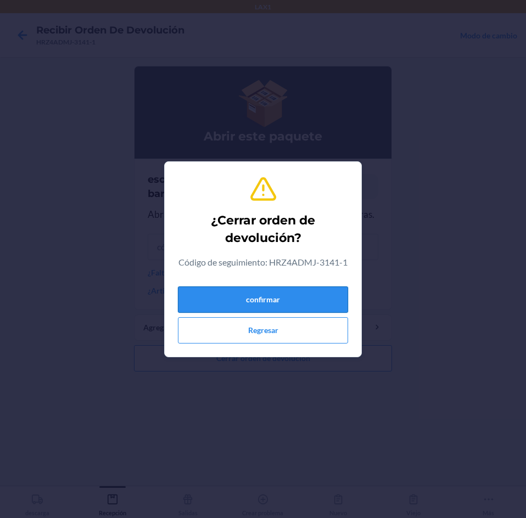
click at [295, 310] on button "confirmar" at bounding box center [263, 299] width 170 height 26
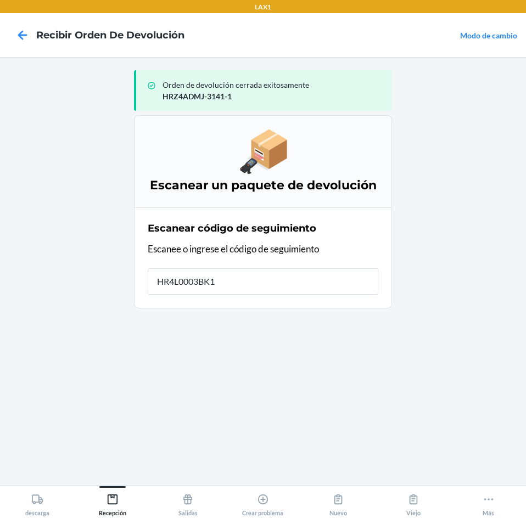
type input "HR4L0003BK1C"
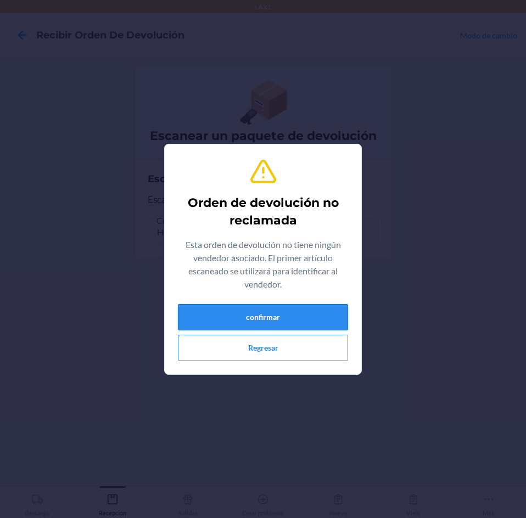
click at [294, 310] on button "confirmar" at bounding box center [263, 317] width 170 height 26
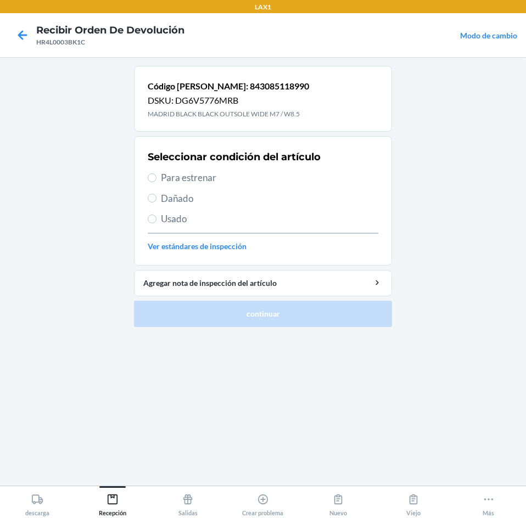
click at [167, 177] on span "Para estrenar" at bounding box center [269, 178] width 217 height 14
click at [156, 177] on input "Para estrenar" at bounding box center [152, 177] width 9 height 9
radio input "true"
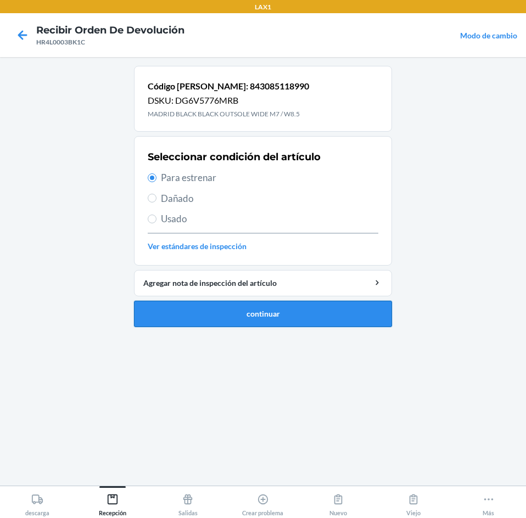
click at [277, 313] on button "continuar" at bounding box center [263, 314] width 258 height 26
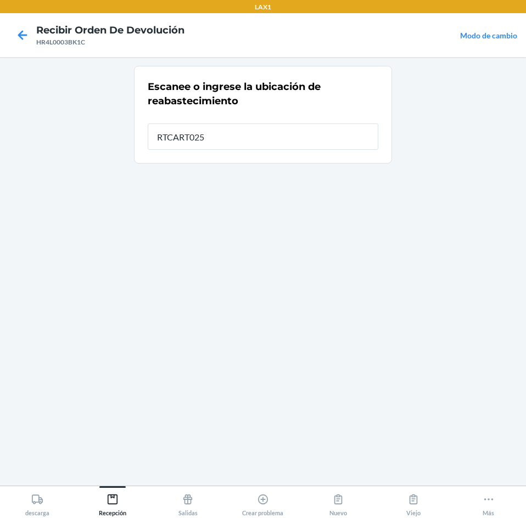
type input "RTCART025"
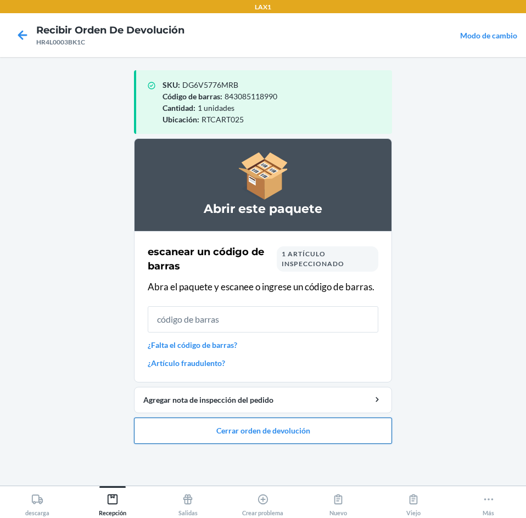
click at [278, 427] on button "Cerrar orden de devolución" at bounding box center [263, 431] width 258 height 26
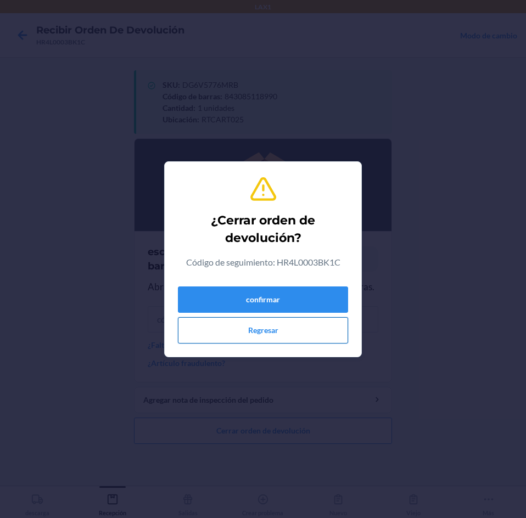
click at [271, 329] on button "Regresar" at bounding box center [263, 330] width 170 height 26
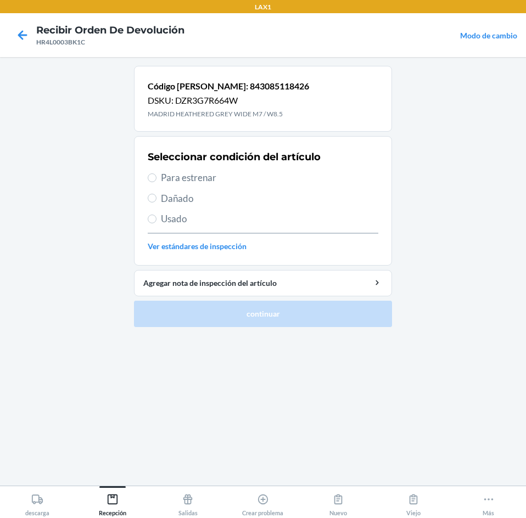
click at [173, 176] on span "Para estrenar" at bounding box center [269, 178] width 217 height 14
click at [156, 176] on input "Para estrenar" at bounding box center [152, 177] width 9 height 9
radio input "true"
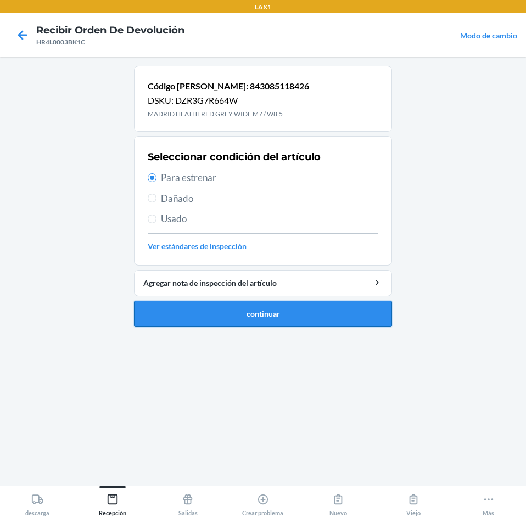
click at [224, 307] on button "continuar" at bounding box center [263, 314] width 258 height 26
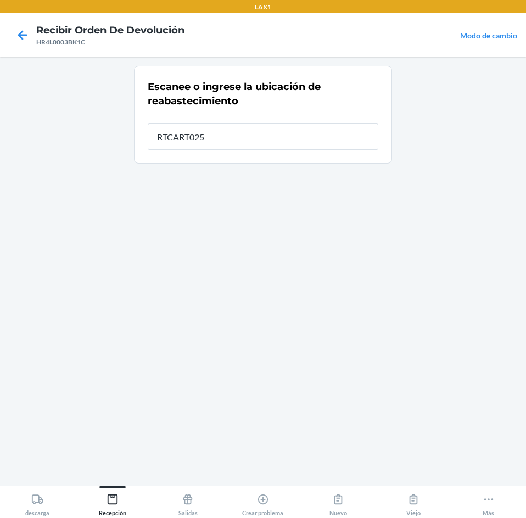
type input "RTCART025"
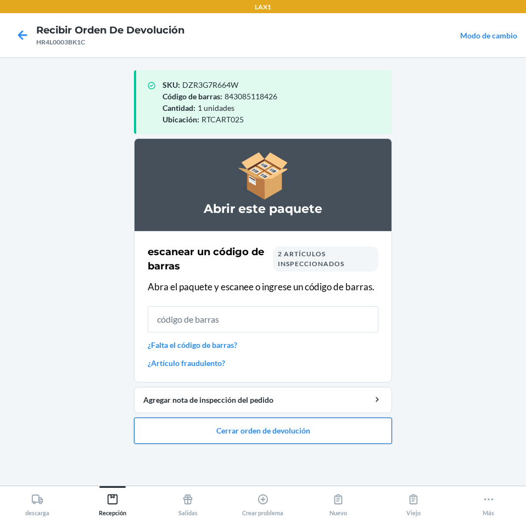
click at [246, 422] on button "Cerrar orden de devolución" at bounding box center [263, 431] width 258 height 26
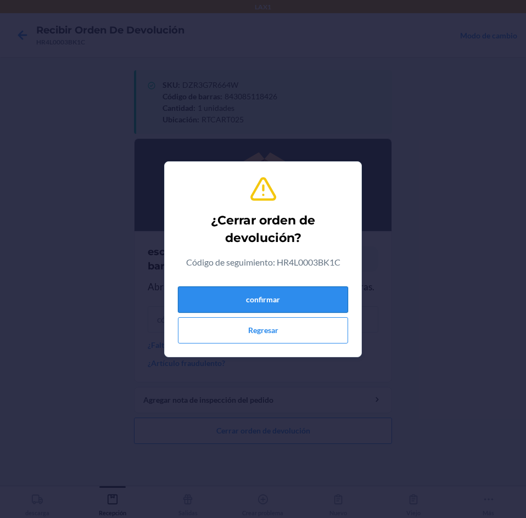
click at [297, 305] on button "confirmar" at bounding box center [263, 299] width 170 height 26
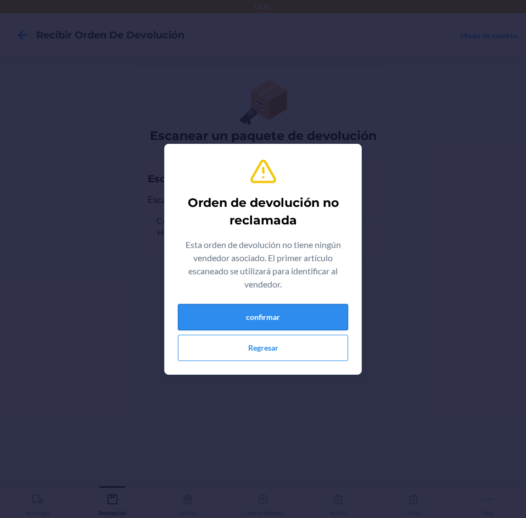
click at [268, 314] on button "confirmar" at bounding box center [263, 317] width 170 height 26
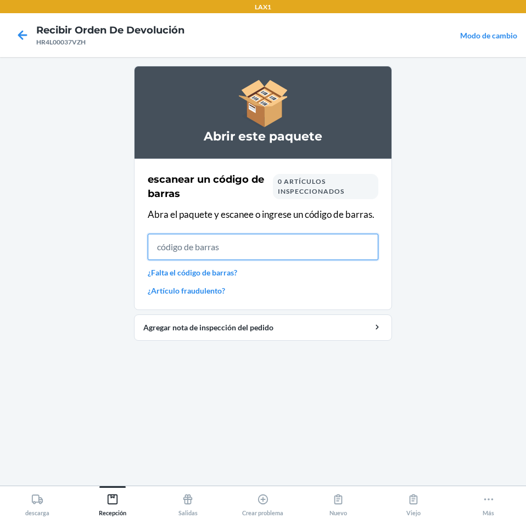
click at [206, 241] on input "text" at bounding box center [263, 247] width 230 height 26
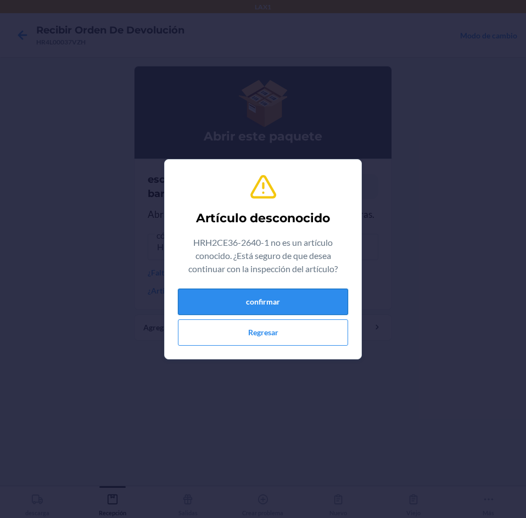
click at [239, 312] on button "confirmar" at bounding box center [263, 302] width 170 height 26
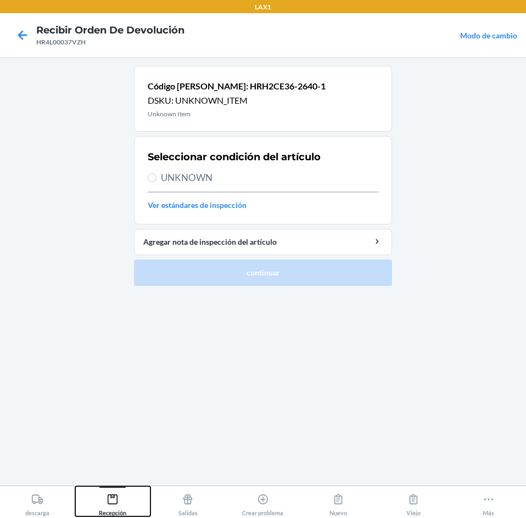
click at [114, 496] on icon at bounding box center [113, 499] width 10 height 10
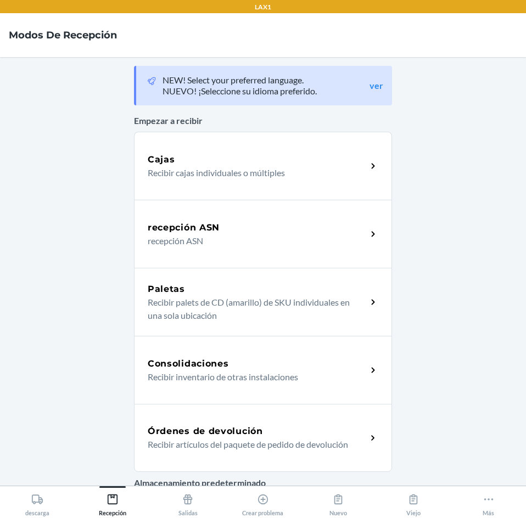
click at [237, 431] on h5 "Órdenes de devolución" at bounding box center [205, 431] width 115 height 13
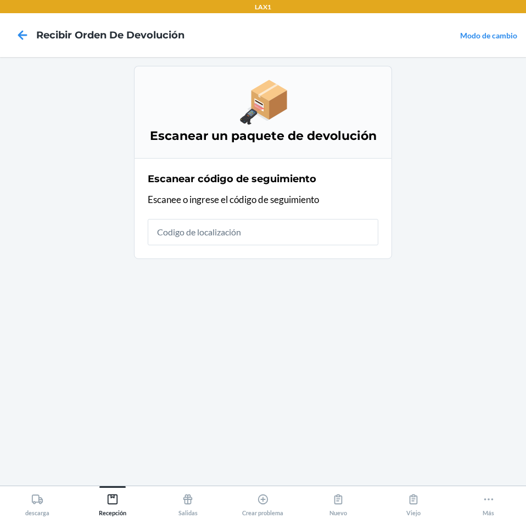
click at [233, 233] on input "text" at bounding box center [263, 232] width 230 height 26
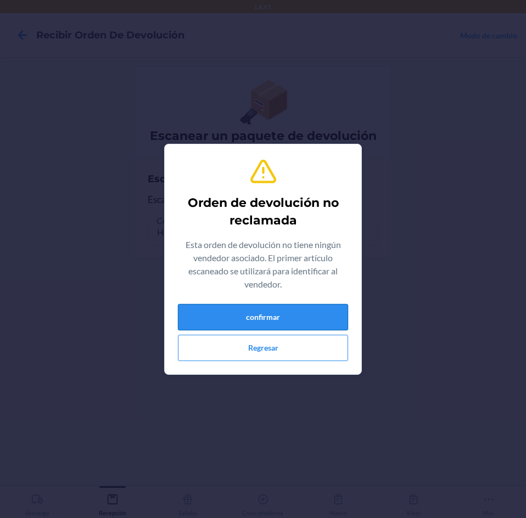
click at [252, 323] on button "confirmar" at bounding box center [263, 317] width 170 height 26
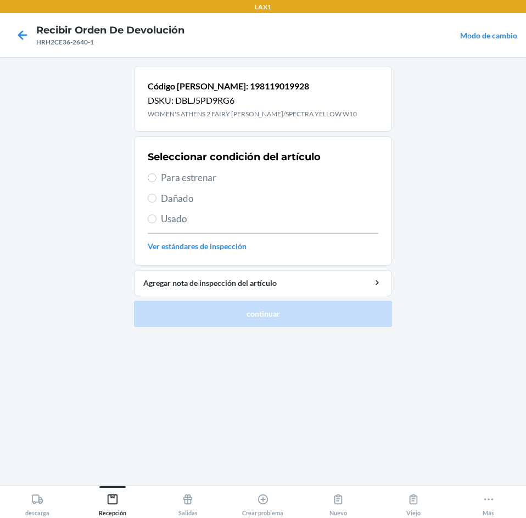
click at [156, 181] on label "Para estrenar" at bounding box center [263, 178] width 230 height 14
click at [156, 181] on input "Para estrenar" at bounding box center [152, 177] width 9 height 9
radio input "true"
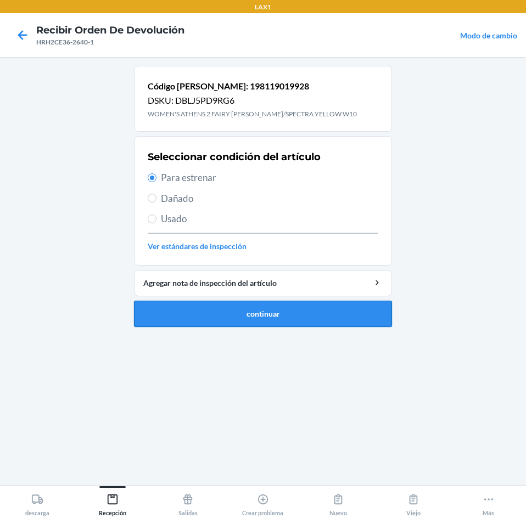
click at [252, 302] on button "continuar" at bounding box center [263, 314] width 258 height 26
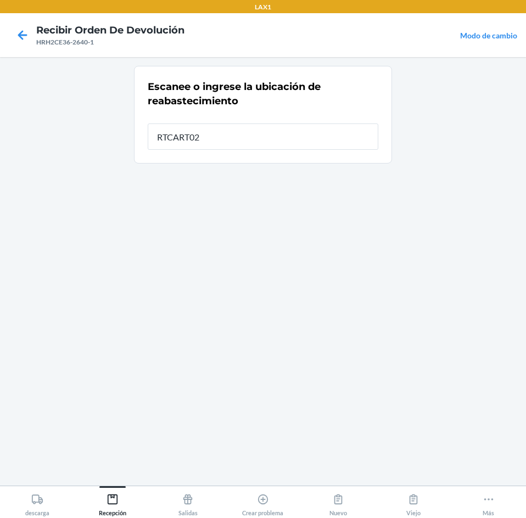
type input "RTCART025"
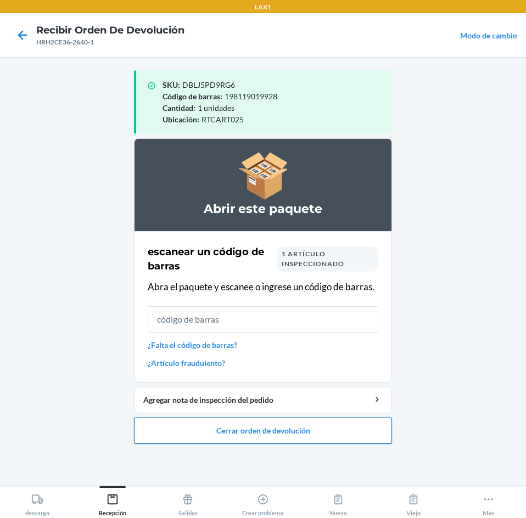
click at [252, 429] on button "Cerrar orden de devolución" at bounding box center [263, 431] width 258 height 26
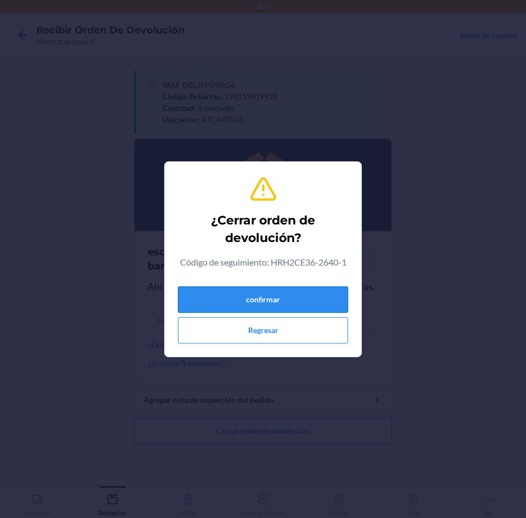
click at [284, 288] on button "confirmar" at bounding box center [263, 299] width 170 height 26
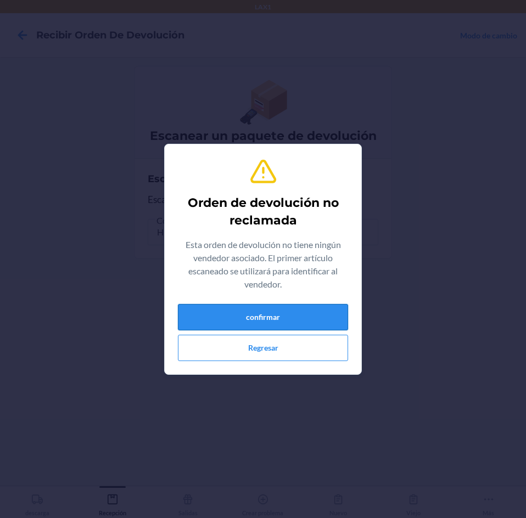
click at [311, 313] on button "confirmar" at bounding box center [263, 317] width 170 height 26
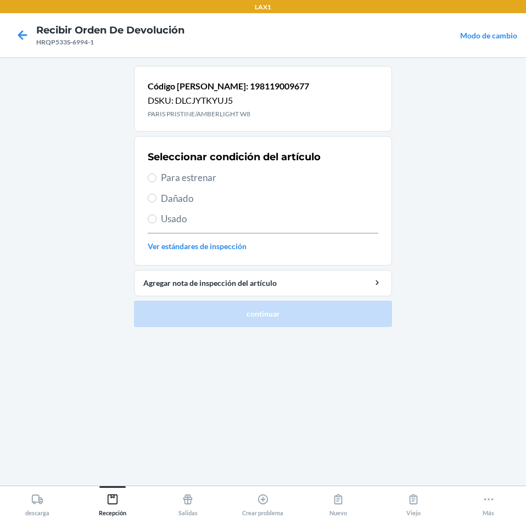
click at [171, 177] on span "Para estrenar" at bounding box center [269, 178] width 217 height 14
click at [156, 177] on input "Para estrenar" at bounding box center [152, 177] width 9 height 9
radio input "true"
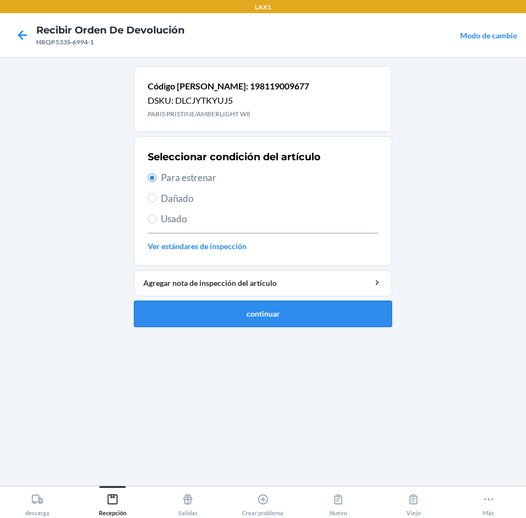
click at [227, 306] on button "continuar" at bounding box center [263, 314] width 258 height 26
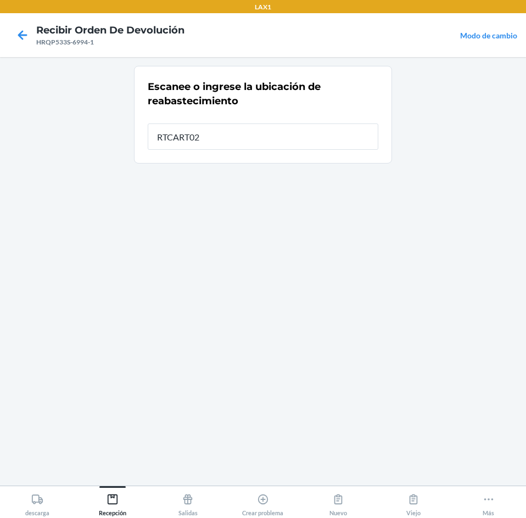
type input "RTCART025"
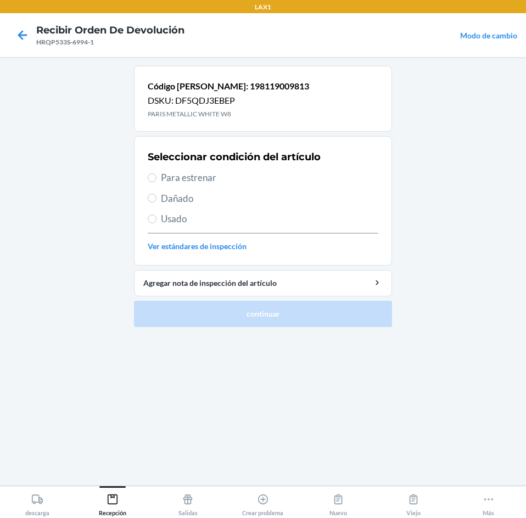
click at [162, 180] on span "Para estrenar" at bounding box center [269, 178] width 217 height 14
click at [156, 180] on input "Para estrenar" at bounding box center [152, 177] width 9 height 9
radio input "true"
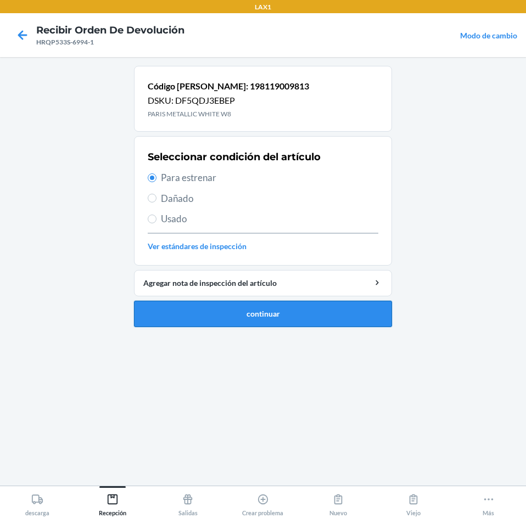
click at [244, 312] on button "continuar" at bounding box center [263, 314] width 258 height 26
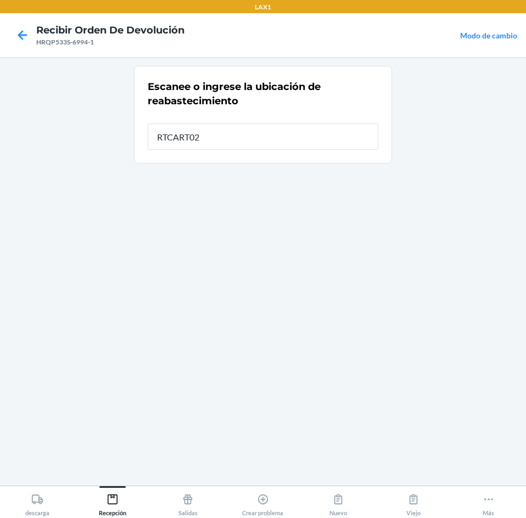
type input "RTCART025"
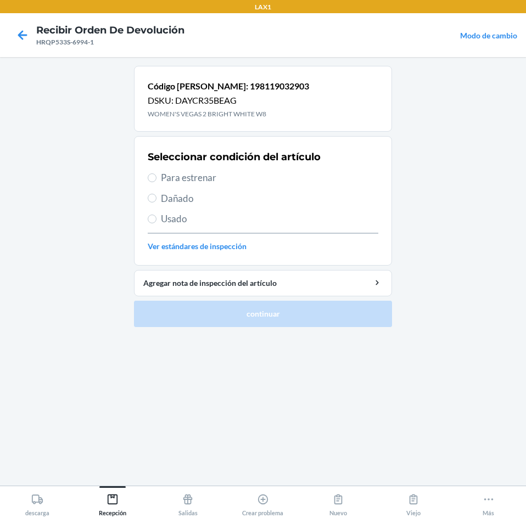
click at [160, 178] on label "Para estrenar" at bounding box center [263, 178] width 230 height 14
click at [156, 178] on input "Para estrenar" at bounding box center [152, 177] width 9 height 9
radio input "true"
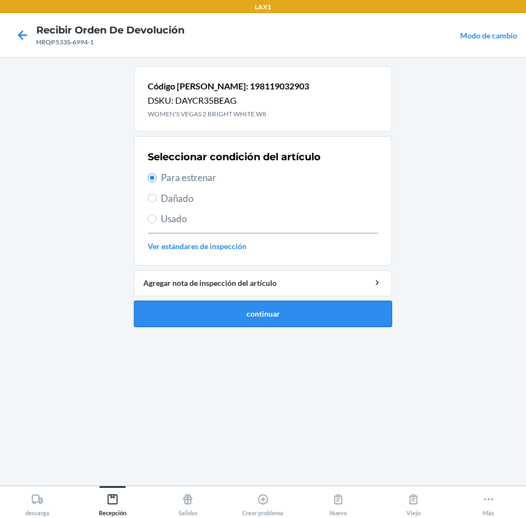
click at [239, 306] on button "continuar" at bounding box center [263, 314] width 258 height 26
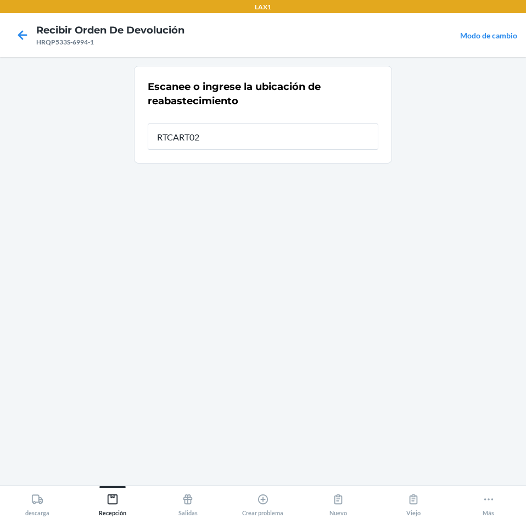
type input "RTCART025"
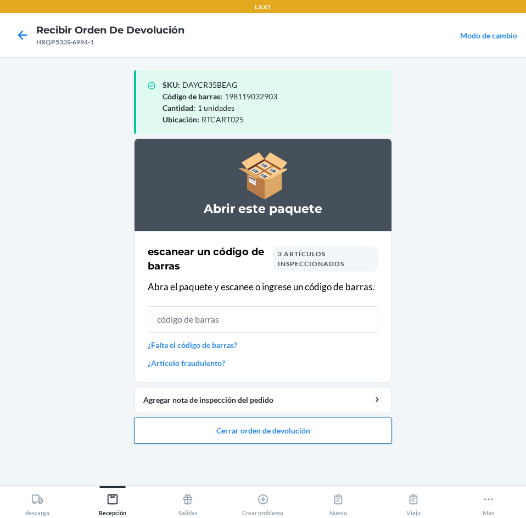
click at [263, 423] on button "Cerrar orden de devolución" at bounding box center [263, 431] width 258 height 26
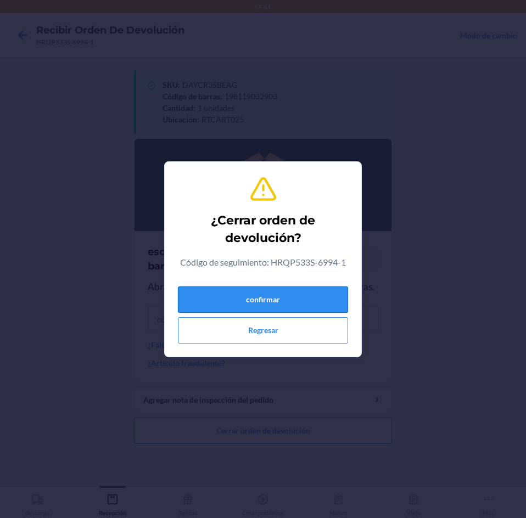
click at [275, 299] on button "confirmar" at bounding box center [263, 299] width 170 height 26
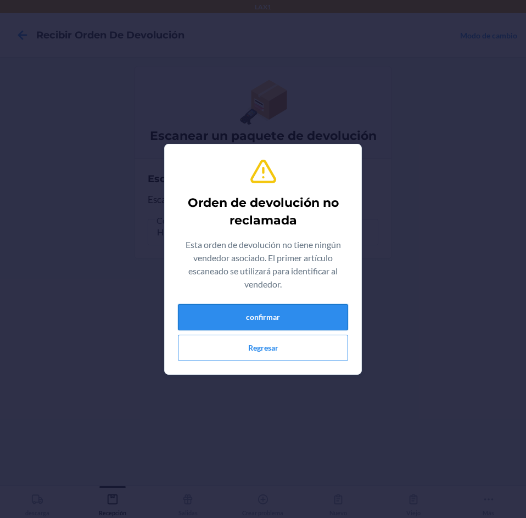
click at [283, 315] on button "confirmar" at bounding box center [263, 317] width 170 height 26
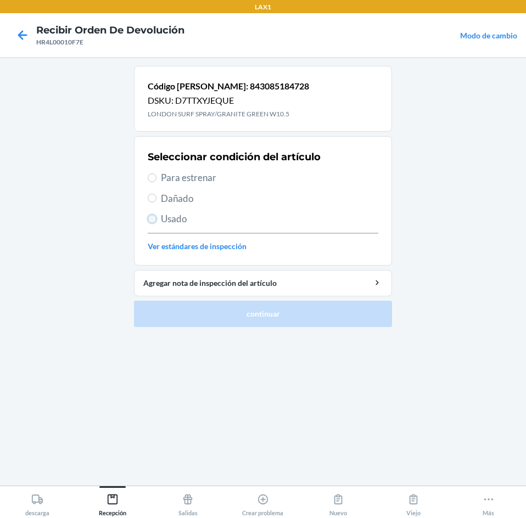
click at [150, 221] on input "Usado" at bounding box center [152, 219] width 9 height 9
radio input "true"
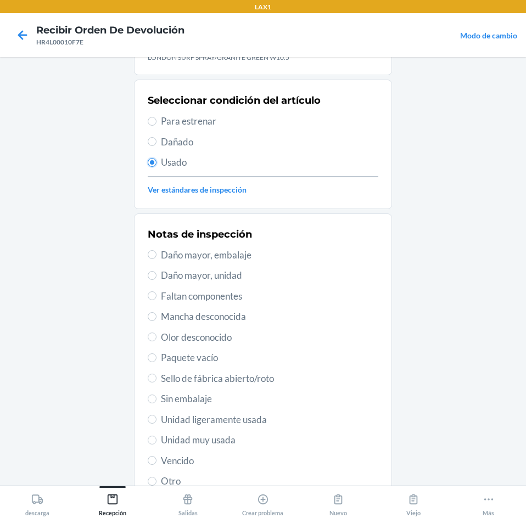
scroll to position [143, 0]
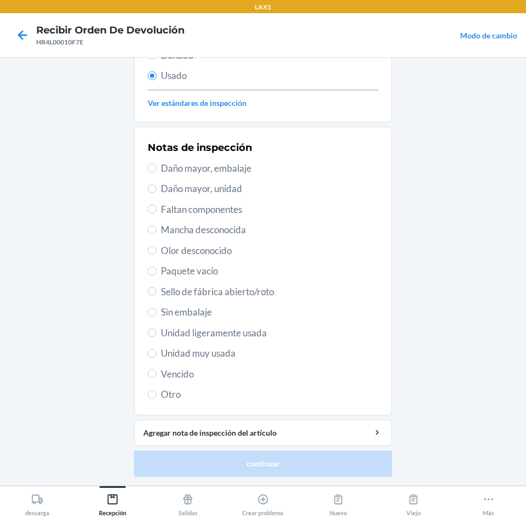
drag, startPoint x: 204, startPoint y: 357, endPoint x: 201, endPoint y: 373, distance: 15.6
click at [204, 359] on span "Unidad muy usada" at bounding box center [269, 353] width 217 height 14
click at [156, 358] on input "Unidad muy usada" at bounding box center [152, 353] width 9 height 9
radio input "true"
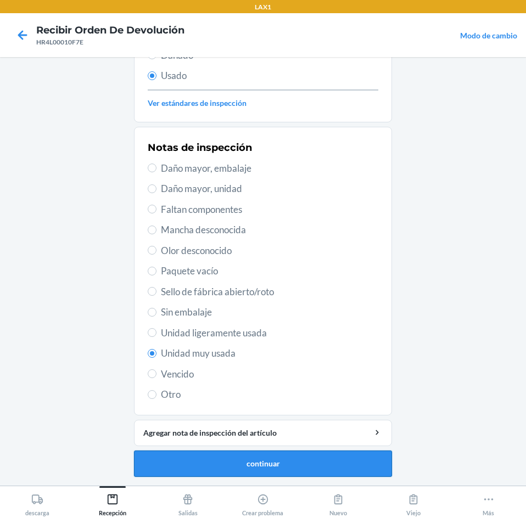
click at [198, 458] on button "continuar" at bounding box center [263, 464] width 258 height 26
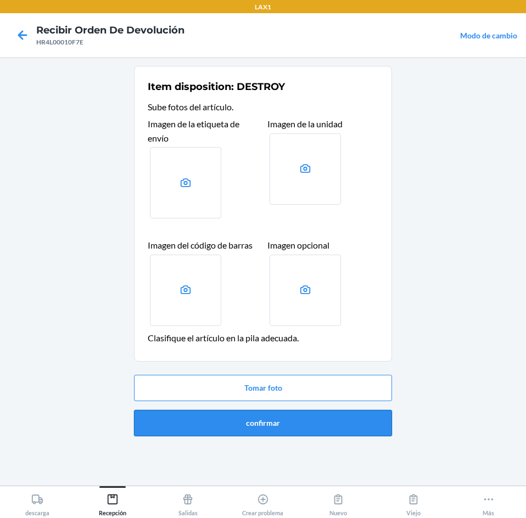
click at [279, 424] on button "confirmar" at bounding box center [263, 423] width 258 height 26
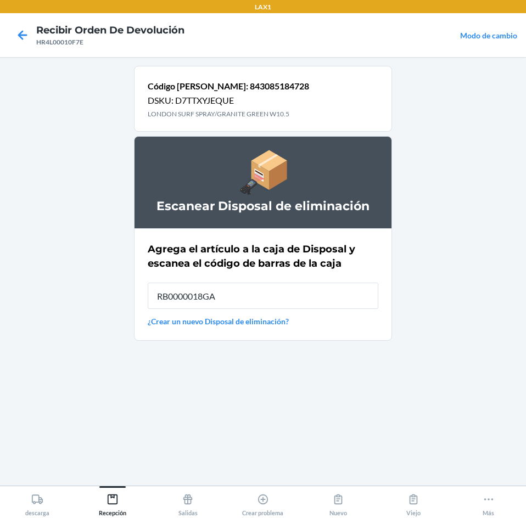
type input "RB0000018GA"
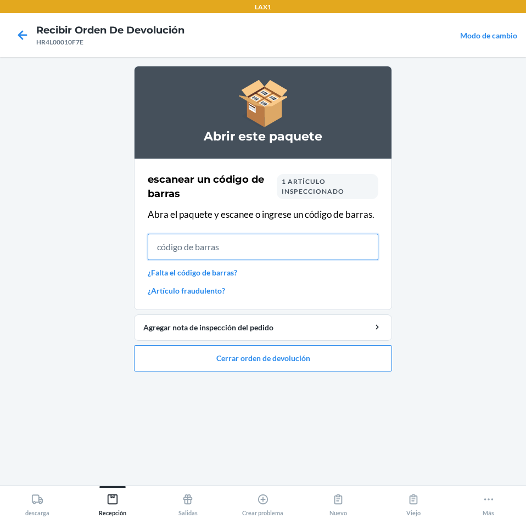
click at [254, 252] on input "text" at bounding box center [263, 247] width 230 height 26
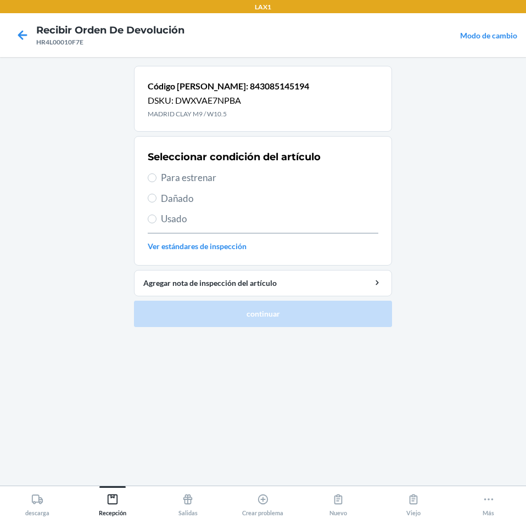
click at [154, 171] on label "Para estrenar" at bounding box center [263, 178] width 230 height 14
click at [154, 173] on input "Para estrenar" at bounding box center [152, 177] width 9 height 9
radio input "true"
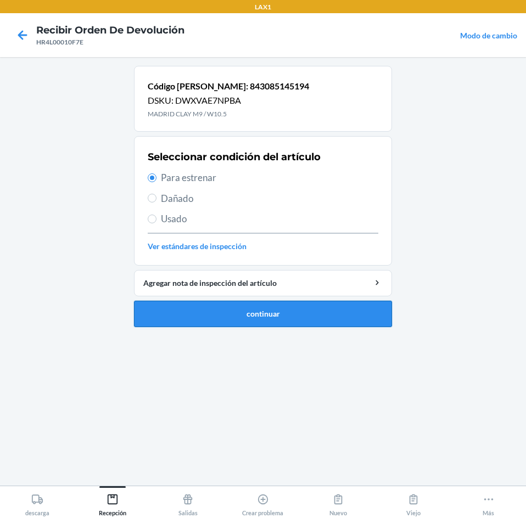
click at [224, 310] on button "continuar" at bounding box center [263, 314] width 258 height 26
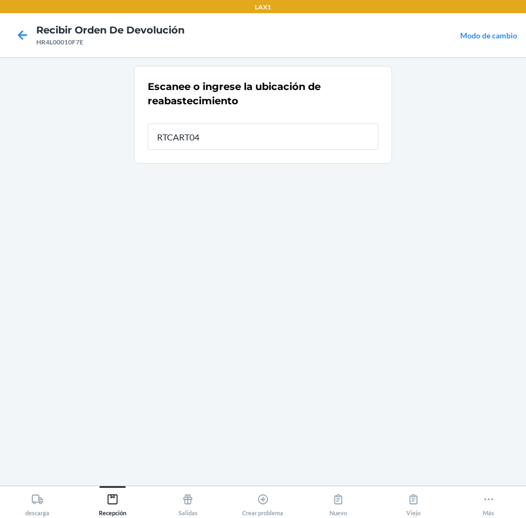
type input "RTCART040"
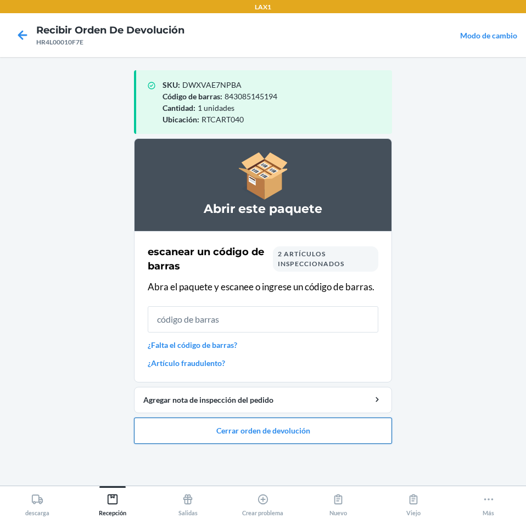
click at [244, 426] on button "Cerrar orden de devolución" at bounding box center [263, 431] width 258 height 26
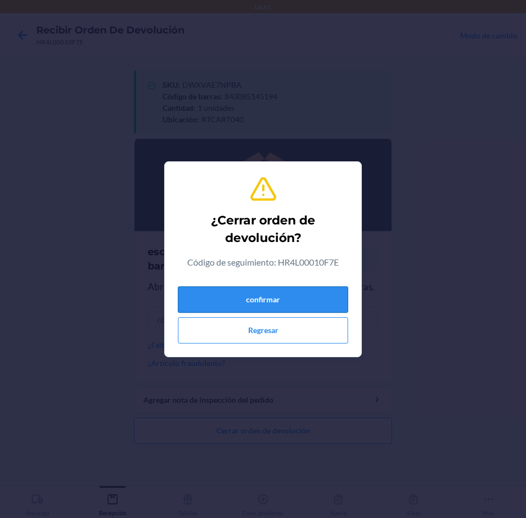
click at [254, 303] on button "confirmar" at bounding box center [263, 299] width 170 height 26
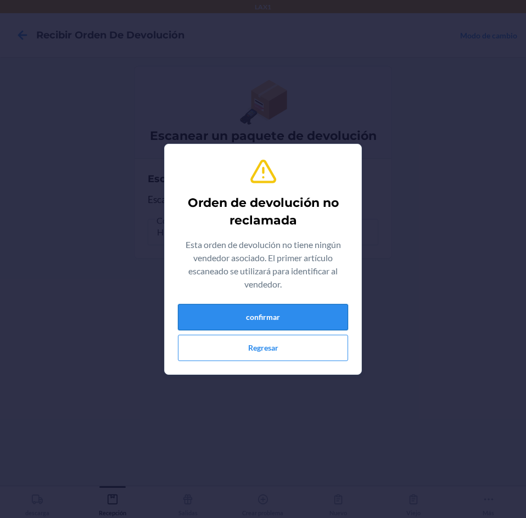
click at [273, 313] on button "confirmar" at bounding box center [263, 317] width 170 height 26
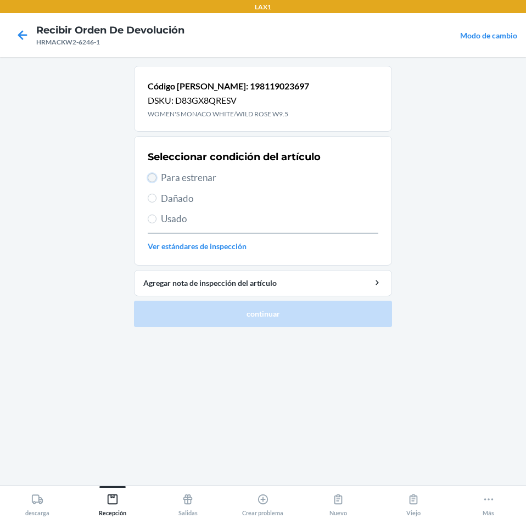
click at [152, 176] on input "Para estrenar" at bounding box center [152, 177] width 9 height 9
radio input "true"
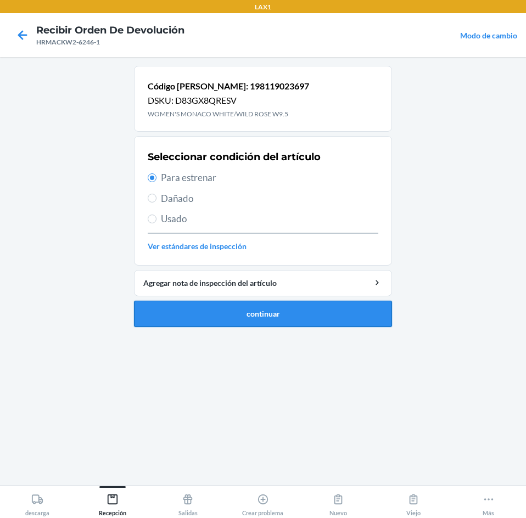
click at [207, 312] on button "continuar" at bounding box center [263, 314] width 258 height 26
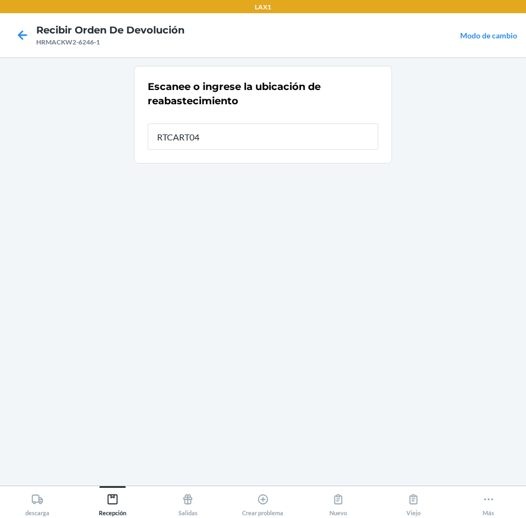
type input "RTCART040"
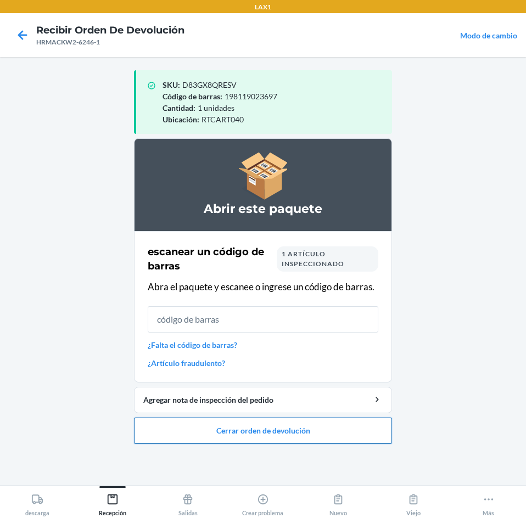
click at [235, 430] on button "Cerrar orden de devolución" at bounding box center [263, 431] width 258 height 26
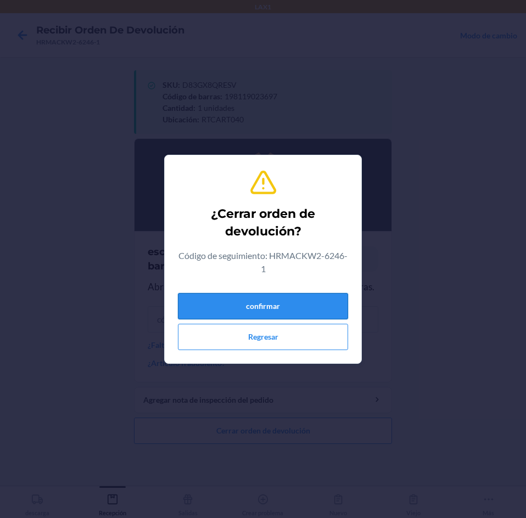
click at [234, 306] on button "confirmar" at bounding box center [263, 306] width 170 height 26
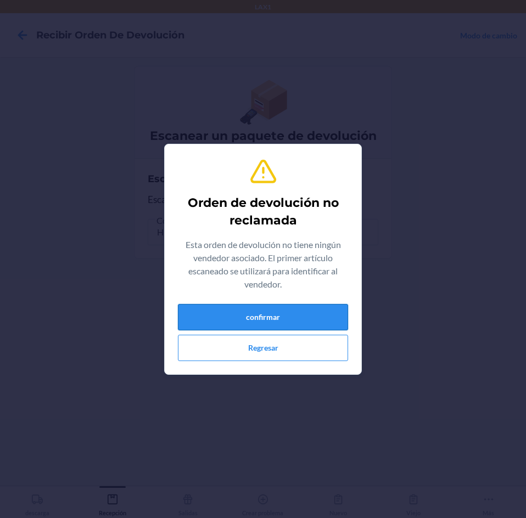
click at [228, 307] on button "confirmar" at bounding box center [263, 317] width 170 height 26
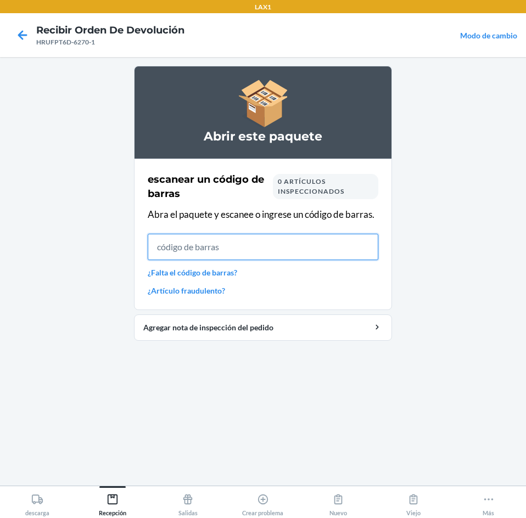
click at [233, 251] on input "text" at bounding box center [263, 247] width 230 height 26
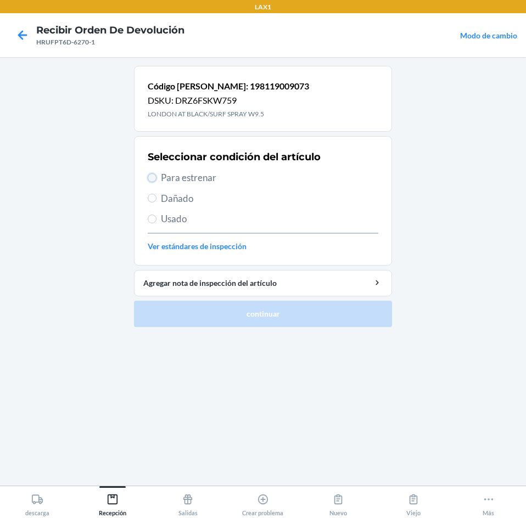
click at [155, 180] on input "Para estrenar" at bounding box center [152, 177] width 9 height 9
radio input "true"
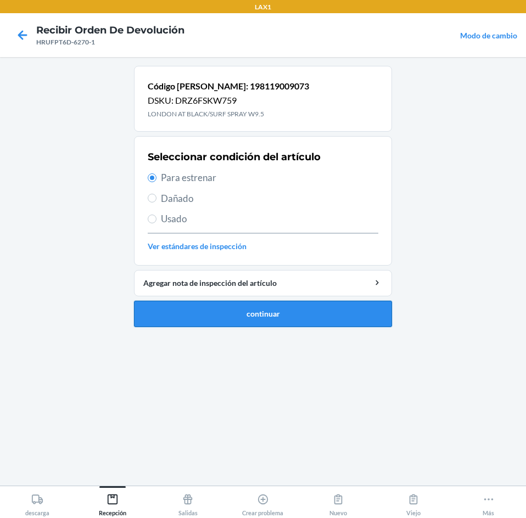
click at [234, 303] on button "continuar" at bounding box center [263, 314] width 258 height 26
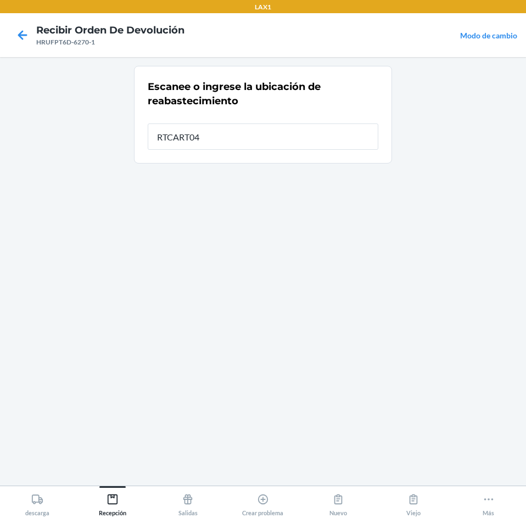
type input "RTCART040"
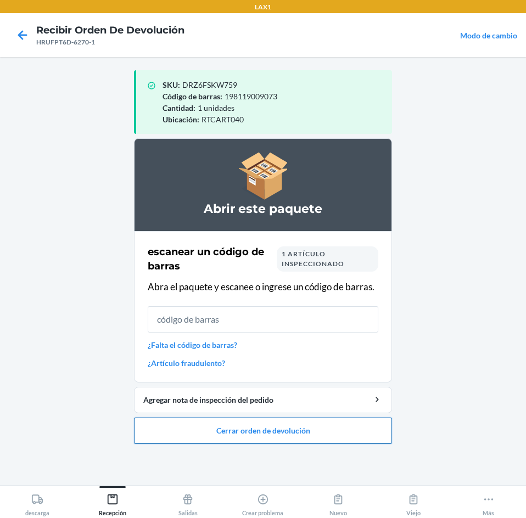
click at [261, 430] on button "Cerrar orden de devolución" at bounding box center [263, 431] width 258 height 26
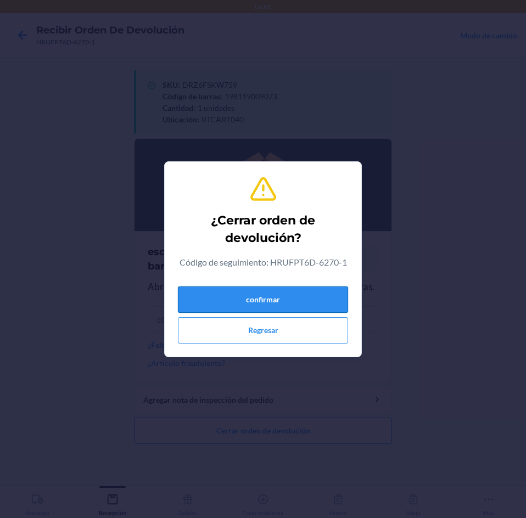
click at [299, 303] on button "confirmar" at bounding box center [263, 299] width 170 height 26
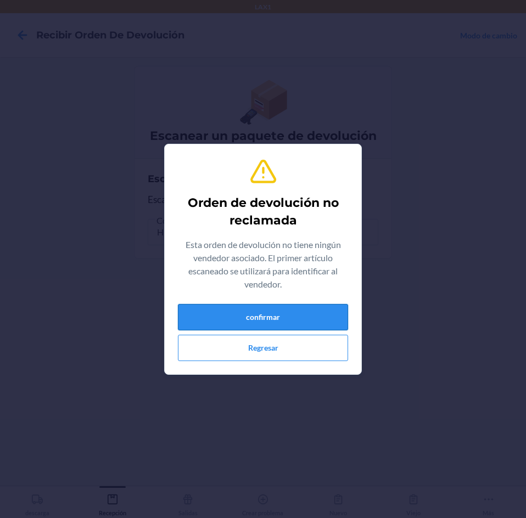
click at [283, 313] on button "confirmar" at bounding box center [263, 317] width 170 height 26
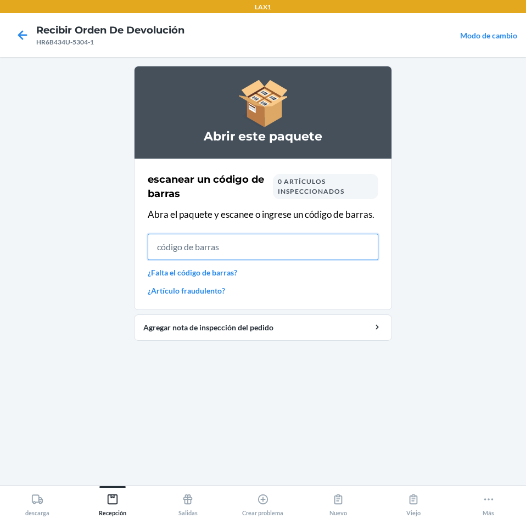
click at [233, 252] on input "text" at bounding box center [263, 247] width 230 height 26
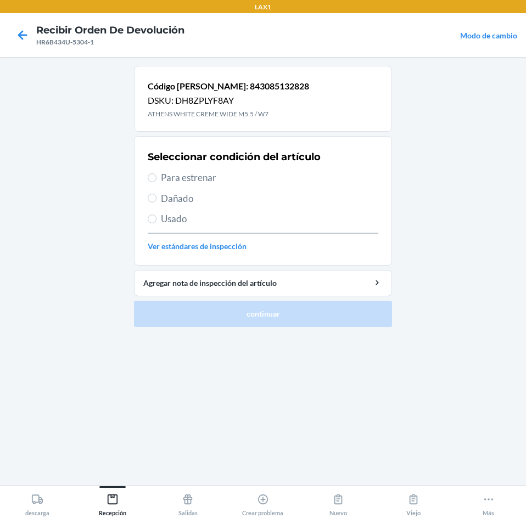
click at [165, 179] on span "Para estrenar" at bounding box center [269, 178] width 217 height 14
click at [156, 179] on input "Para estrenar" at bounding box center [152, 177] width 9 height 9
radio input "true"
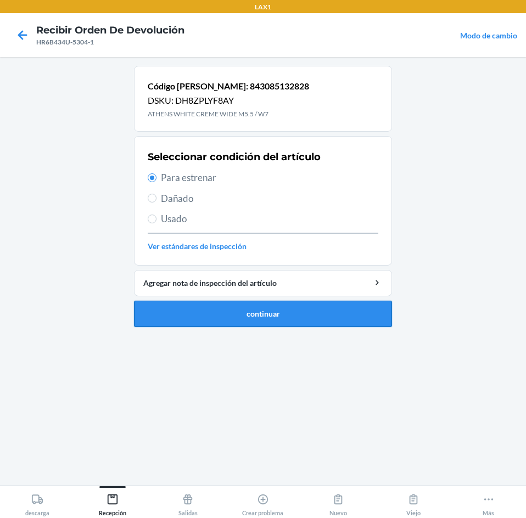
click at [254, 309] on button "continuar" at bounding box center [263, 314] width 258 height 26
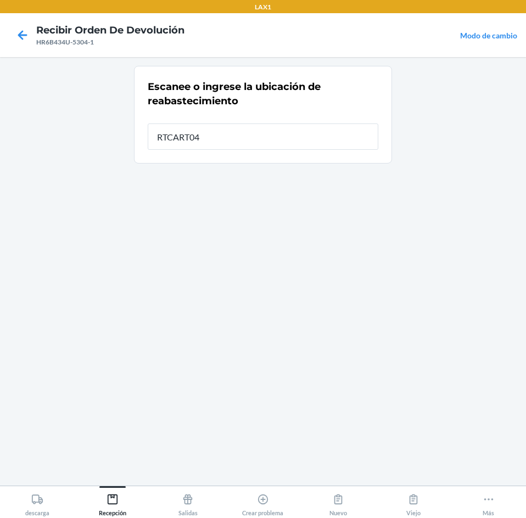
type input "RTCART040"
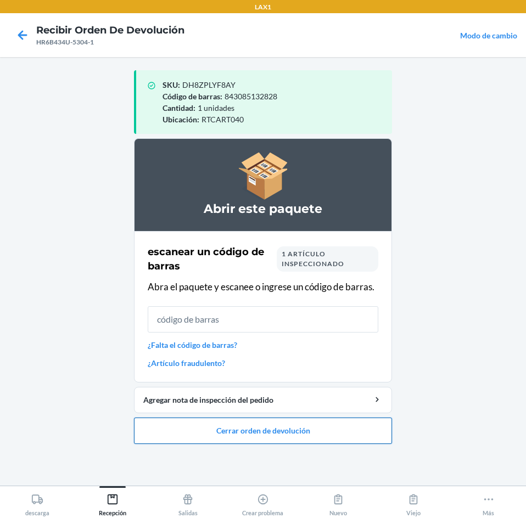
click at [261, 426] on button "Cerrar orden de devolución" at bounding box center [263, 431] width 258 height 26
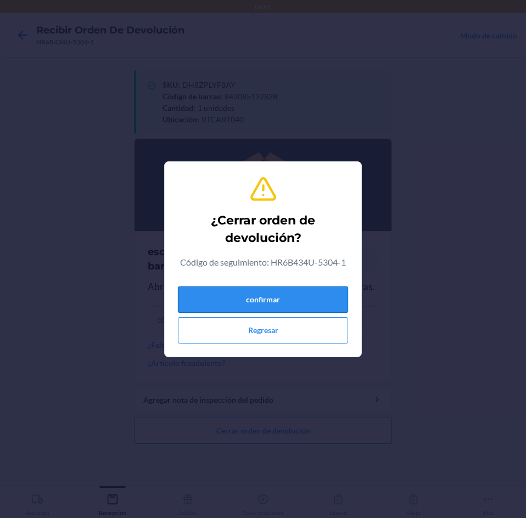
click at [274, 297] on button "confirmar" at bounding box center [263, 299] width 170 height 26
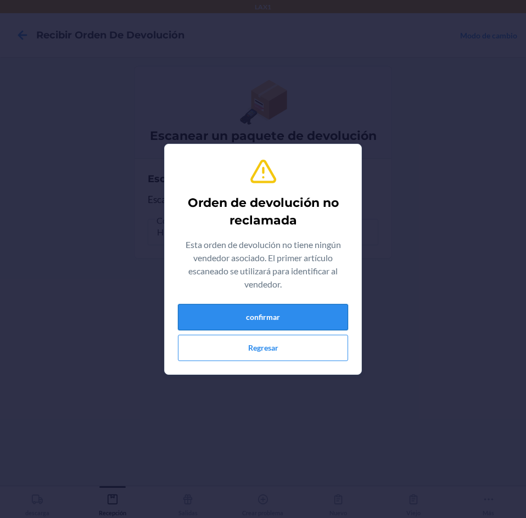
click at [271, 307] on button "confirmar" at bounding box center [263, 317] width 170 height 26
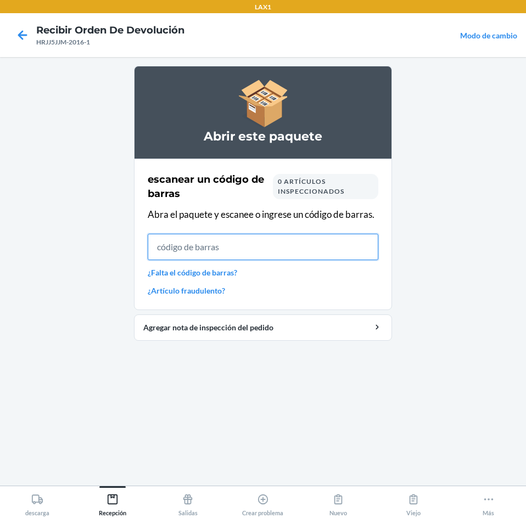
click at [273, 249] on input "text" at bounding box center [263, 247] width 230 height 26
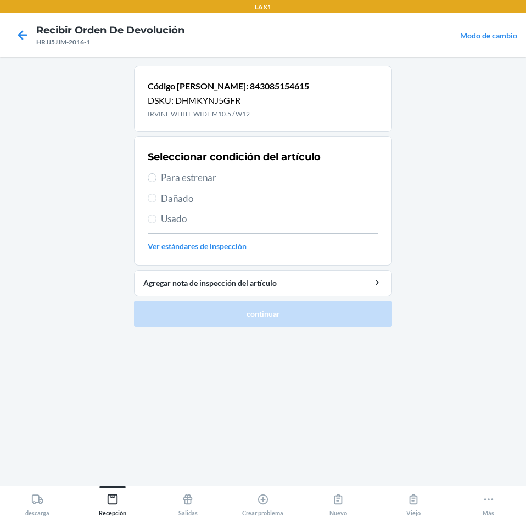
click at [164, 178] on span "Para estrenar" at bounding box center [269, 178] width 217 height 14
click at [156, 178] on input "Para estrenar" at bounding box center [152, 177] width 9 height 9
radio input "true"
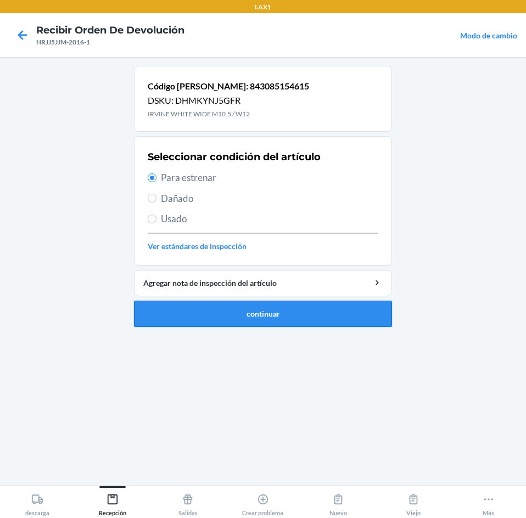
click at [241, 308] on button "continuar" at bounding box center [263, 314] width 258 height 26
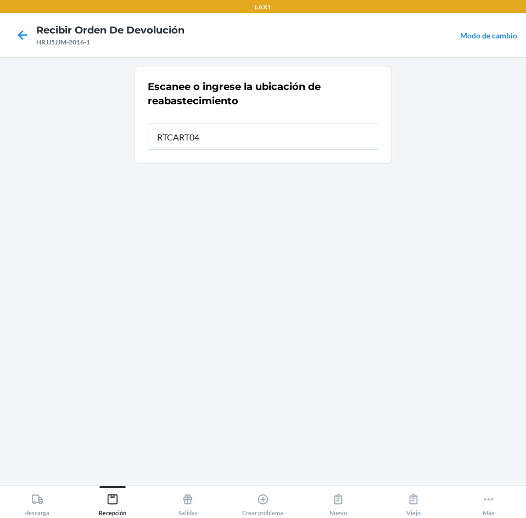
type input "RTCART040"
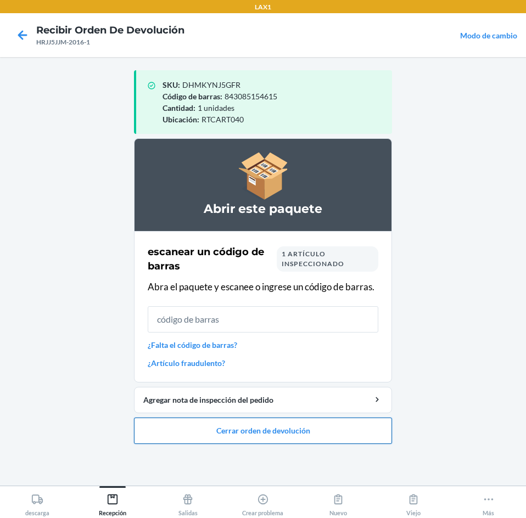
click at [276, 427] on button "Cerrar orden de devolución" at bounding box center [263, 431] width 258 height 26
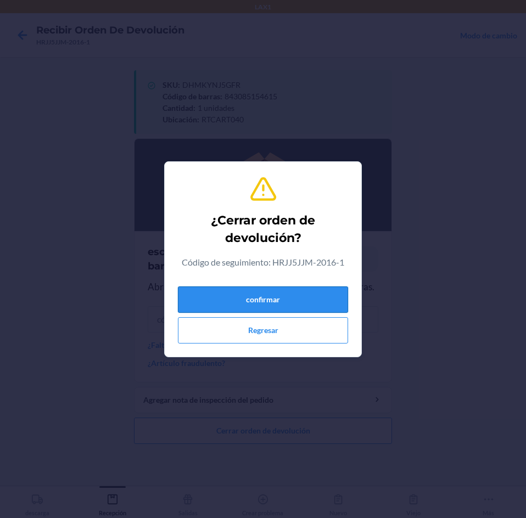
click at [296, 297] on button "confirmar" at bounding box center [263, 299] width 170 height 26
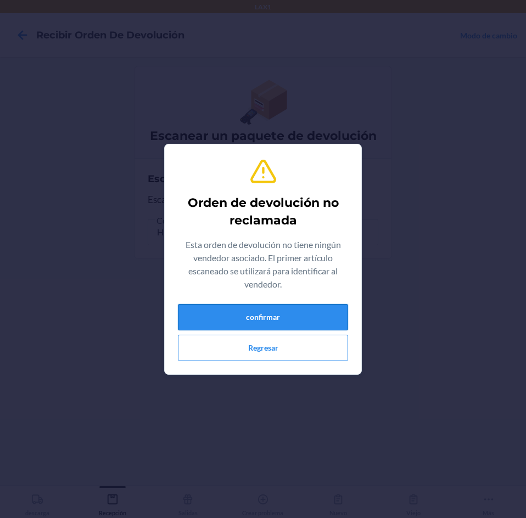
click at [283, 319] on button "confirmar" at bounding box center [263, 317] width 170 height 26
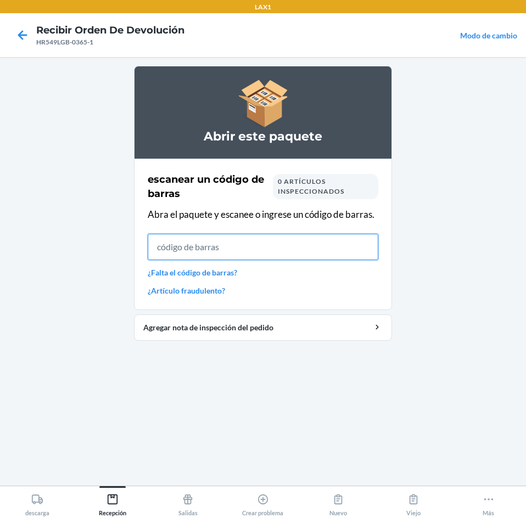
click at [279, 254] on input "text" at bounding box center [263, 247] width 230 height 26
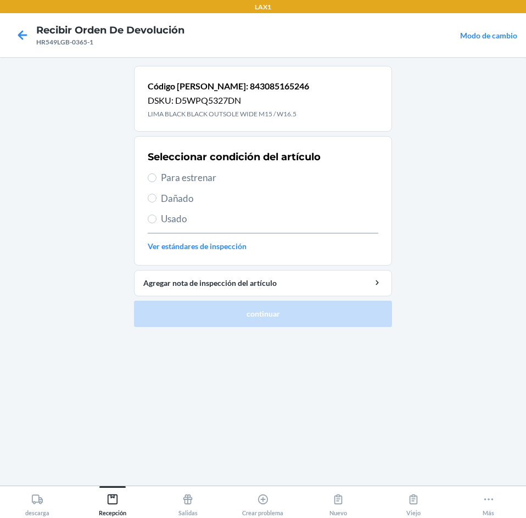
click at [184, 180] on span "Para estrenar" at bounding box center [269, 178] width 217 height 14
click at [156, 180] on input "Para estrenar" at bounding box center [152, 177] width 9 height 9
radio input "true"
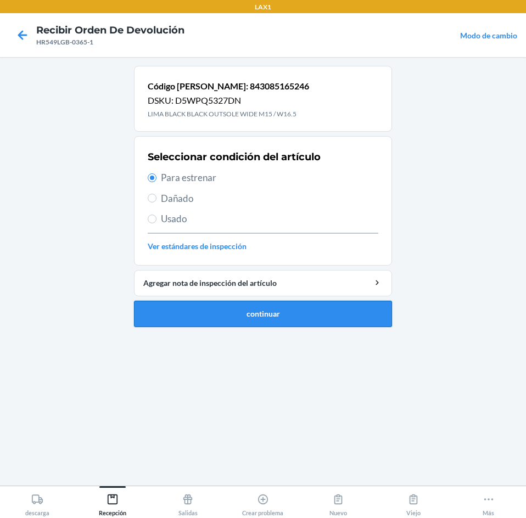
click at [254, 309] on button "continuar" at bounding box center [263, 314] width 258 height 26
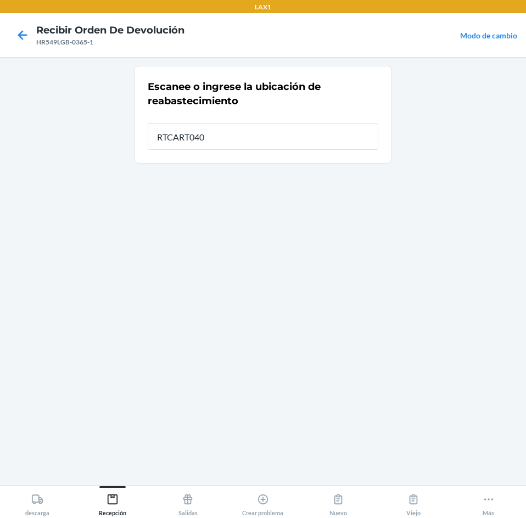
type input "RTCART040"
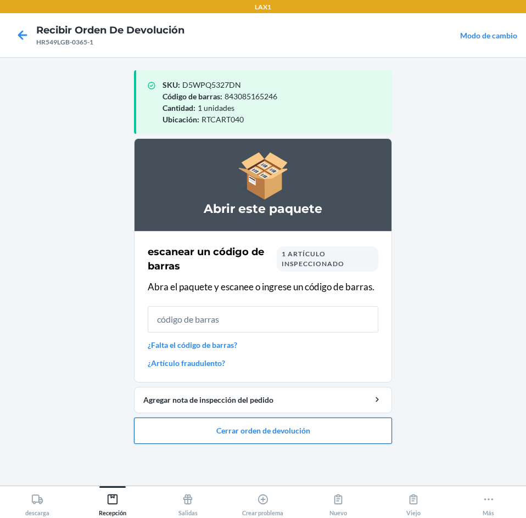
click at [271, 431] on button "Cerrar orden de devolución" at bounding box center [263, 431] width 258 height 26
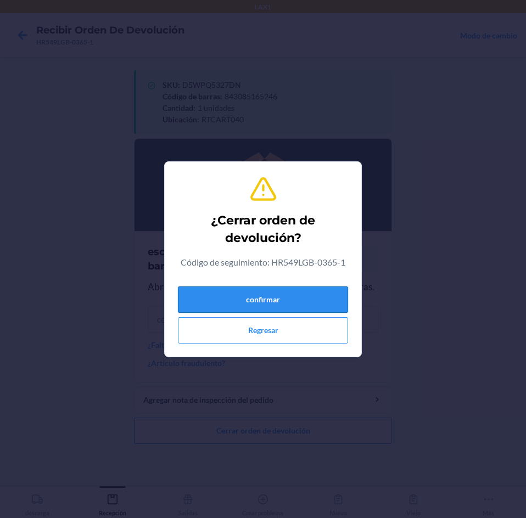
click at [308, 297] on button "confirmar" at bounding box center [263, 299] width 170 height 26
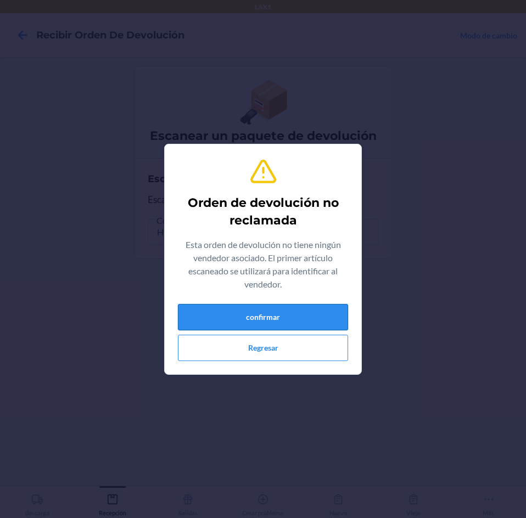
click at [307, 308] on button "confirmar" at bounding box center [263, 317] width 170 height 26
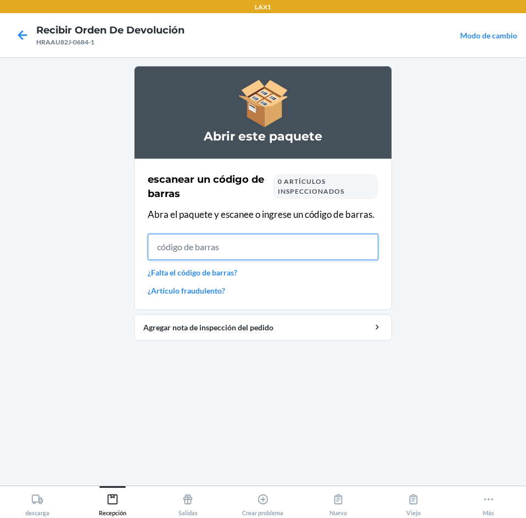
click at [262, 256] on input "text" at bounding box center [263, 247] width 230 height 26
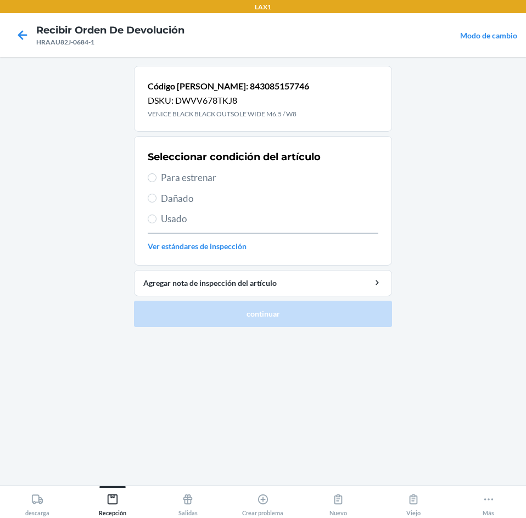
click at [149, 171] on label "Para estrenar" at bounding box center [263, 178] width 230 height 14
click at [149, 173] on input "Para estrenar" at bounding box center [152, 177] width 9 height 9
radio input "true"
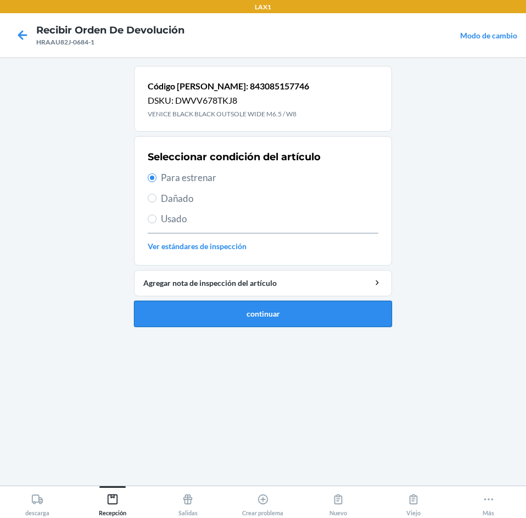
click at [269, 308] on button "continuar" at bounding box center [263, 314] width 258 height 26
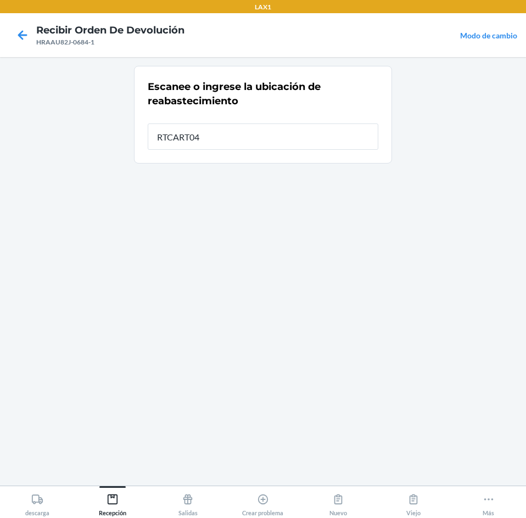
type input "RTCART040"
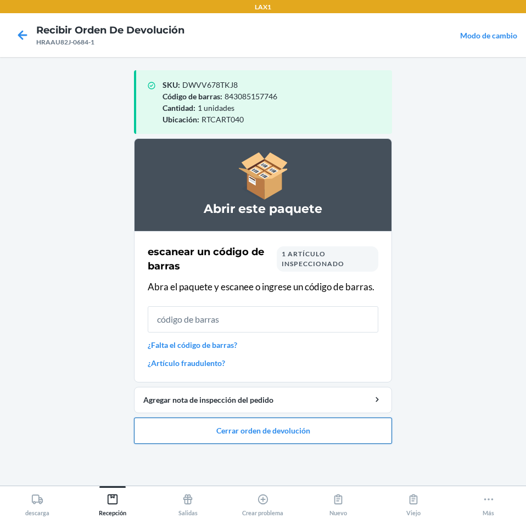
click at [316, 430] on button "Cerrar orden de devolución" at bounding box center [263, 431] width 258 height 26
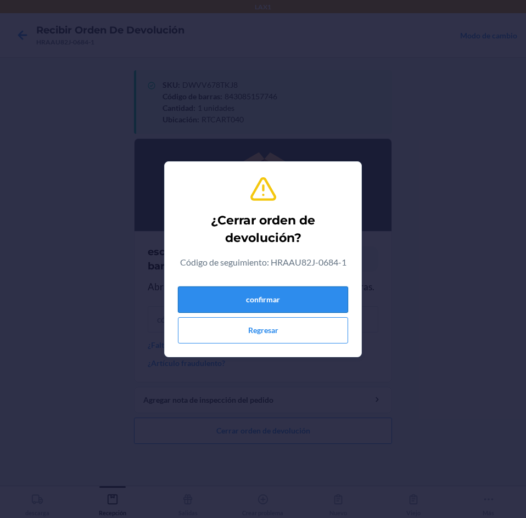
click at [332, 298] on button "confirmar" at bounding box center [263, 299] width 170 height 26
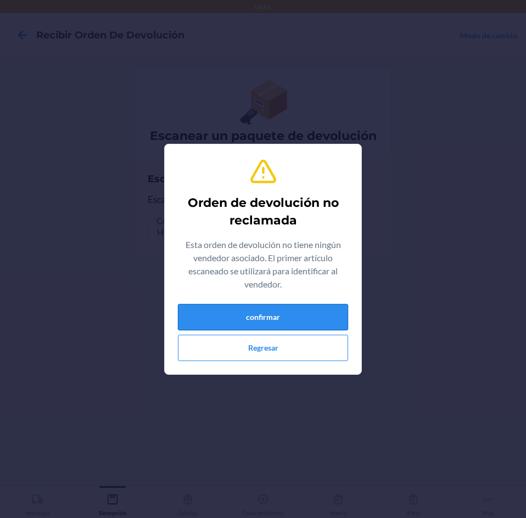
click at [296, 315] on button "confirmar" at bounding box center [263, 317] width 170 height 26
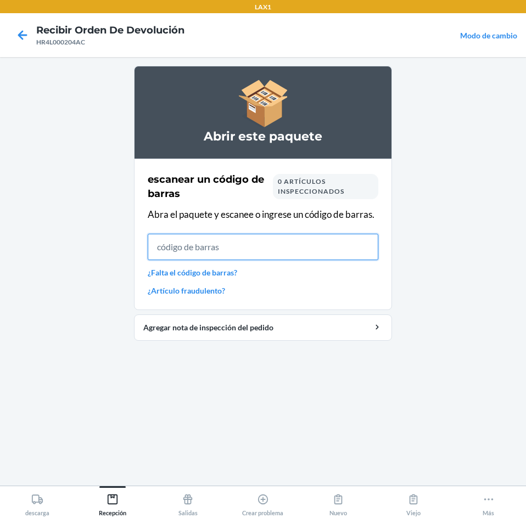
click at [208, 239] on input "text" at bounding box center [263, 247] width 230 height 26
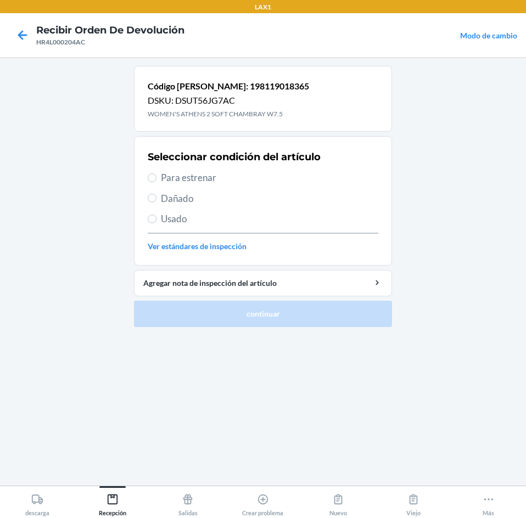
click at [160, 179] on label "Para estrenar" at bounding box center [263, 178] width 230 height 14
click at [156, 179] on input "Para estrenar" at bounding box center [152, 177] width 9 height 9
radio input "true"
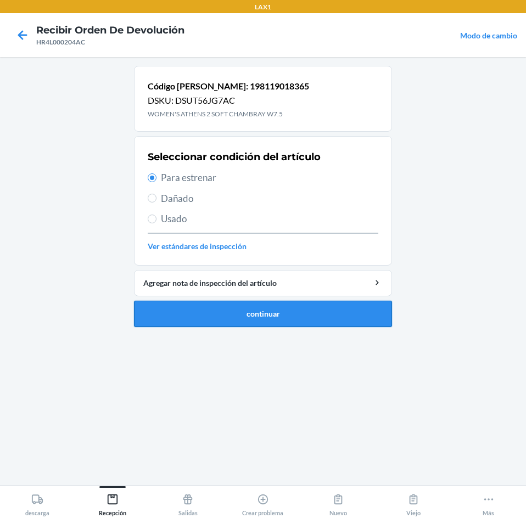
click at [253, 307] on button "continuar" at bounding box center [263, 314] width 258 height 26
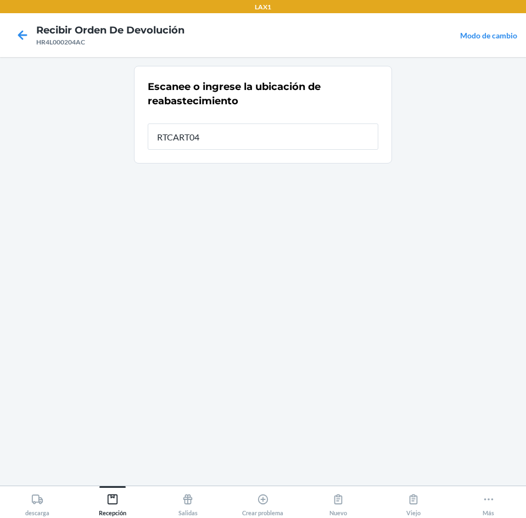
type input "RTCART040"
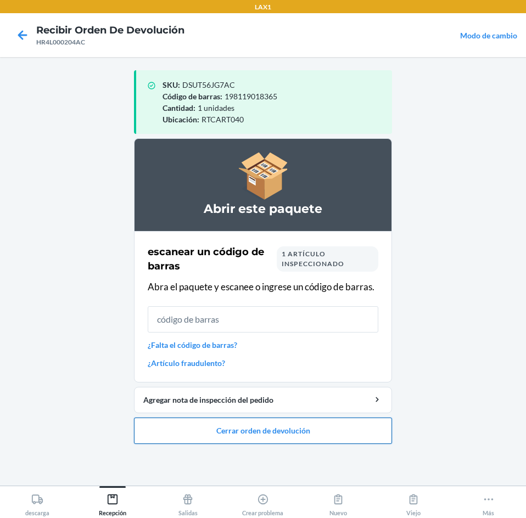
click at [268, 419] on button "Cerrar orden de devolución" at bounding box center [263, 431] width 258 height 26
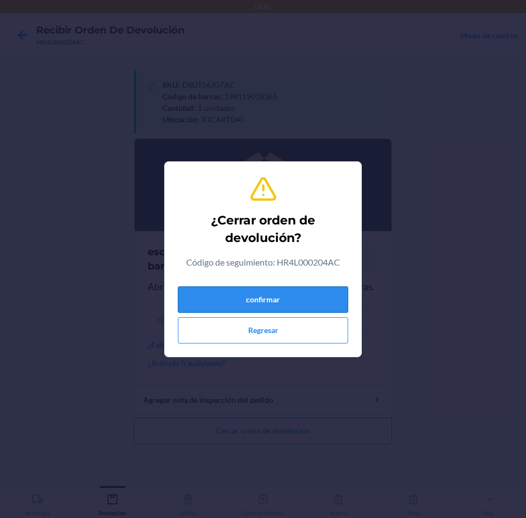
click at [278, 300] on button "confirmar" at bounding box center [263, 299] width 170 height 26
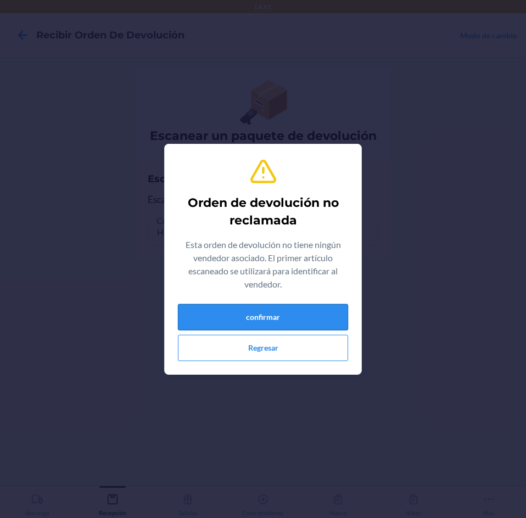
drag, startPoint x: 272, startPoint y: 310, endPoint x: 274, endPoint y: 318, distance: 8.5
click at [274, 318] on button "confirmar" at bounding box center [263, 317] width 170 height 26
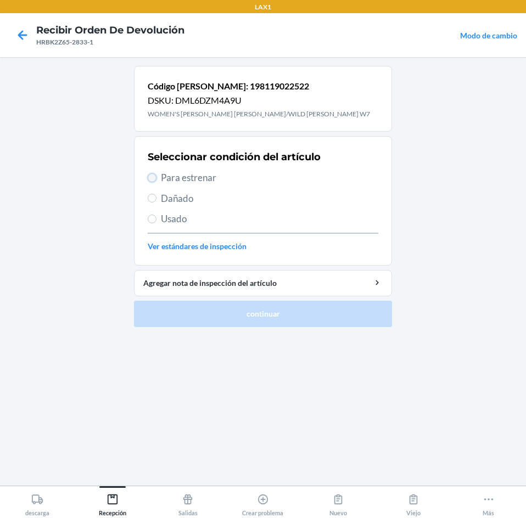
click at [150, 175] on input "Para estrenar" at bounding box center [152, 177] width 9 height 9
radio input "true"
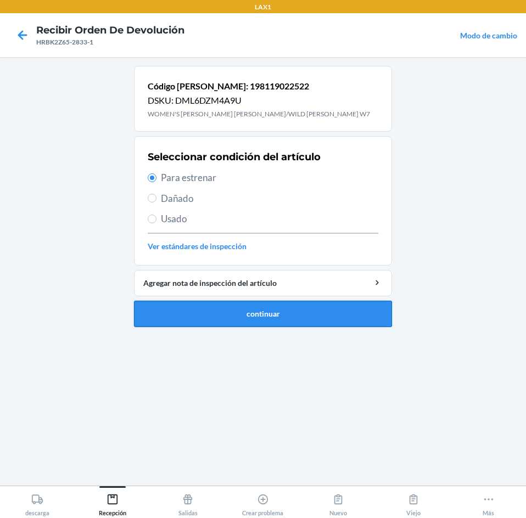
click at [254, 303] on button "continuar" at bounding box center [263, 314] width 258 height 26
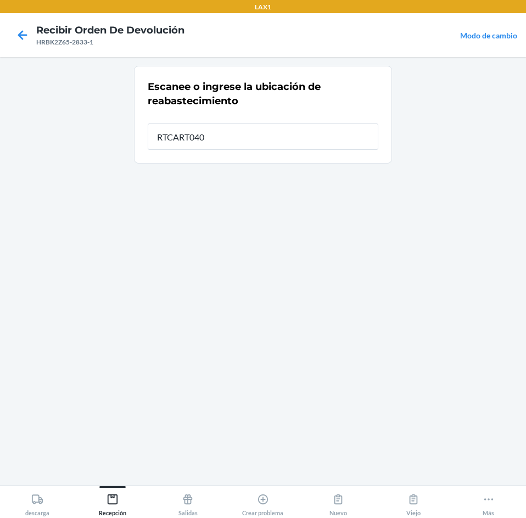
type input "RTCART040"
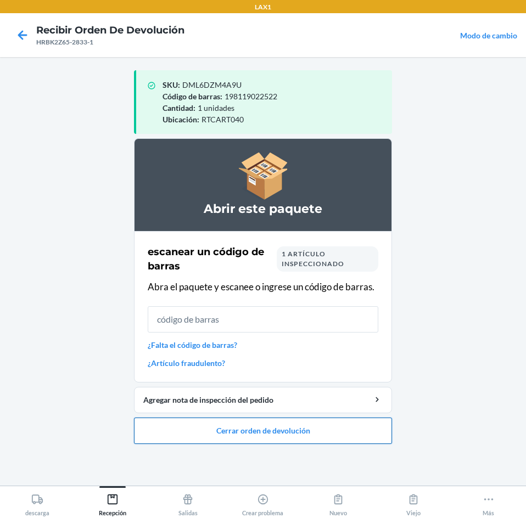
click at [286, 429] on button "Cerrar orden de devolución" at bounding box center [263, 431] width 258 height 26
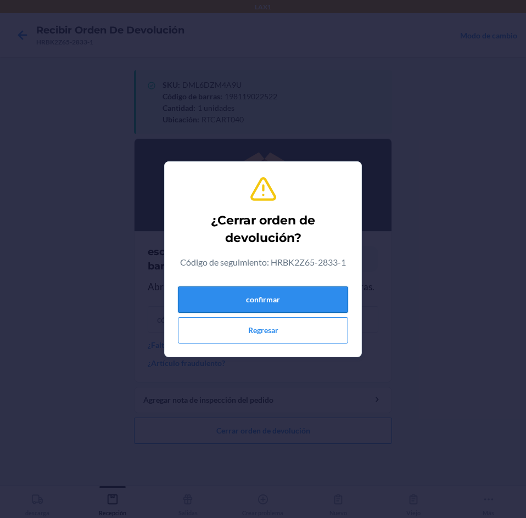
click at [304, 307] on button "confirmar" at bounding box center [263, 299] width 170 height 26
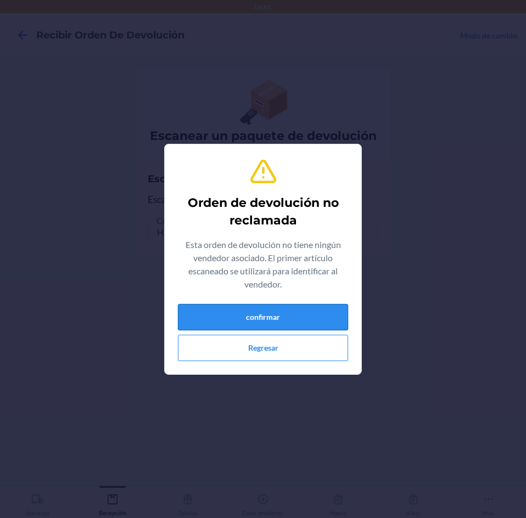
click at [327, 314] on button "confirmar" at bounding box center [263, 317] width 170 height 26
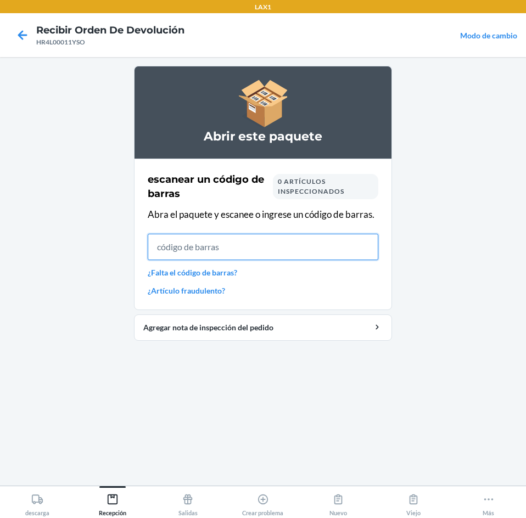
click at [235, 247] on input "text" at bounding box center [263, 247] width 230 height 26
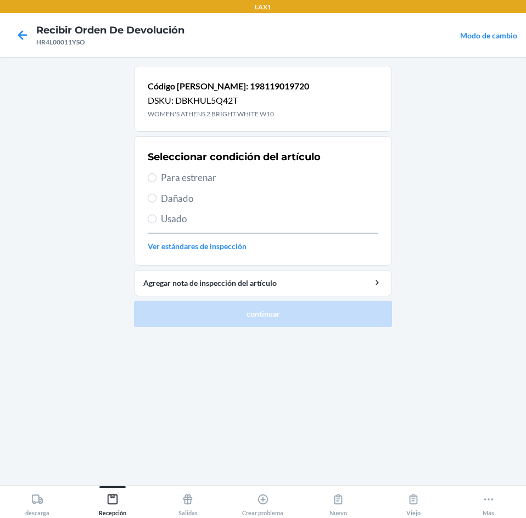
click at [182, 176] on span "Para estrenar" at bounding box center [269, 178] width 217 height 14
click at [156, 176] on input "Para estrenar" at bounding box center [152, 177] width 9 height 9
radio input "true"
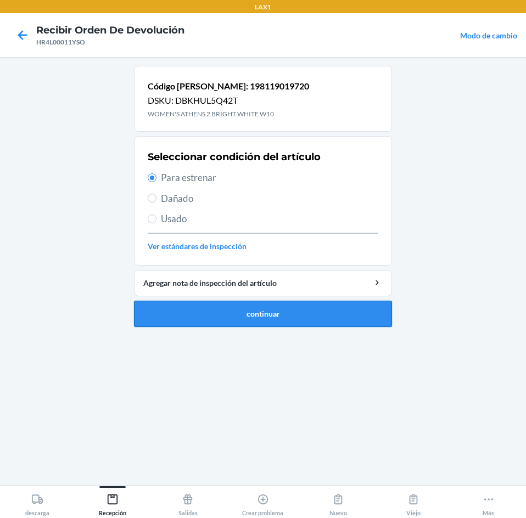
click at [274, 305] on button "continuar" at bounding box center [263, 314] width 258 height 26
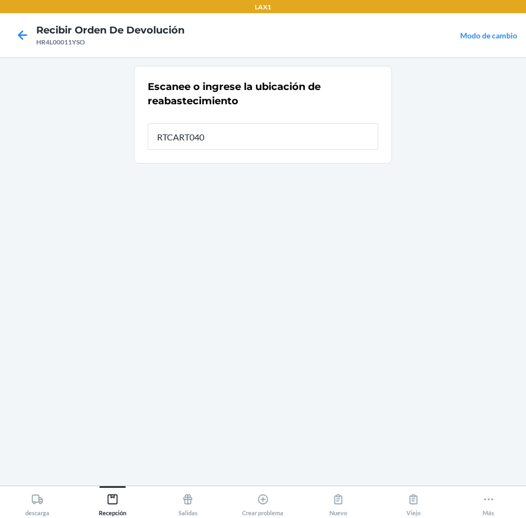
type input "RTCART040"
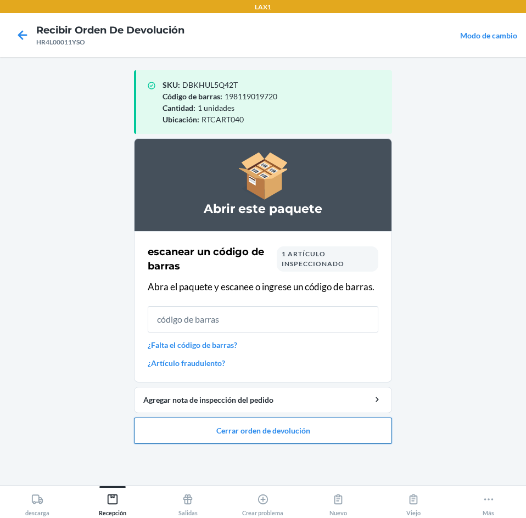
click at [300, 433] on button "Cerrar orden de devolución" at bounding box center [263, 431] width 258 height 26
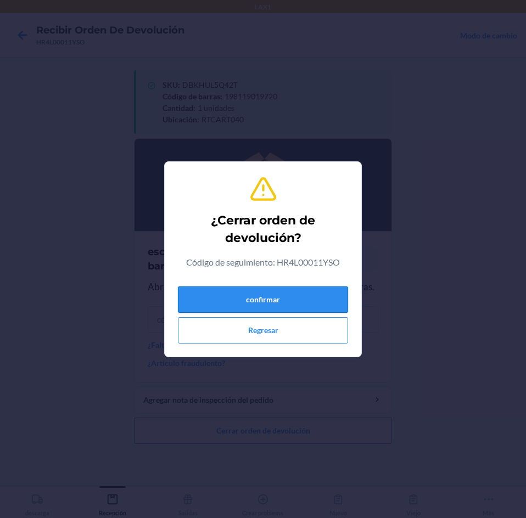
click at [309, 300] on button "confirmar" at bounding box center [263, 299] width 170 height 26
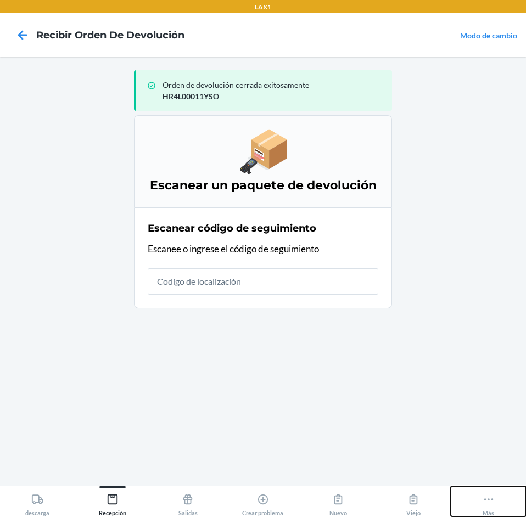
click at [490, 500] on icon at bounding box center [488, 499] width 12 height 12
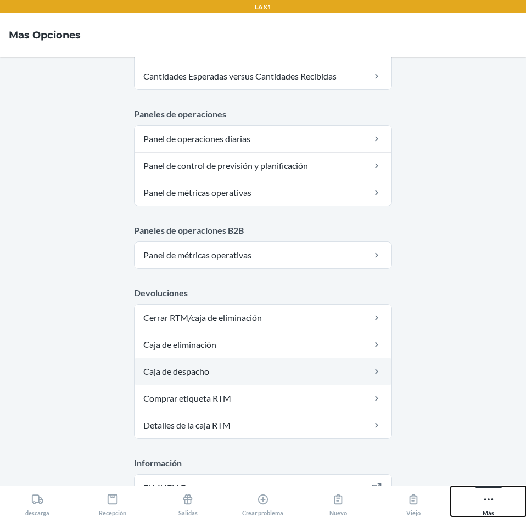
scroll to position [564, 0]
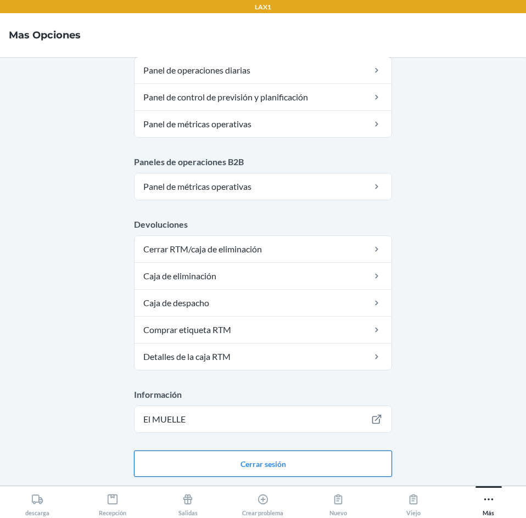
click at [253, 460] on button "Cerrar sesión" at bounding box center [263, 464] width 258 height 26
